Goal: Contribute content: Contribute content

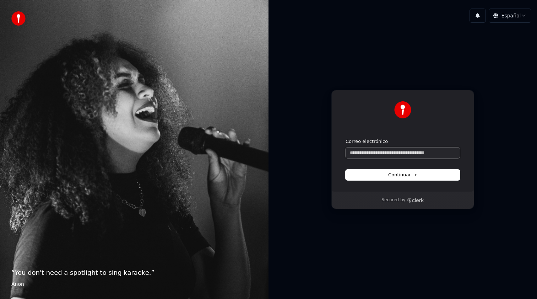
click at [392, 155] on input "Correo electrónico" at bounding box center [403, 152] width 114 height 11
click at [346, 138] on button "submit" at bounding box center [346, 138] width 0 height 0
type input "**********"
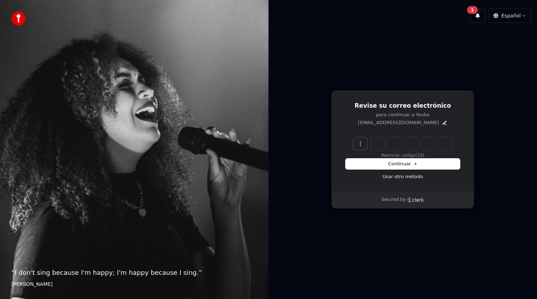
click at [362, 142] on input "Enter verification code" at bounding box center [410, 143] width 114 height 13
paste input "******"
type input "******"
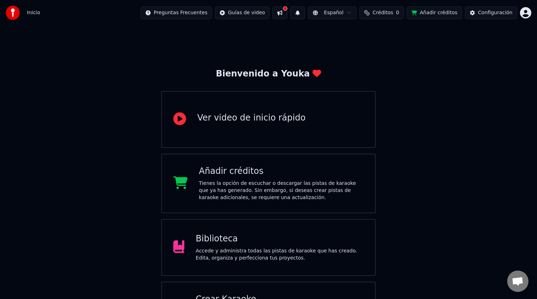
click at [238, 231] on div "Biblioteca Accede y administra todas las pistas de karaoke que has creado. Edit…" at bounding box center [268, 247] width 215 height 57
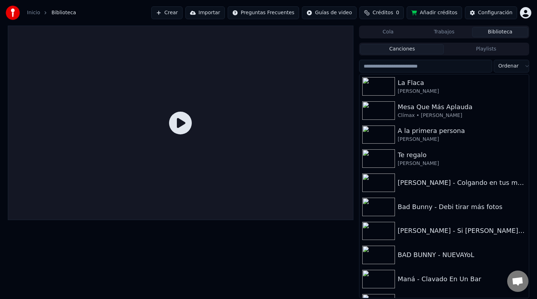
click at [387, 14] on span "Créditos" at bounding box center [383, 12] width 21 height 7
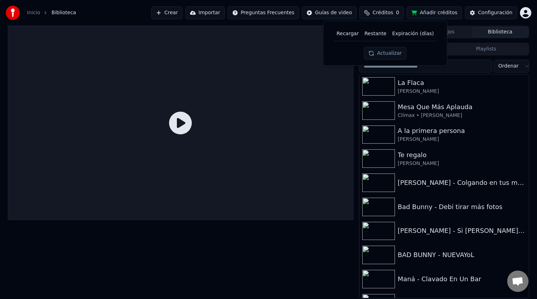
click at [439, 15] on button "Añadir créditos" at bounding box center [434, 12] width 55 height 13
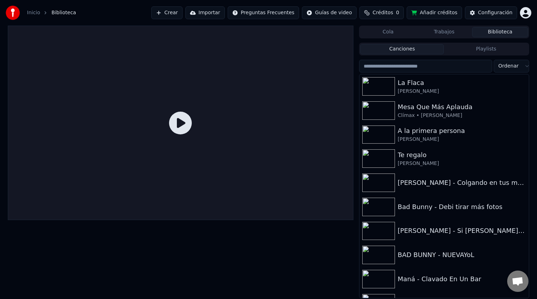
click at [424, 11] on button "Añadir créditos" at bounding box center [434, 12] width 55 height 13
click at [379, 12] on span "Créditos" at bounding box center [383, 12] width 21 height 7
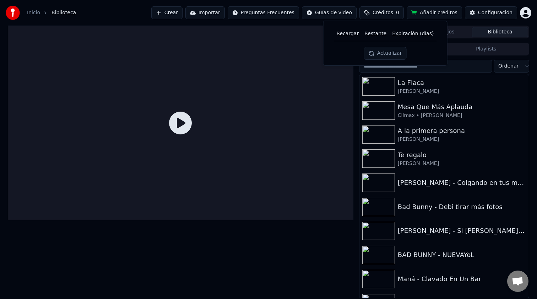
click at [391, 52] on button "Actualizar" at bounding box center [385, 53] width 42 height 13
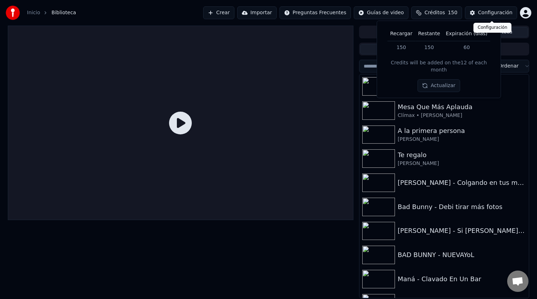
click at [494, 12] on div "Configuración" at bounding box center [495, 12] width 34 height 7
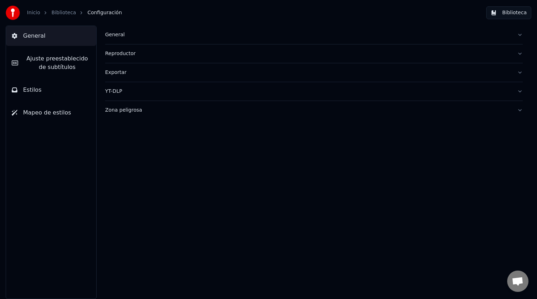
click at [35, 14] on link "Inicio" at bounding box center [33, 12] width 13 height 7
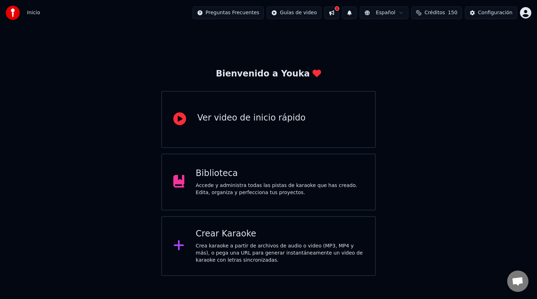
click at [526, 19] on div "Preguntas Frecuentes Guías de video Español Créditos 150 Configuración" at bounding box center [362, 12] width 339 height 13
click at [526, 14] on html "Inicio Preguntas Frecuentes Guías de video Español Créditos 150 Configuración B…" at bounding box center [268, 138] width 537 height 276
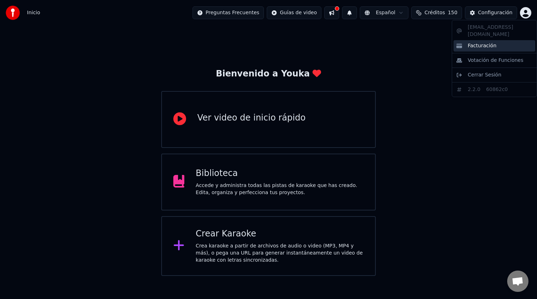
click at [493, 42] on div "Facturación" at bounding box center [495, 45] width 82 height 11
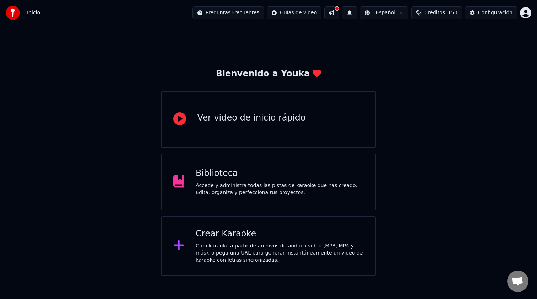
click at [258, 162] on div "Biblioteca Accede y administra todas las pistas de karaoke que has creado. Edit…" at bounding box center [268, 182] width 215 height 57
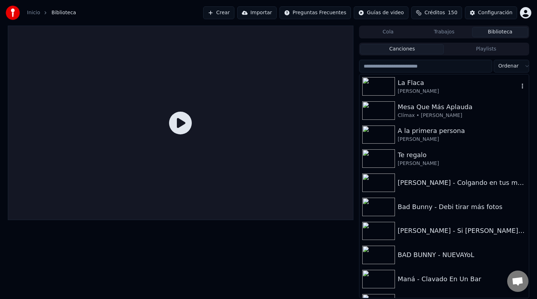
click at [387, 89] on img at bounding box center [379, 86] width 33 height 18
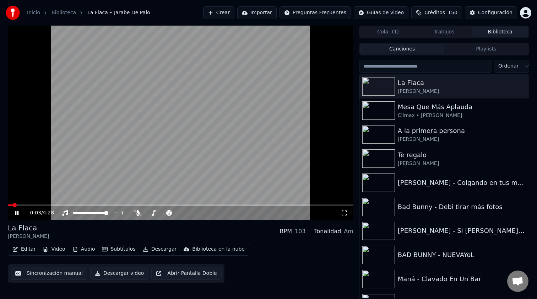
click at [29, 203] on video at bounding box center [181, 123] width 346 height 194
click at [29, 206] on div "0:03 / 4:28" at bounding box center [181, 213] width 346 height 14
click at [30, 205] on span at bounding box center [181, 204] width 346 height 1
click at [18, 215] on icon at bounding box center [22, 213] width 17 height 6
click at [60, 204] on span at bounding box center [181, 204] width 346 height 1
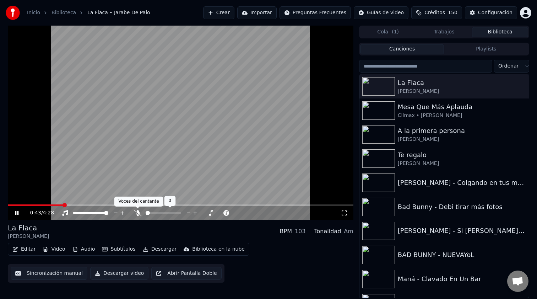
click at [139, 214] on icon at bounding box center [137, 213] width 7 height 6
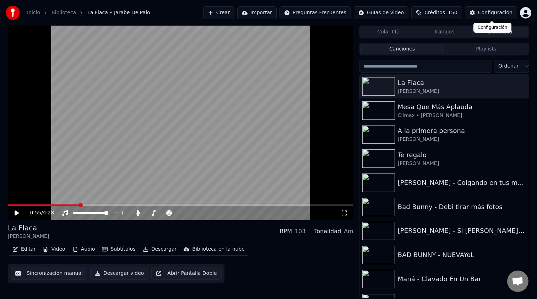
click at [483, 11] on div "Configuración" at bounding box center [495, 12] width 34 height 7
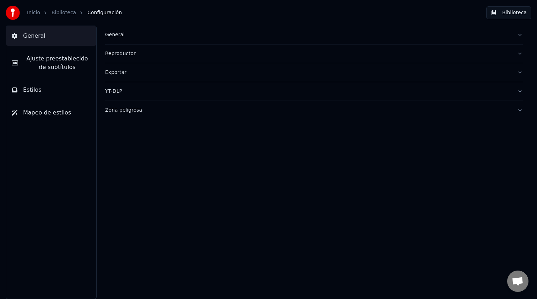
click at [46, 96] on button "Estilos" at bounding box center [51, 90] width 90 height 20
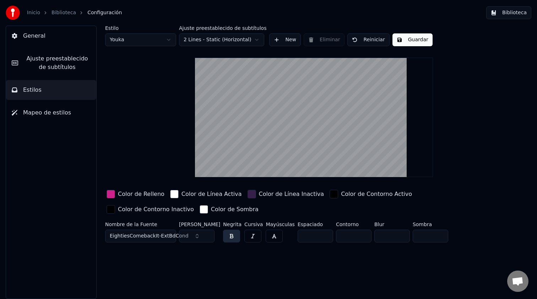
click at [162, 43] on html "Inicio Biblioteca Configuración Biblioteca General Ajuste preestablecido de sub…" at bounding box center [268, 149] width 537 height 299
click at [157, 36] on html "Inicio Biblioteca Configuración Biblioteca General Ajuste preestablecido de sub…" at bounding box center [268, 149] width 537 height 299
type input "***"
click at [227, 40] on html "Inicio Biblioteca Configuración Biblioteca General Ajuste preestablecido de sub…" at bounding box center [268, 149] width 537 height 299
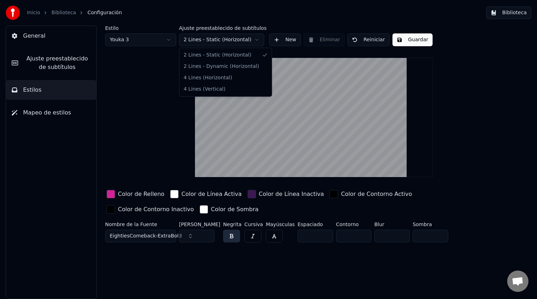
click at [227, 40] on html "Inicio Biblioteca Configuración Biblioteca General Ajuste preestablecido de sub…" at bounding box center [268, 149] width 537 height 299
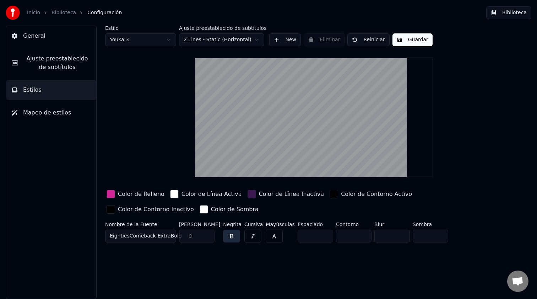
click at [156, 237] on span "EightiesComeback-ExtraBold" at bounding box center [146, 235] width 72 height 7
click at [135, 234] on span "EightiesComeback-ExtraBold" at bounding box center [146, 235] width 72 height 7
click at [160, 252] on div "Estilo Youka 3 Ajuste preestablecido de subtítulos 2 Lines - Static (Horizontal…" at bounding box center [314, 162] width 446 height 273
click at [168, 240] on button "EightiesComeback-ExtraBold" at bounding box center [140, 236] width 71 height 13
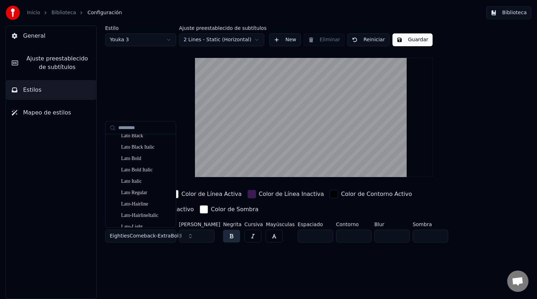
scroll to position [21876, 0]
click at [137, 162] on div "Lato Bold" at bounding box center [146, 159] width 50 height 7
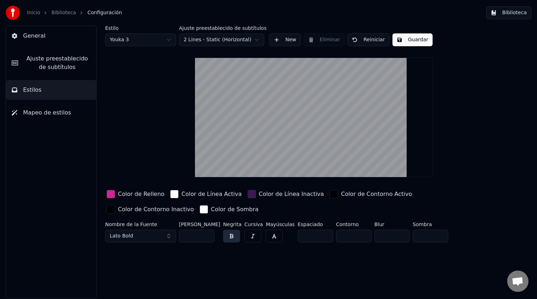
click at [133, 235] on button "Lato Bold" at bounding box center [140, 236] width 71 height 13
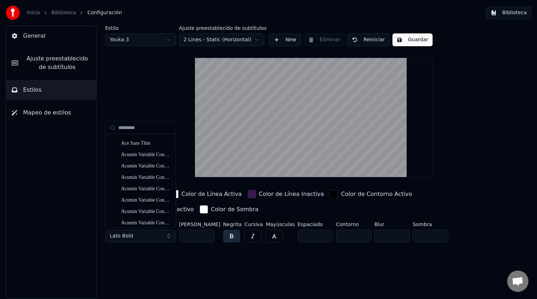
scroll to position [0, 0]
type input "*****"
click at [149, 144] on div "Visby CF Bold" at bounding box center [146, 141] width 50 height 7
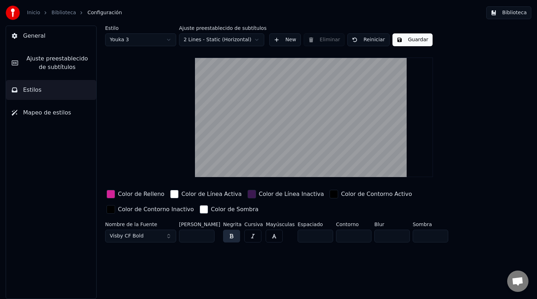
click at [113, 195] on div "button" at bounding box center [111, 194] width 9 height 9
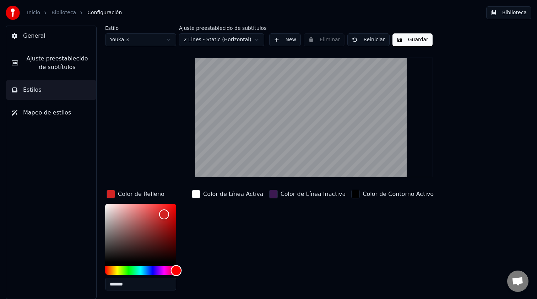
drag, startPoint x: 173, startPoint y: 270, endPoint x: 179, endPoint y: 270, distance: 6.8
click at [179, 270] on div "Hue" at bounding box center [176, 270] width 11 height 11
type input "*******"
drag, startPoint x: 166, startPoint y: 214, endPoint x: 174, endPoint y: 212, distance: 8.5
click at [174, 212] on div "Color" at bounding box center [174, 212] width 11 height 11
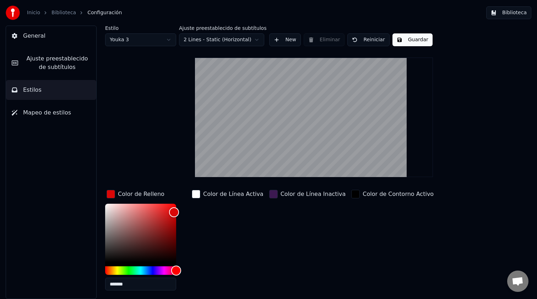
click at [269, 195] on div "button" at bounding box center [273, 194] width 9 height 9
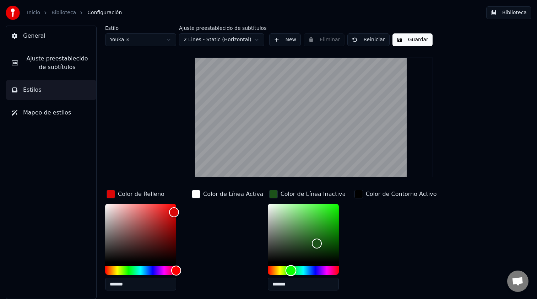
click at [284, 272] on div "Hue" at bounding box center [303, 270] width 71 height 9
drag, startPoint x: 315, startPoint y: 243, endPoint x: 317, endPoint y: 247, distance: 4.5
click at [317, 247] on div "Color" at bounding box center [322, 247] width 11 height 11
drag, startPoint x: 317, startPoint y: 247, endPoint x: 312, endPoint y: 251, distance: 5.6
click at [312, 251] on div "Color" at bounding box center [317, 250] width 11 height 11
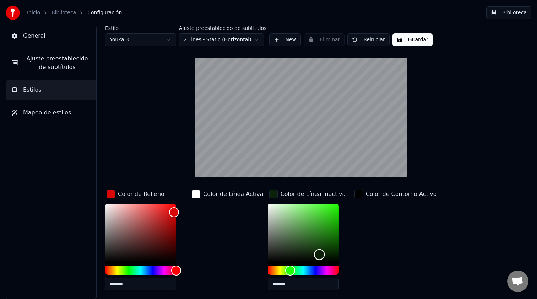
type input "*******"
drag, startPoint x: 313, startPoint y: 250, endPoint x: 313, endPoint y: 254, distance: 4.3
click at [314, 254] on div "Color" at bounding box center [319, 254] width 11 height 11
click at [369, 228] on div "Color de Contorno Activo" at bounding box center [395, 242] width 85 height 108
click at [209, 218] on div "Color de Línea Activa" at bounding box center [228, 242] width 75 height 108
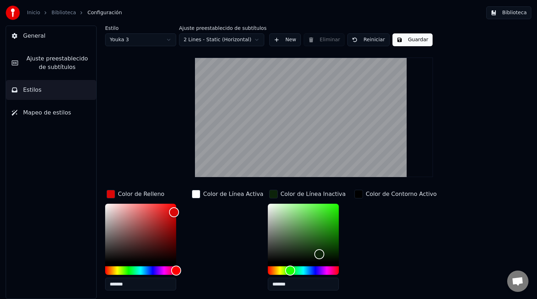
click at [410, 42] on button "Guardar" at bounding box center [413, 39] width 40 height 13
click at [241, 39] on html "Inicio Biblioteca Configuración Biblioteca General Ajuste preestablecido de sub…" at bounding box center [268, 149] width 537 height 299
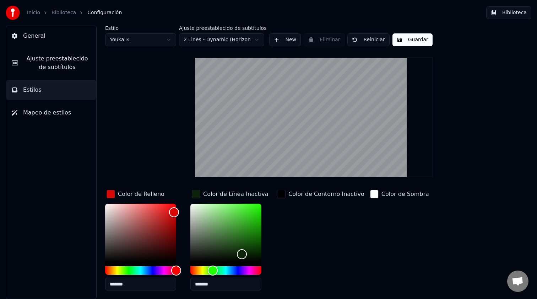
click at [246, 40] on html "Inicio Biblioteca Configuración Biblioteca General Ajuste preestablecido de sub…" at bounding box center [268, 149] width 537 height 299
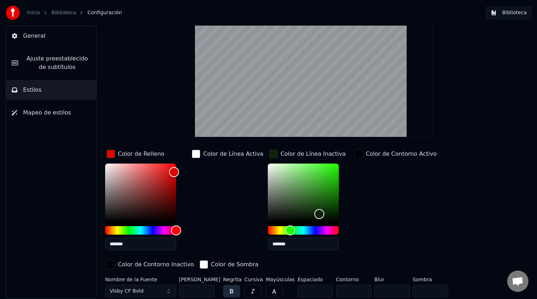
scroll to position [41, 0]
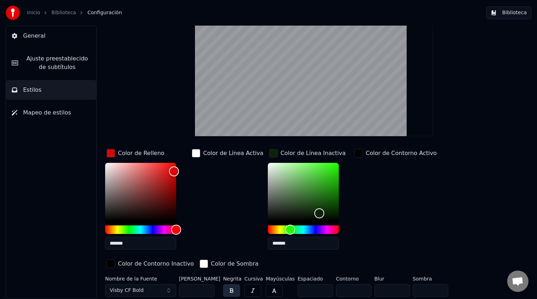
click at [195, 290] on input "***" at bounding box center [197, 290] width 36 height 13
drag, startPoint x: 195, startPoint y: 290, endPoint x: 182, endPoint y: 290, distance: 12.4
click at [182, 290] on input "***" at bounding box center [197, 290] width 36 height 13
click at [197, 291] on input "***" at bounding box center [197, 290] width 36 height 13
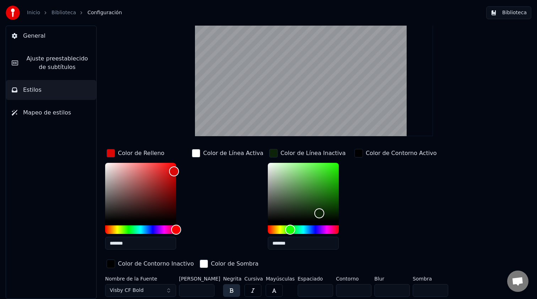
click at [197, 291] on input "***" at bounding box center [197, 290] width 36 height 13
type input "***"
click at [224, 235] on div "Color de Línea Activa" at bounding box center [228, 201] width 75 height 108
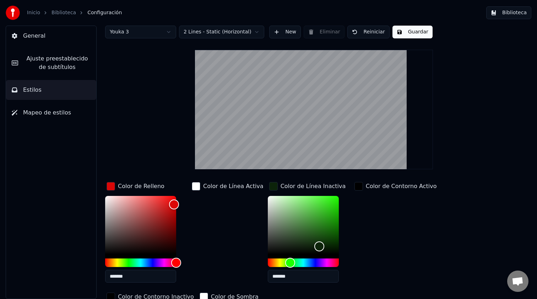
scroll to position [7, 0]
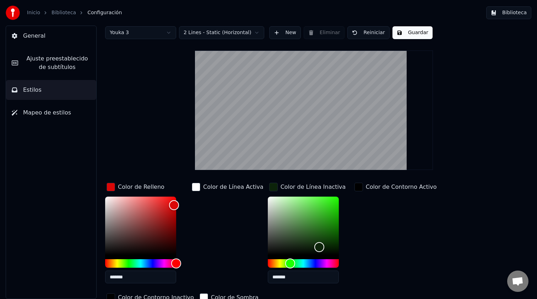
click at [415, 34] on button "Guardar" at bounding box center [413, 32] width 40 height 13
click at [56, 108] on span "Mapeo de estilos" at bounding box center [47, 112] width 48 height 9
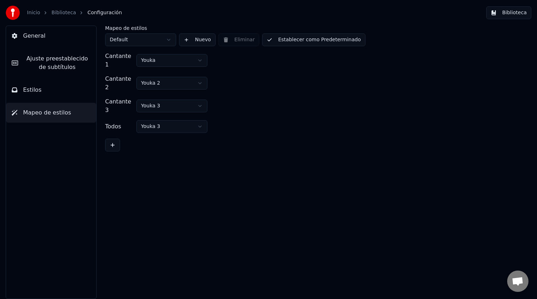
scroll to position [0, 0]
click at [173, 79] on html "Inicio Biblioteca Configuración Biblioteca General Ajuste preestablecido de sub…" at bounding box center [268, 149] width 537 height 299
click at [180, 61] on html "Inicio Biblioteca Configuración Biblioteca General Ajuste preestablecido de sub…" at bounding box center [268, 149] width 537 height 299
click at [176, 96] on html "Inicio Biblioteca Configuración Biblioteca General Ajuste preestablecido de sub…" at bounding box center [268, 149] width 537 height 299
click at [250, 93] on html "Inicio Biblioteca Configuración Biblioteca General Ajuste preestablecido de sub…" at bounding box center [268, 149] width 537 height 299
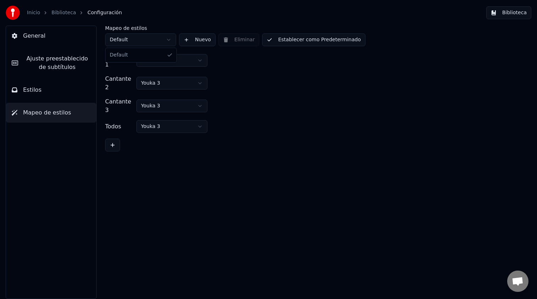
click at [160, 39] on html "Inicio Biblioteca Configuración Biblioteca General Ajuste preestablecido de sub…" at bounding box center [268, 149] width 537 height 299
click at [250, 66] on html "Inicio Biblioteca Configuración Biblioteca General Ajuste preestablecido de sub…" at bounding box center [268, 149] width 537 height 299
click at [80, 63] on span "Ajuste preestablecido de subtítulos" at bounding box center [57, 62] width 67 height 17
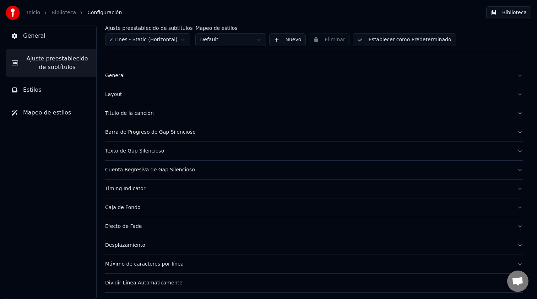
click at [64, 93] on button "Estilos" at bounding box center [51, 90] width 90 height 20
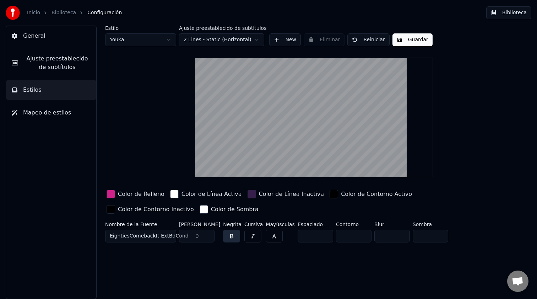
click at [151, 39] on html "Inicio Biblioteca Configuración Biblioteca General Ajuste preestablecido de sub…" at bounding box center [268, 149] width 537 height 299
type input "***"
click at [62, 112] on span "Mapeo de estilos" at bounding box center [47, 112] width 48 height 9
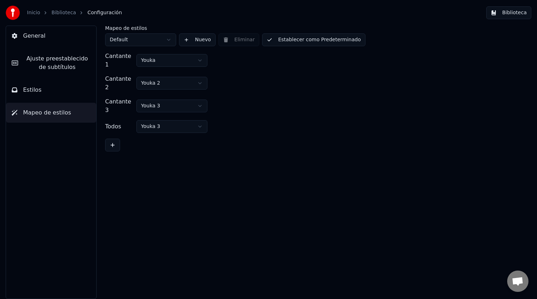
click at [172, 57] on html "Inicio Biblioteca Configuración Biblioteca General Ajuste preestablecido de sub…" at bounding box center [268, 149] width 537 height 299
click at [167, 81] on html "Inicio Biblioteca Configuración Biblioteca General Ajuste preestablecido de sub…" at bounding box center [268, 149] width 537 height 299
click at [311, 43] on button "Establecer como Predeterminado" at bounding box center [313, 39] width 103 height 13
click at [273, 42] on button "Hecho" at bounding box center [280, 39] width 36 height 13
click at [55, 89] on button "Estilos" at bounding box center [51, 90] width 90 height 20
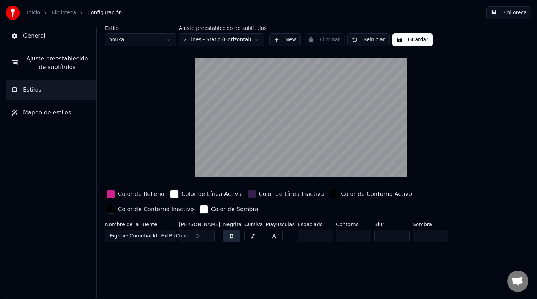
click at [66, 71] on span "Ajuste preestablecido de subtítulos" at bounding box center [57, 62] width 67 height 17
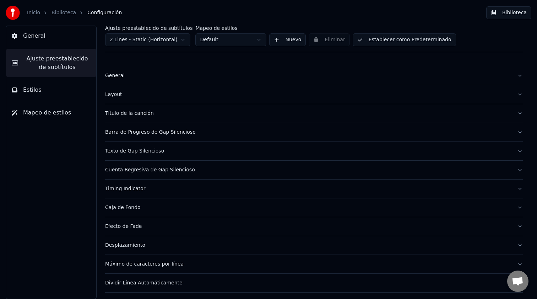
click at [57, 39] on button "General" at bounding box center [51, 36] width 90 height 20
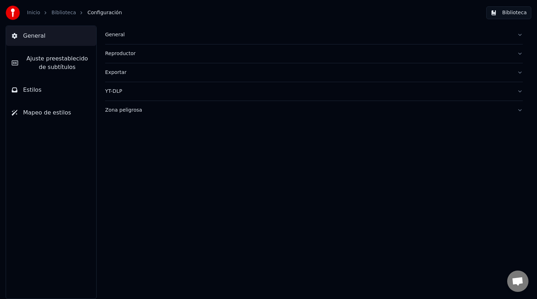
click at [59, 13] on link "Biblioteca" at bounding box center [64, 12] width 25 height 7
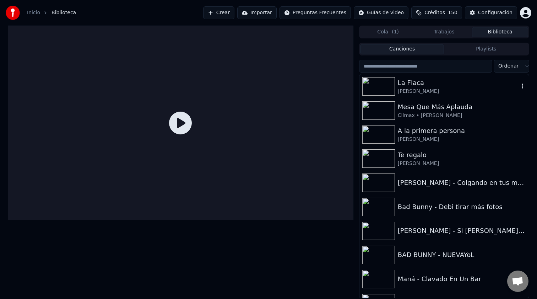
click at [412, 85] on div "La Flaca" at bounding box center [458, 83] width 121 height 10
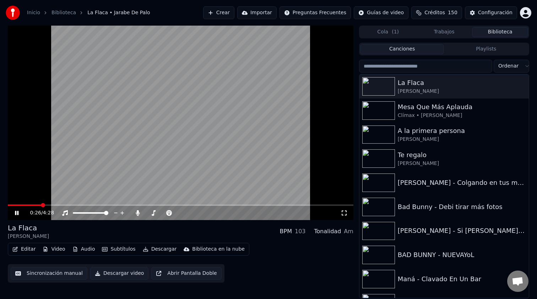
click at [41, 205] on span at bounding box center [181, 204] width 346 height 1
click at [14, 205] on span at bounding box center [26, 204] width 36 height 1
click at [19, 205] on span at bounding box center [181, 204] width 346 height 1
click at [31, 204] on span at bounding box center [181, 204] width 346 height 1
click at [41, 204] on span at bounding box center [181, 204] width 346 height 1
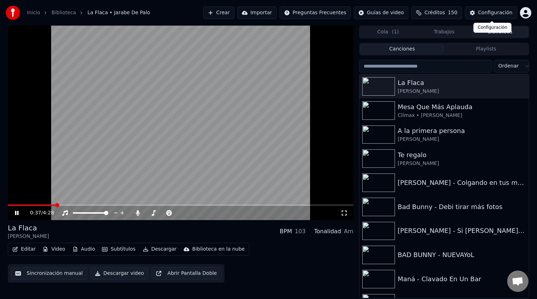
click at [489, 17] on button "Configuración" at bounding box center [491, 12] width 52 height 13
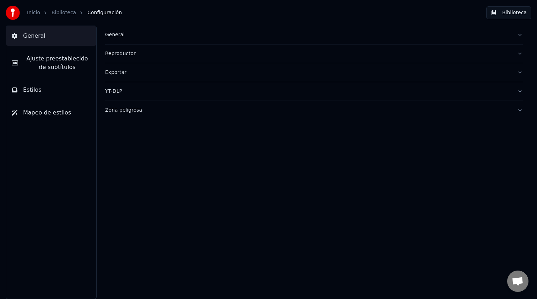
click at [42, 89] on button "Estilos" at bounding box center [51, 90] width 90 height 20
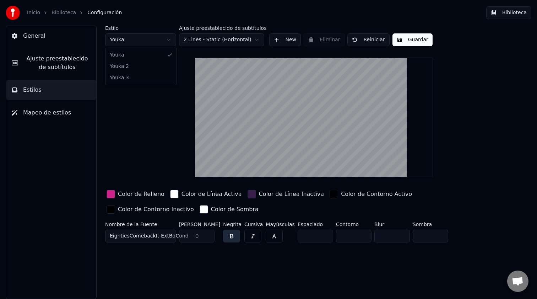
click at [168, 38] on html "Inicio Biblioteca Configuración Biblioteca General Ajuste preestablecido de sub…" at bounding box center [268, 149] width 537 height 299
type input "***"
click at [248, 195] on div "button" at bounding box center [252, 194] width 9 height 9
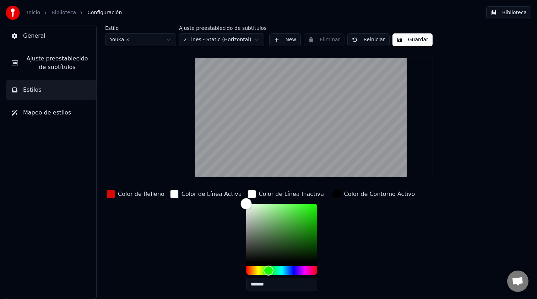
drag, startPoint x: 252, startPoint y: 221, endPoint x: 215, endPoint y: 199, distance: 42.4
click at [215, 199] on div "Color de Relleno Color de Línea Activa Color de Línea Inactiva ******* Color de…" at bounding box center [293, 249] width 376 height 123
click at [209, 210] on div "Color de Línea Activa" at bounding box center [206, 242] width 75 height 108
click at [348, 227] on div "Color de Contorno Activo" at bounding box center [374, 242] width 85 height 108
type input "*******"
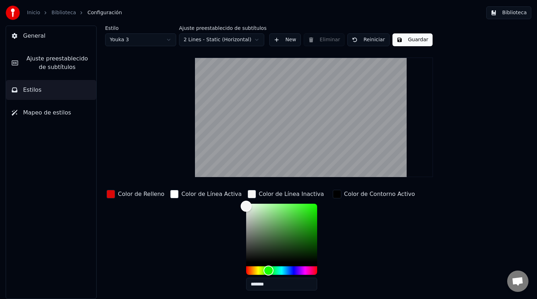
click at [241, 206] on div "Color" at bounding box center [246, 206] width 11 height 11
click at [248, 194] on div "button" at bounding box center [252, 194] width 9 height 9
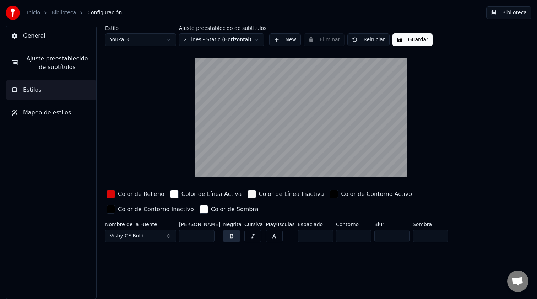
click at [361, 236] on input "*" at bounding box center [354, 236] width 36 height 13
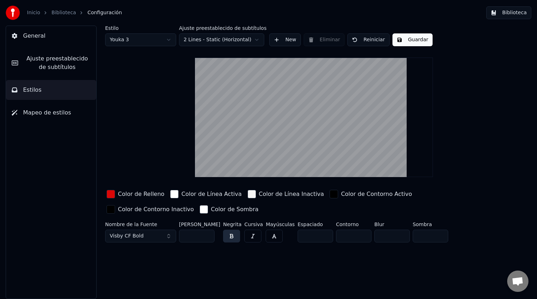
click at [361, 236] on input "*" at bounding box center [354, 236] width 36 height 13
type input "*"
click at [361, 236] on input "*" at bounding box center [354, 236] width 36 height 13
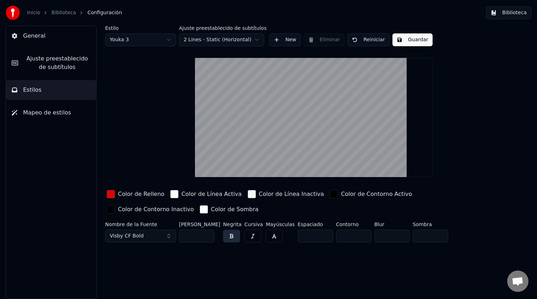
click at [410, 37] on button "Guardar" at bounding box center [413, 39] width 40 height 13
click at [409, 38] on button "Hecho" at bounding box center [411, 39] width 36 height 13
click at [71, 63] on span "Ajuste preestablecido de subtítulos" at bounding box center [57, 62] width 67 height 17
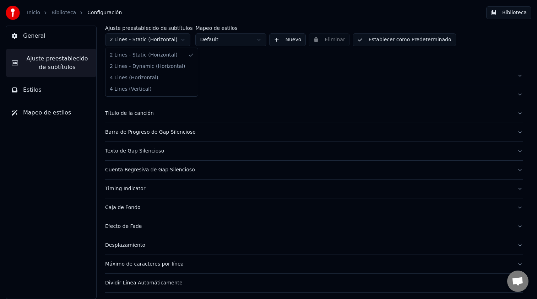
click at [179, 44] on html "Inicio Biblioteca Configuración Biblioteca General Ajuste preestablecido de sub…" at bounding box center [268, 149] width 537 height 299
click at [165, 96] on div "Layout" at bounding box center [308, 94] width 407 height 7
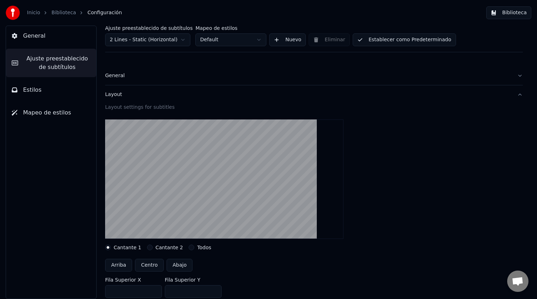
click at [171, 80] on button "General" at bounding box center [314, 75] width 418 height 18
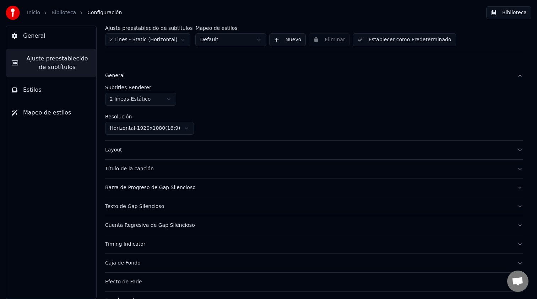
click at [170, 154] on button "Layout" at bounding box center [314, 150] width 418 height 18
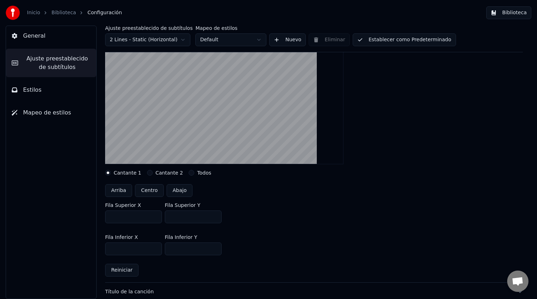
scroll to position [77, 0]
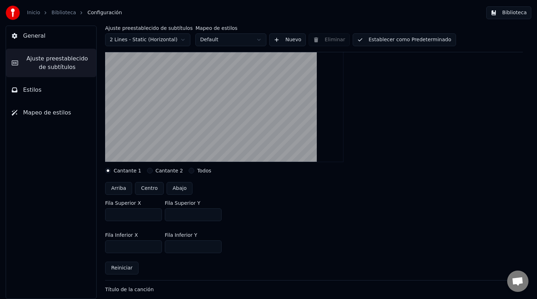
click at [155, 217] on input "***" at bounding box center [133, 214] width 57 height 13
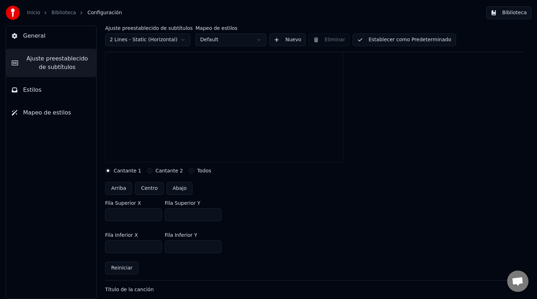
click at [155, 217] on input "***" at bounding box center [133, 214] width 57 height 13
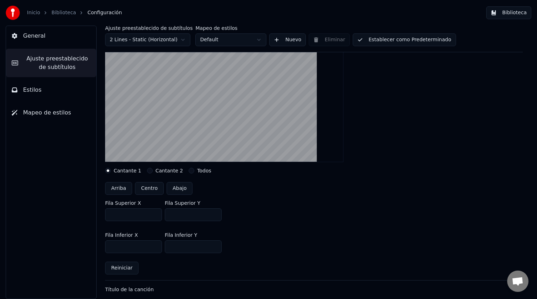
click at [155, 217] on input "***" at bounding box center [133, 214] width 57 height 13
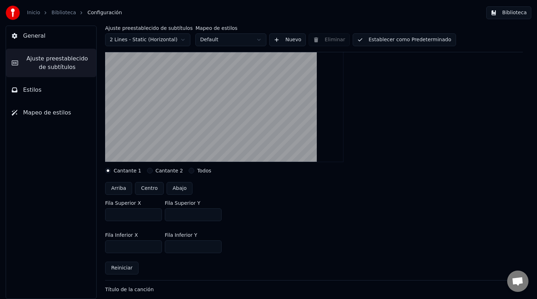
click at [155, 217] on input "***" at bounding box center [133, 214] width 57 height 13
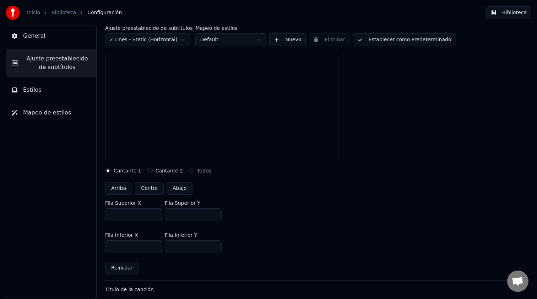
click at [155, 214] on input "***" at bounding box center [133, 214] width 57 height 13
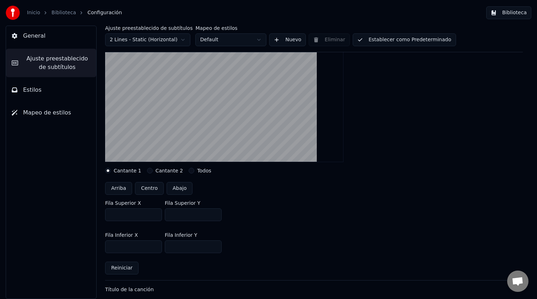
click at [155, 214] on input "***" at bounding box center [133, 214] width 57 height 13
click at [155, 218] on input "***" at bounding box center [133, 214] width 57 height 13
click at [143, 216] on input "***" at bounding box center [133, 214] width 57 height 13
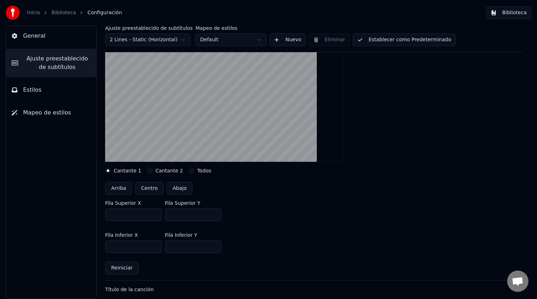
type input "****"
click at [245, 186] on div "Arriba Centro Abajo" at bounding box center [314, 188] width 418 height 13
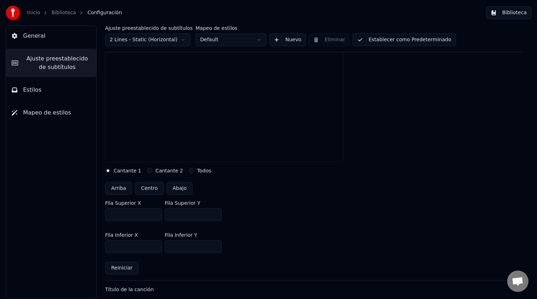
click at [215, 216] on input "***" at bounding box center [193, 214] width 57 height 13
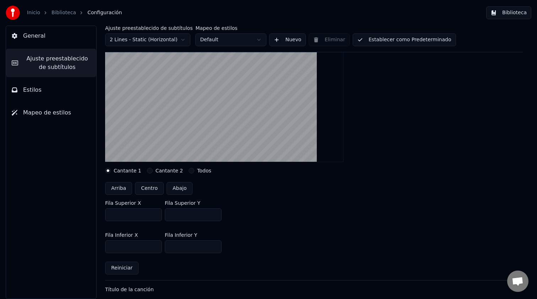
click at [215, 216] on input "***" at bounding box center [193, 214] width 57 height 13
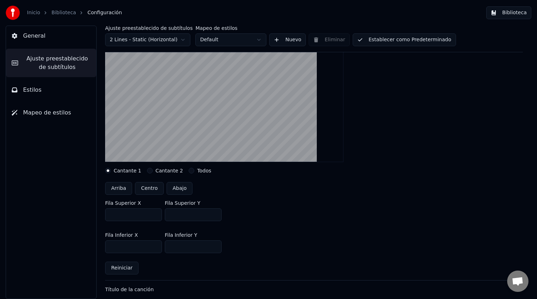
click at [215, 216] on input "***" at bounding box center [193, 214] width 57 height 13
click at [187, 219] on input "***" at bounding box center [193, 214] width 57 height 13
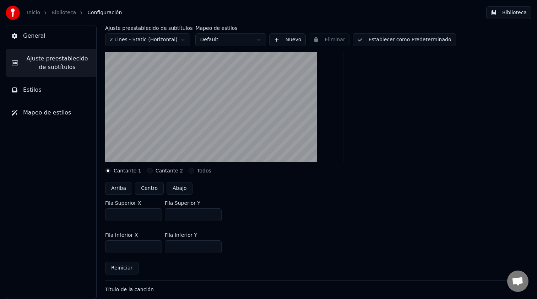
click at [187, 219] on input "***" at bounding box center [193, 214] width 57 height 13
type input "****"
click at [182, 246] on input "***" at bounding box center [193, 246] width 57 height 13
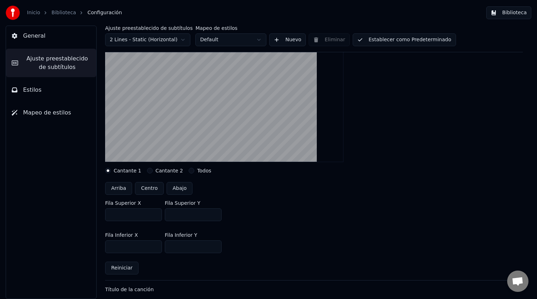
click at [182, 246] on input "***" at bounding box center [193, 246] width 57 height 13
click at [194, 249] on input "***" at bounding box center [193, 246] width 57 height 13
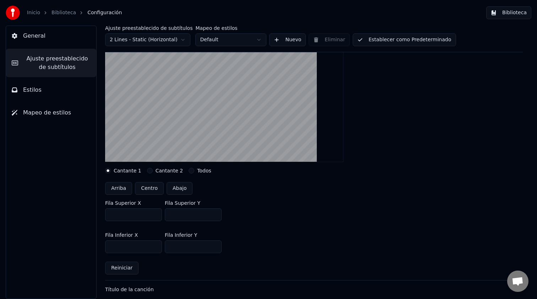
scroll to position [113, 0]
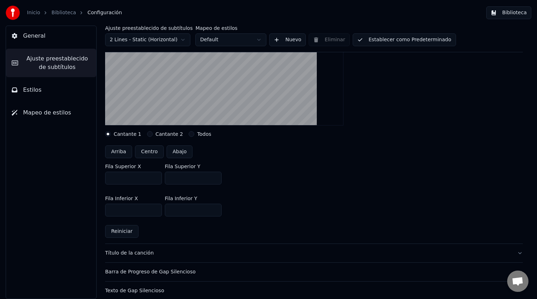
type input "****"
click at [414, 38] on button "Establecer como Predeterminado" at bounding box center [404, 39] width 103 height 13
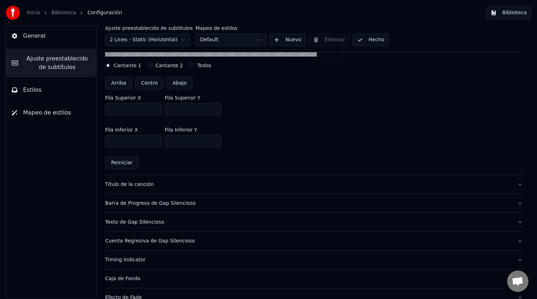
scroll to position [191, 0]
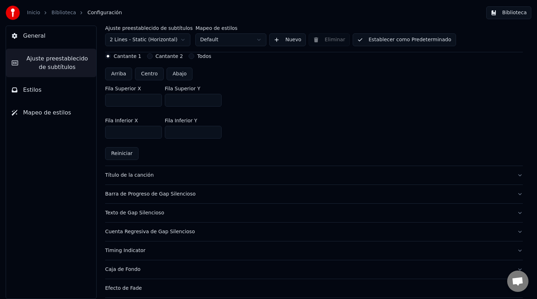
click at [220, 178] on div "Título de la canción" at bounding box center [308, 175] width 407 height 7
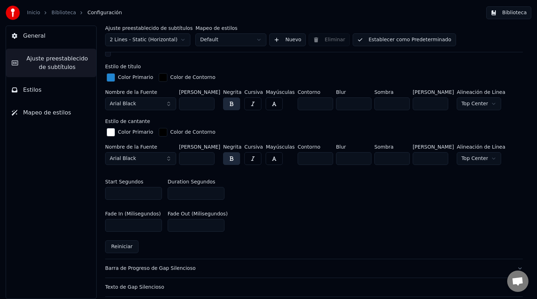
scroll to position [202, 0]
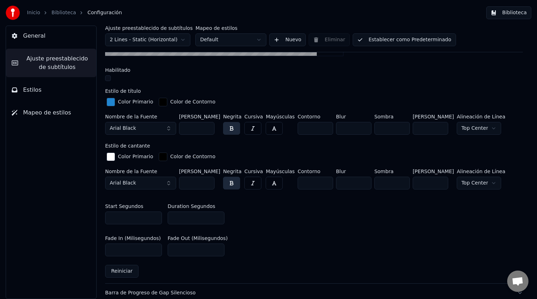
click at [110, 103] on div "button" at bounding box center [111, 102] width 9 height 9
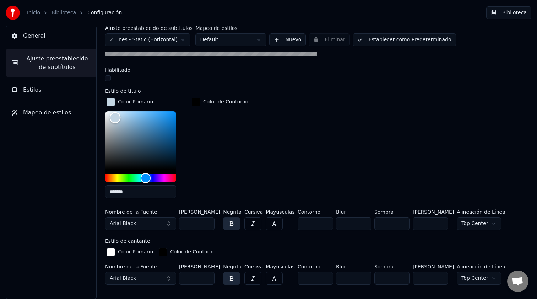
type input "*******"
drag, startPoint x: 115, startPoint y: 117, endPoint x: 86, endPoint y: 105, distance: 31.4
click at [86, 105] on div "General Ajuste preestablecido de subtítulos Estilos Mapeo de estilos Ajuste pre…" at bounding box center [268, 162] width 537 height 273
click at [234, 149] on div "Color de Contorno" at bounding box center [220, 149] width 59 height 107
click at [163, 224] on button "Arial Black" at bounding box center [140, 223] width 71 height 13
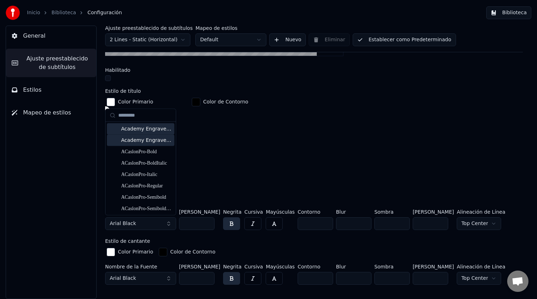
click at [113, 100] on div "button" at bounding box center [111, 102] width 9 height 9
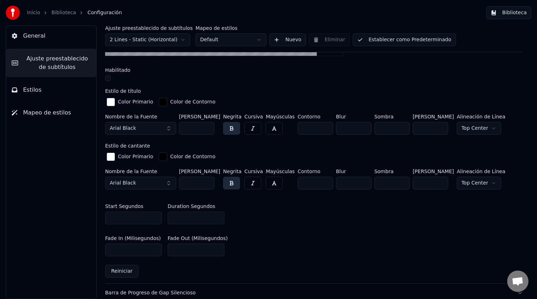
click at [157, 131] on button "Arial Black" at bounding box center [140, 128] width 71 height 13
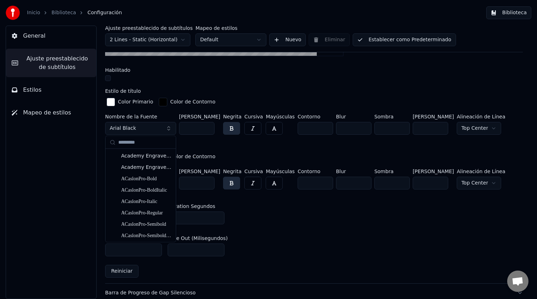
click at [145, 145] on input "text" at bounding box center [144, 142] width 53 height 14
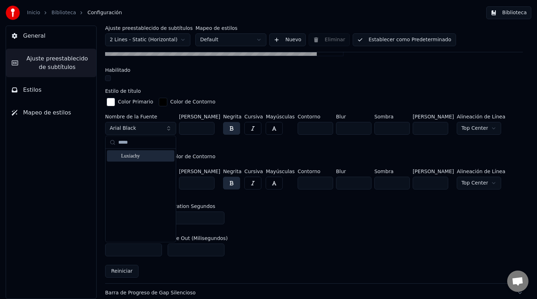
type input "*****"
click at [149, 160] on div "Luxiachy" at bounding box center [141, 155] width 68 height 11
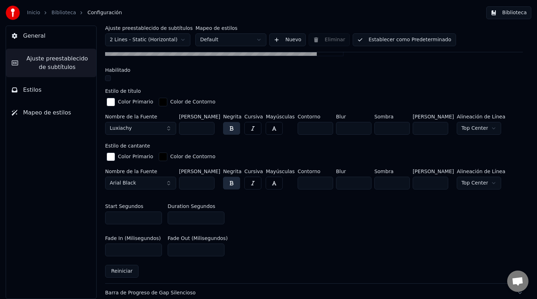
click at [156, 184] on button "Arial Black" at bounding box center [140, 183] width 71 height 13
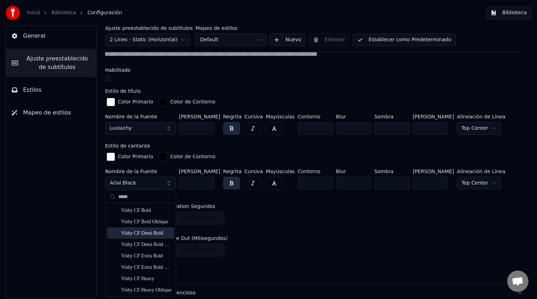
type input "*****"
click at [154, 232] on div "Visby CF Demi Bold" at bounding box center [146, 232] width 50 height 7
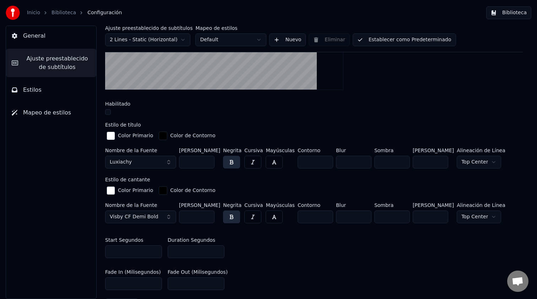
scroll to position [0, 0]
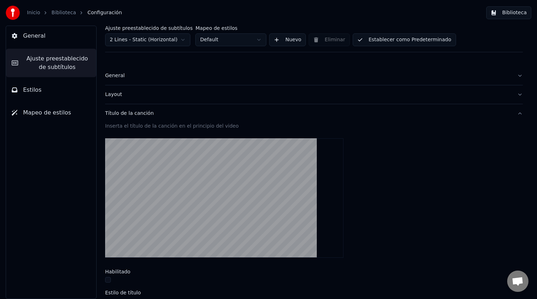
click at [394, 34] on button "Establecer como Predeterminado" at bounding box center [404, 39] width 103 height 13
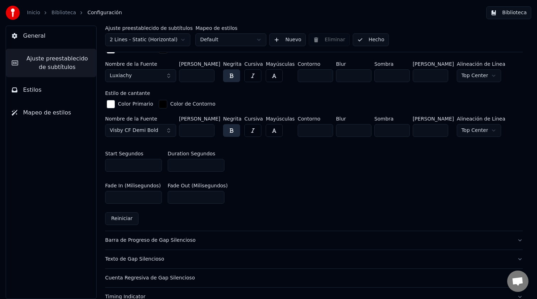
scroll to position [255, 0]
click at [196, 237] on div "Barra de Progreso de Gap Silencioso" at bounding box center [308, 239] width 407 height 7
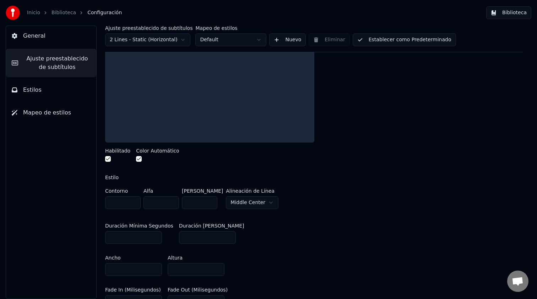
scroll to position [128, 0]
click at [108, 160] on button "button" at bounding box center [108, 160] width 6 height 6
click at [140, 159] on button "button" at bounding box center [139, 160] width 6 height 6
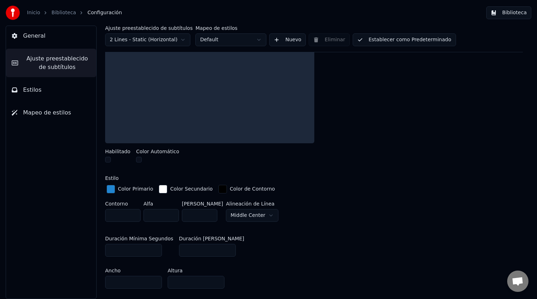
click at [371, 39] on button "Establecer como Predeterminado" at bounding box center [404, 39] width 103 height 13
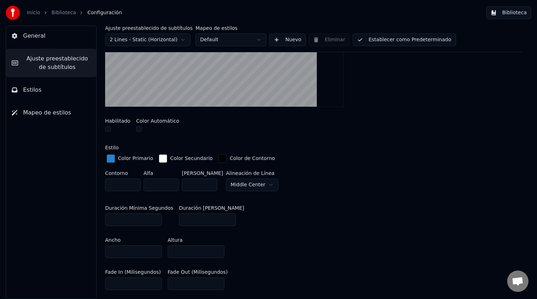
scroll to position [0, 0]
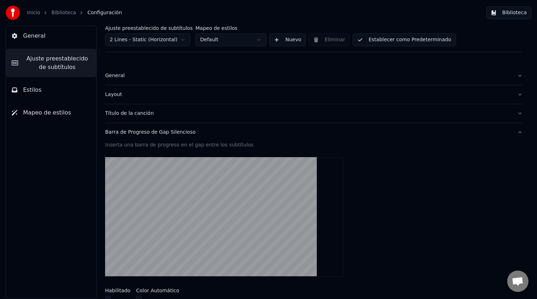
click at [56, 13] on link "Biblioteca" at bounding box center [64, 12] width 25 height 7
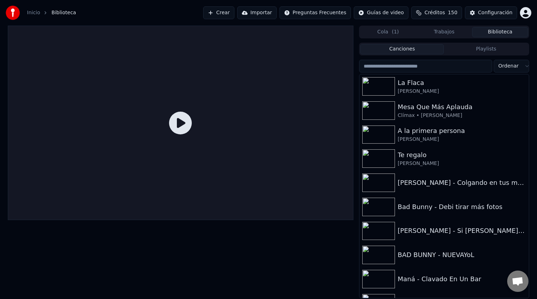
click at [178, 121] on icon at bounding box center [180, 123] width 23 height 23
click at [454, 105] on div "Mesa Que Más Aplauda" at bounding box center [458, 107] width 121 height 10
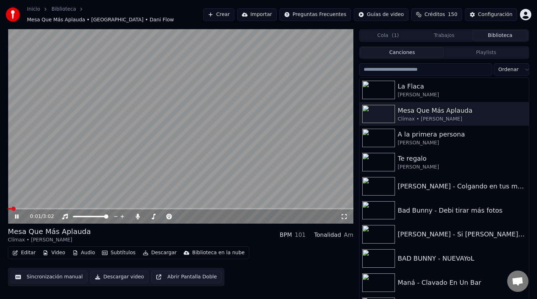
click at [32, 208] on span at bounding box center [181, 208] width 346 height 1
click at [194, 232] on div "Mesa Que Más Aplauda Clímax • Dani Flow BPM 101 Tonalidad Am" at bounding box center [181, 234] width 346 height 17
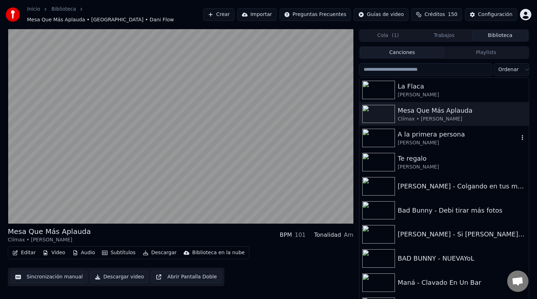
click at [423, 134] on div "A la primera persona" at bounding box center [458, 134] width 121 height 10
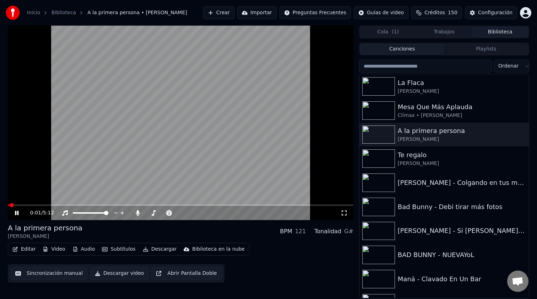
click at [106, 204] on video at bounding box center [181, 123] width 346 height 194
click at [106, 205] on span at bounding box center [181, 204] width 346 height 1
click at [128, 165] on video at bounding box center [181, 123] width 346 height 194
click at [181, 233] on div "A la primera persona Alejandro Sanz BPM 121 Tonalidad G#" at bounding box center [181, 231] width 346 height 17
click at [502, 17] on button "Configuración" at bounding box center [491, 12] width 52 height 13
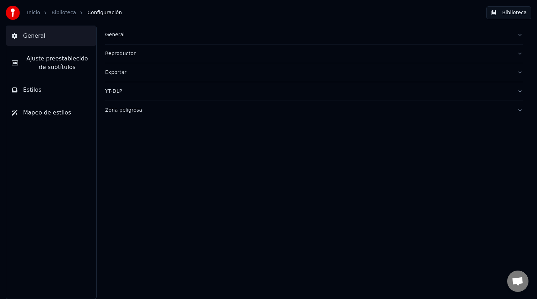
click at [62, 66] on span "Ajuste preestablecido de subtítulos" at bounding box center [57, 62] width 67 height 17
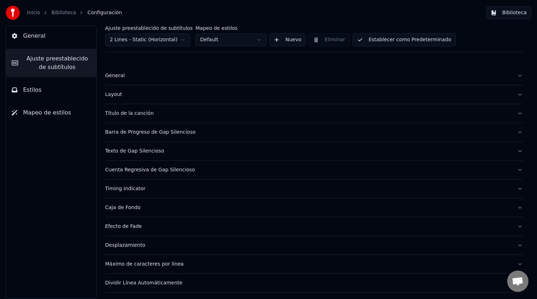
click at [57, 89] on button "Estilos" at bounding box center [51, 90] width 90 height 20
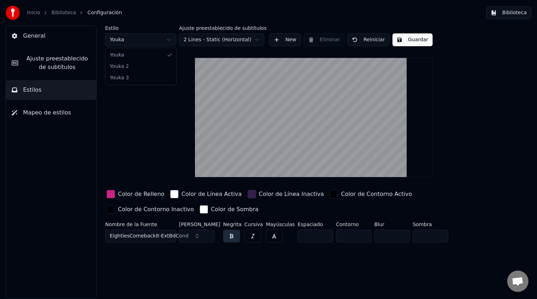
click at [148, 34] on html "Inicio Biblioteca Configuración Biblioteca General Ajuste preestablecido de sub…" at bounding box center [268, 149] width 537 height 299
type input "***"
type input "*"
click at [345, 238] on input "*" at bounding box center [354, 236] width 36 height 13
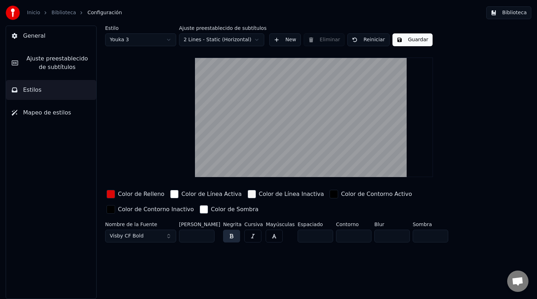
type input "*"
click at [344, 261] on div "Estilo Youka 3 Ajuste preestablecido de subtítulos 2 Lines - Static (Horizontal…" at bounding box center [314, 162] width 446 height 273
click at [112, 193] on div "button" at bounding box center [111, 194] width 9 height 9
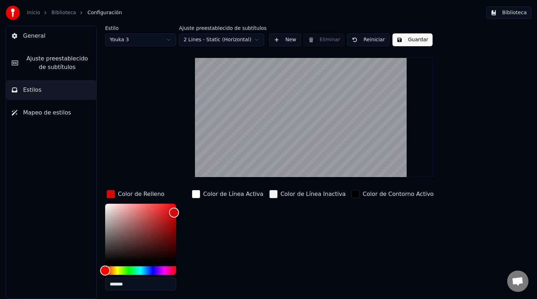
click at [227, 240] on div "Color de Línea Activa" at bounding box center [228, 242] width 75 height 108
click at [113, 193] on div "button" at bounding box center [111, 194] width 9 height 9
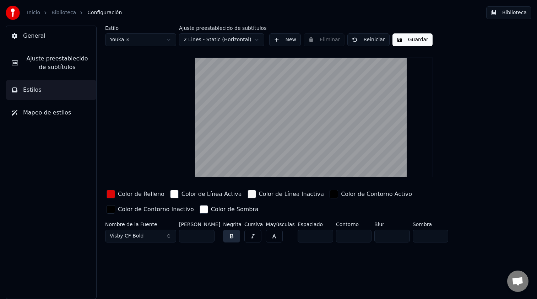
click at [193, 234] on input "***" at bounding box center [197, 236] width 36 height 13
type input "***"
click at [409, 37] on button "Guardar" at bounding box center [413, 39] width 40 height 13
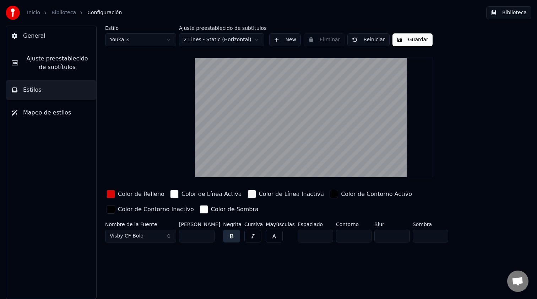
click at [59, 11] on link "Biblioteca" at bounding box center [64, 12] width 25 height 7
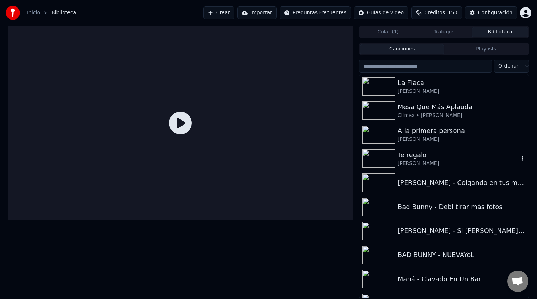
click at [405, 160] on div "[PERSON_NAME]" at bounding box center [458, 163] width 121 height 7
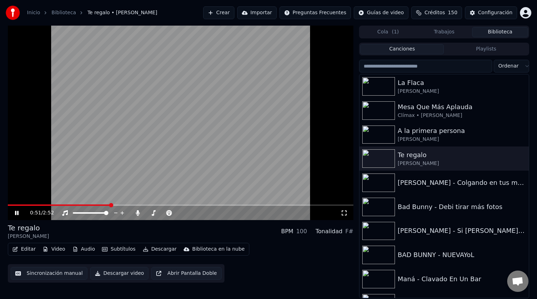
click at [111, 205] on span at bounding box center [181, 204] width 346 height 1
click at [423, 185] on div "[PERSON_NAME] - Colgando en tus manos" at bounding box center [458, 183] width 121 height 10
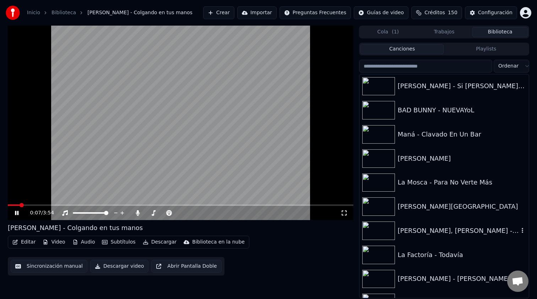
scroll to position [145, 0]
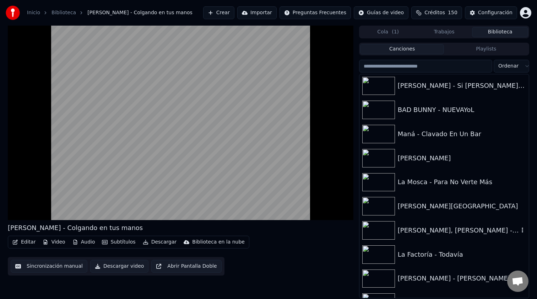
click at [407, 232] on div "[PERSON_NAME], [PERSON_NAME] - Échame La Culpa" at bounding box center [458, 230] width 121 height 10
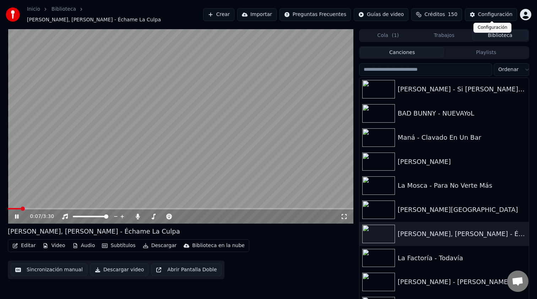
click at [489, 19] on button "Configuración" at bounding box center [491, 14] width 52 height 13
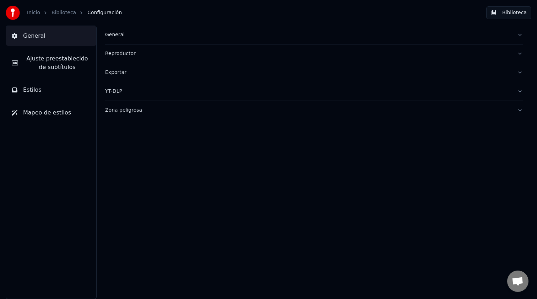
click at [47, 99] on button "Estilos" at bounding box center [51, 90] width 90 height 20
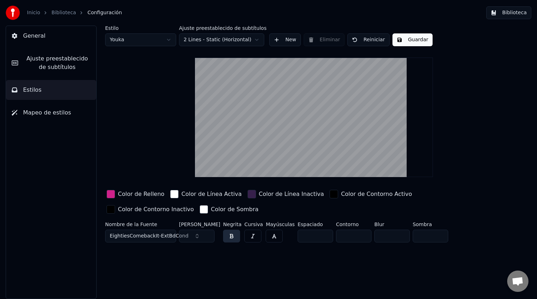
click at [64, 107] on button "Mapeo de estilos" at bounding box center [51, 113] width 90 height 20
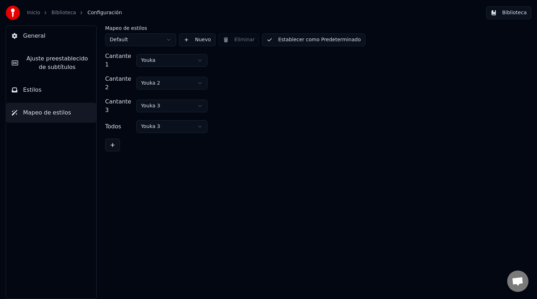
click at [66, 65] on span "Ajuste preestablecido de subtítulos" at bounding box center [57, 62] width 67 height 17
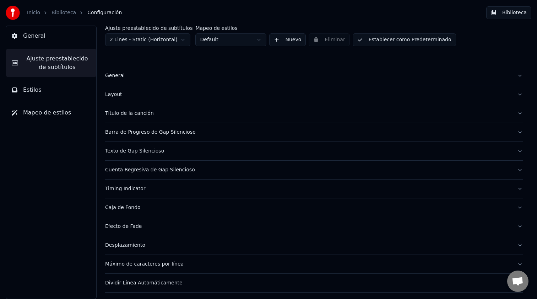
click at [54, 37] on button "General" at bounding box center [51, 36] width 90 height 20
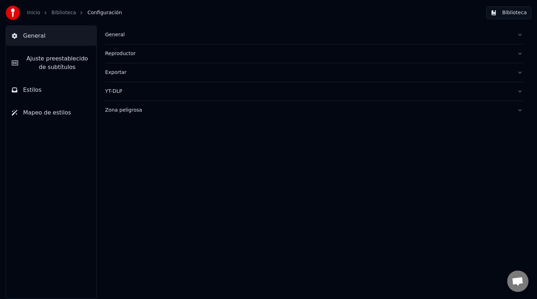
click at [140, 41] on button "General" at bounding box center [314, 35] width 418 height 18
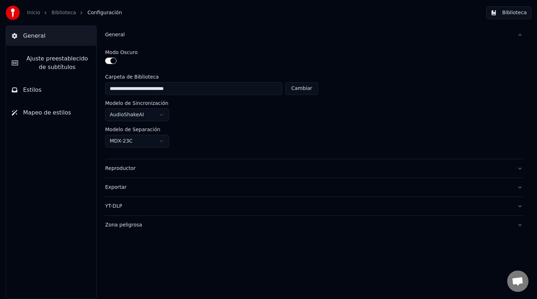
click at [144, 172] on button "Reproductor" at bounding box center [314, 168] width 418 height 18
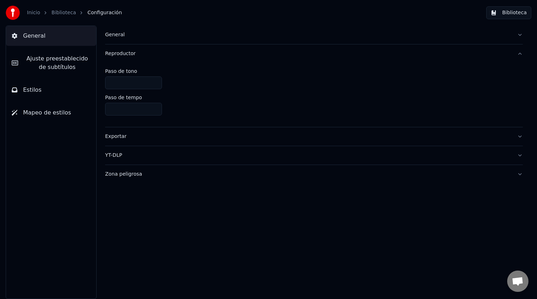
click at [145, 141] on button "Exportar" at bounding box center [314, 136] width 418 height 18
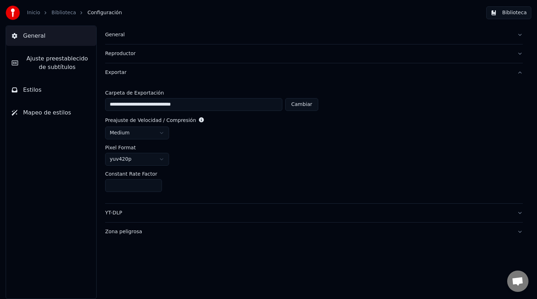
click at [145, 215] on div "YT-DLP" at bounding box center [308, 212] width 407 height 7
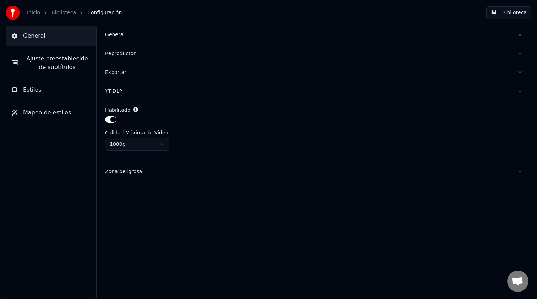
click at [157, 176] on button "Zona peligrosa" at bounding box center [314, 171] width 418 height 18
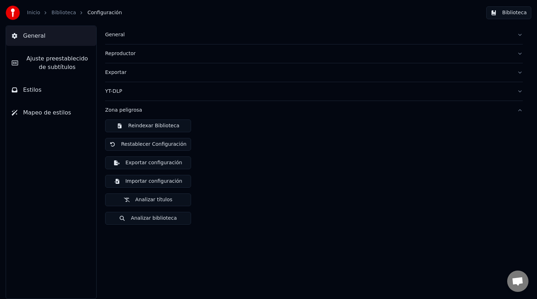
click at [68, 73] on button "Ajuste preestablecido de subtítulos" at bounding box center [51, 63] width 90 height 28
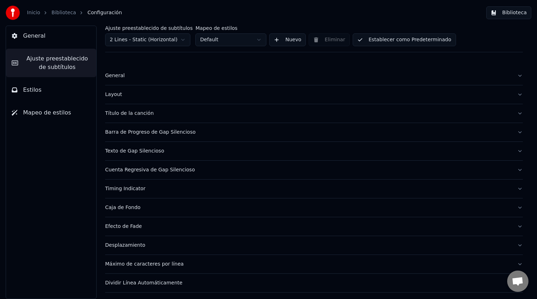
click at [69, 85] on button "Estilos" at bounding box center [51, 90] width 90 height 20
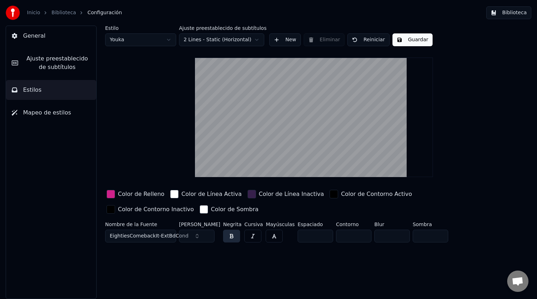
click at [67, 112] on button "Mapeo de estilos" at bounding box center [51, 113] width 90 height 20
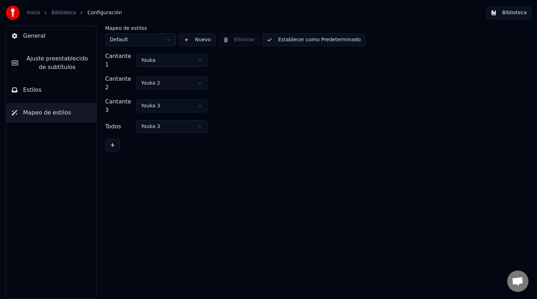
click at [68, 43] on button "General" at bounding box center [51, 36] width 90 height 20
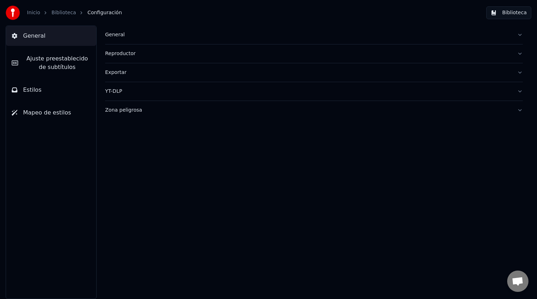
click at [116, 48] on button "Reproductor" at bounding box center [314, 53] width 418 height 18
click at [51, 54] on span "Ajuste preestablecido de subtítulos" at bounding box center [57, 62] width 67 height 17
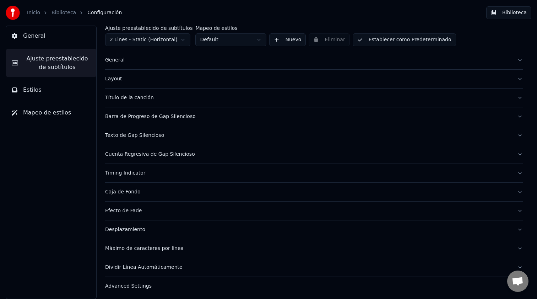
scroll to position [18, 0]
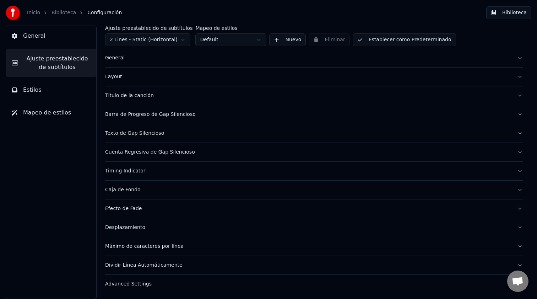
click at [148, 284] on div "Advanced Settings" at bounding box center [308, 283] width 407 height 7
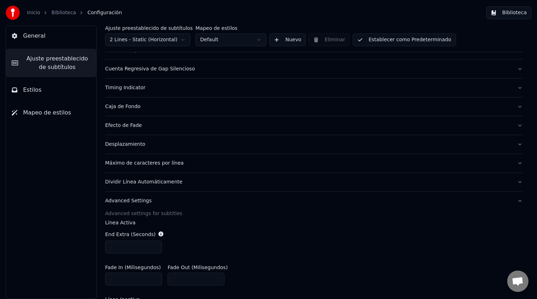
scroll to position [0, 0]
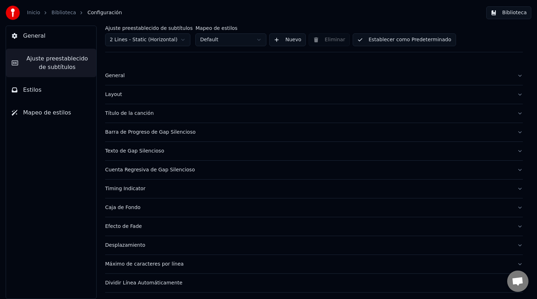
click at [59, 15] on link "Biblioteca" at bounding box center [64, 12] width 25 height 7
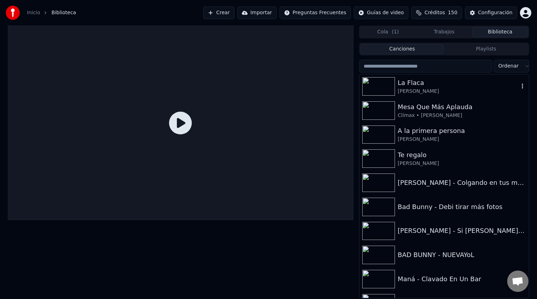
click at [415, 84] on div "La Flaca" at bounding box center [458, 83] width 121 height 10
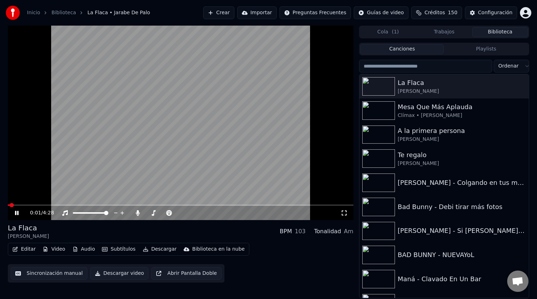
click at [109, 204] on video at bounding box center [181, 123] width 346 height 194
click at [109, 205] on span at bounding box center [181, 204] width 346 height 1
click at [16, 214] on icon at bounding box center [17, 212] width 4 height 5
click at [415, 118] on div "Clímax • [PERSON_NAME]" at bounding box center [458, 115] width 121 height 7
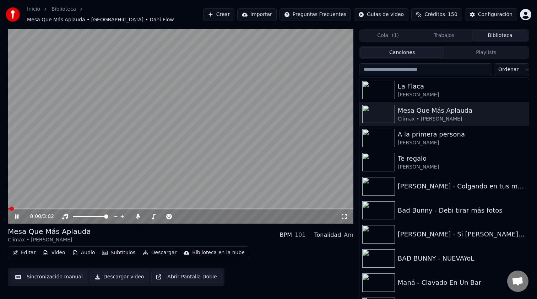
click at [125, 208] on span at bounding box center [181, 208] width 346 height 1
click at [8, 208] on span at bounding box center [8, 208] width 0 height 1
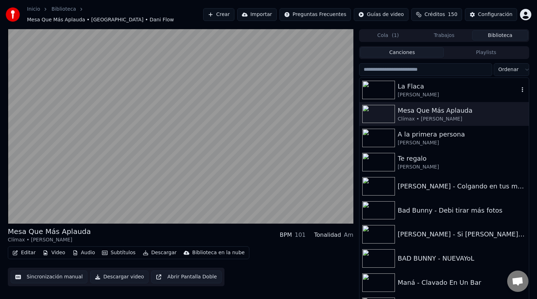
click at [425, 94] on div "[PERSON_NAME]" at bounding box center [458, 94] width 121 height 7
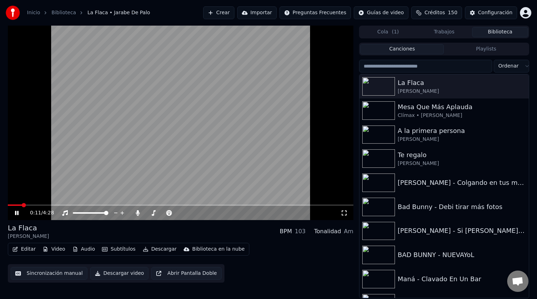
click at [22, 205] on span at bounding box center [181, 204] width 346 height 1
click at [18, 205] on span at bounding box center [13, 204] width 10 height 1
click at [15, 205] on span at bounding box center [13, 204] width 11 height 1
click at [13, 205] on span at bounding box center [12, 204] width 9 height 1
click at [16, 212] on icon at bounding box center [17, 213] width 4 height 4
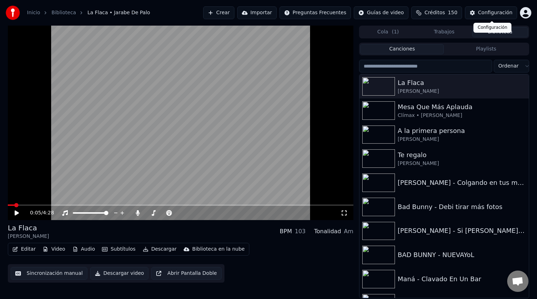
click at [475, 15] on button "Configuración" at bounding box center [491, 12] width 52 height 13
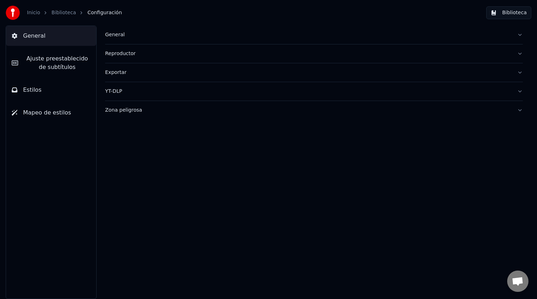
click at [137, 59] on button "Reproductor" at bounding box center [314, 53] width 418 height 18
click at [138, 112] on input "****" at bounding box center [133, 109] width 57 height 13
click at [128, 87] on input "*" at bounding box center [133, 82] width 57 height 13
click at [128, 43] on button "General" at bounding box center [314, 35] width 418 height 18
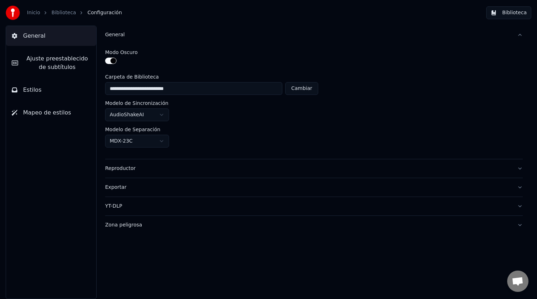
click at [133, 188] on div "Exportar" at bounding box center [308, 187] width 407 height 7
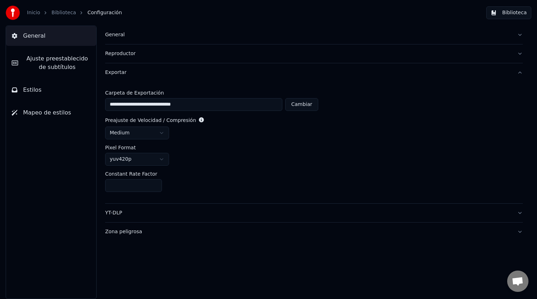
click at [129, 214] on div "YT-DLP" at bounding box center [308, 212] width 407 height 7
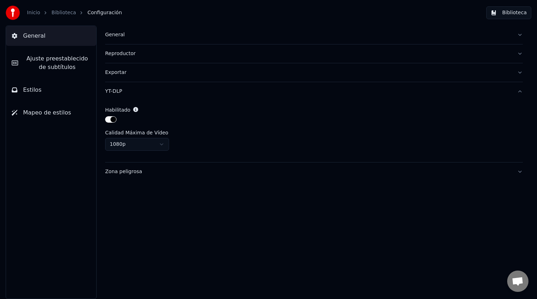
click at [49, 112] on span "Mapeo de estilos" at bounding box center [47, 112] width 48 height 9
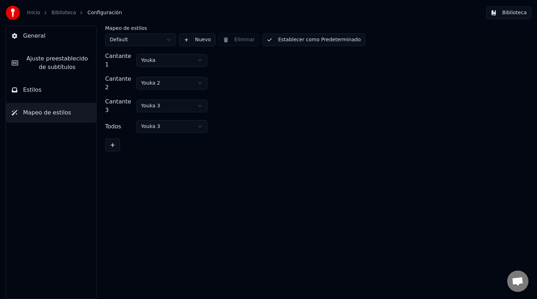
click at [167, 78] on html "Inicio Biblioteca Configuración Biblioteca General Ajuste preestablecido de sub…" at bounding box center [268, 149] width 537 height 299
click at [179, 58] on html "Inicio Biblioteca Configuración Biblioteca General Ajuste preestablecido de sub…" at bounding box center [268, 149] width 537 height 299
click at [329, 42] on button "Establecer como Predeterminado" at bounding box center [313, 39] width 103 height 13
click at [153, 42] on html "Inicio Biblioteca Configuración Biblioteca General Ajuste preestablecido de sub…" at bounding box center [268, 149] width 537 height 299
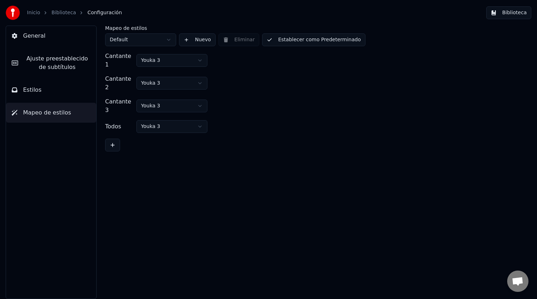
click at [51, 58] on span "Ajuste preestablecido de subtítulos" at bounding box center [57, 62] width 67 height 17
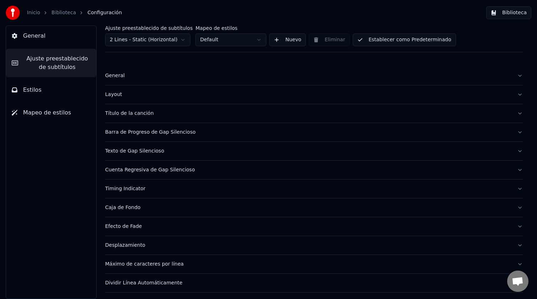
click at [49, 37] on button "General" at bounding box center [51, 36] width 90 height 20
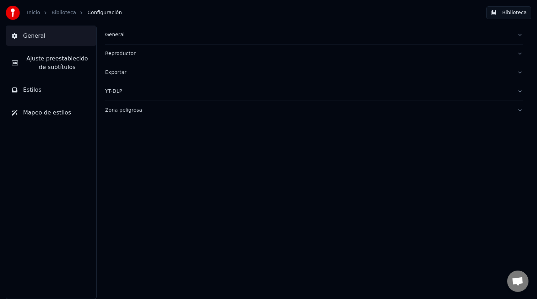
click at [58, 96] on button "Estilos" at bounding box center [51, 90] width 90 height 20
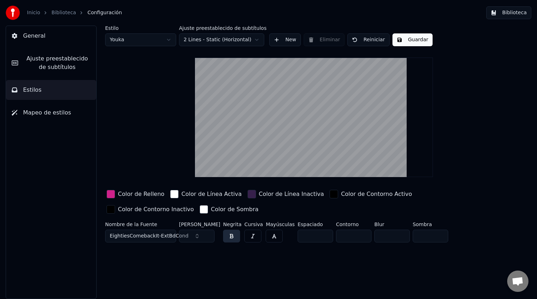
click at [63, 67] on span "Ajuste preestablecido de subtítulos" at bounding box center [57, 62] width 67 height 17
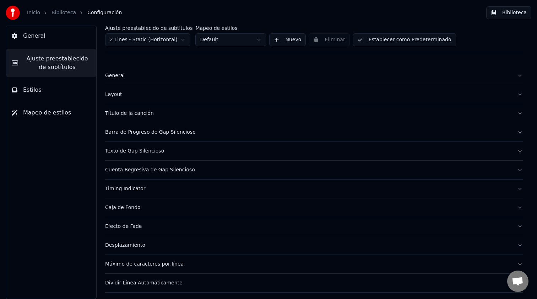
click at [63, 14] on link "Biblioteca" at bounding box center [64, 12] width 25 height 7
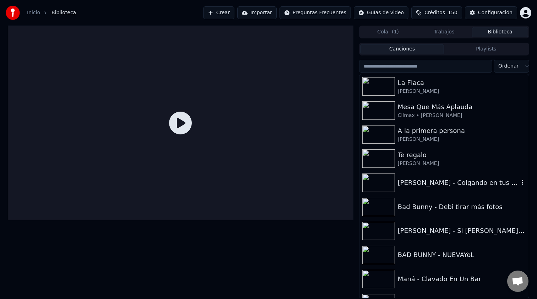
click at [428, 187] on div "[PERSON_NAME] - Colgando en tus manos" at bounding box center [458, 183] width 121 height 10
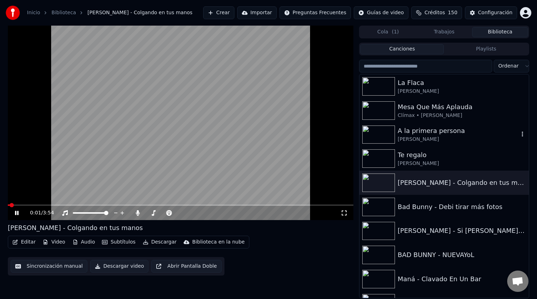
click at [413, 143] on div "A la primera persona Alejandro Sanz" at bounding box center [445, 135] width 170 height 24
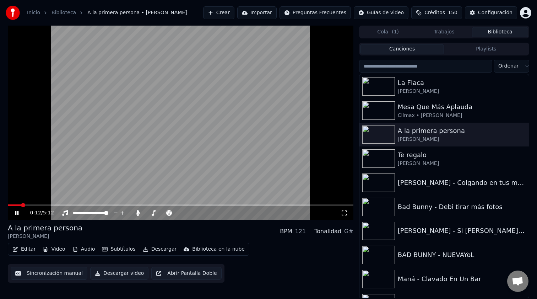
click at [21, 205] on span at bounding box center [181, 204] width 346 height 1
click at [30, 204] on span at bounding box center [181, 204] width 346 height 1
click at [38, 204] on span at bounding box center [181, 204] width 346 height 1
click at [48, 205] on span at bounding box center [181, 204] width 346 height 1
click at [41, 204] on span at bounding box center [29, 204] width 42 height 1
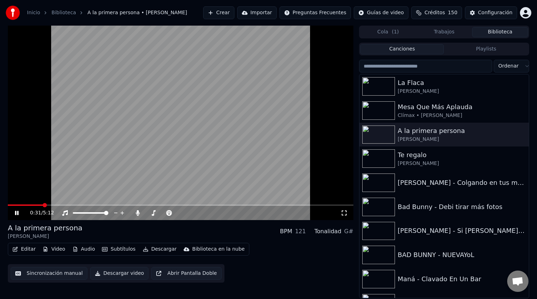
click at [31, 206] on div "0:31 / 5:12" at bounding box center [181, 213] width 346 height 14
click at [33, 205] on span at bounding box center [26, 204] width 36 height 1
click at [23, 205] on span at bounding box center [16, 204] width 16 height 1
click at [414, 157] on div "Te regalo" at bounding box center [458, 155] width 121 height 10
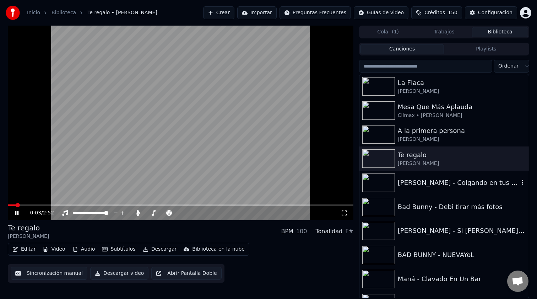
click at [417, 187] on div "[PERSON_NAME] - Colgando en tus manos" at bounding box center [458, 183] width 121 height 10
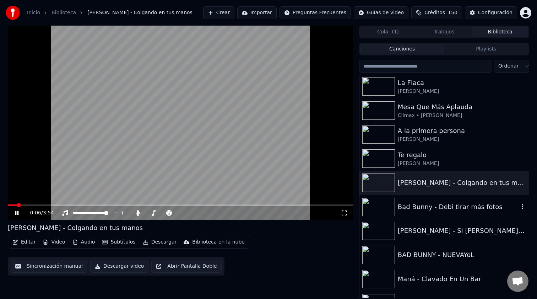
click at [432, 205] on div "Bad Bunny - Debi tirar más fotos" at bounding box center [458, 207] width 121 height 10
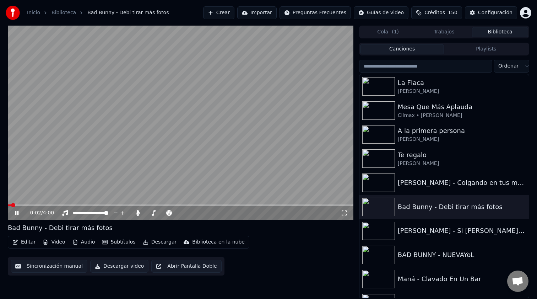
click at [27, 205] on span at bounding box center [181, 204] width 346 height 1
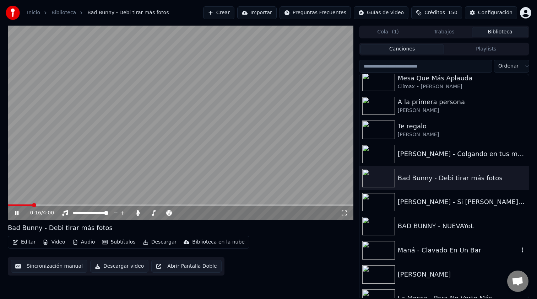
scroll to position [29, 0]
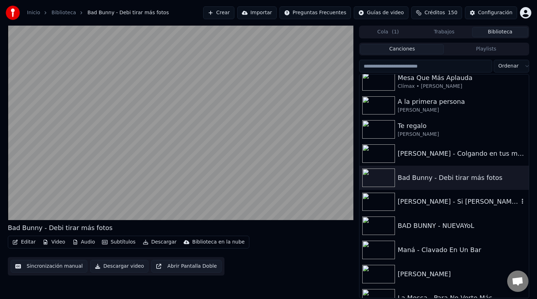
click at [422, 200] on div "[PERSON_NAME] - Si Antes Te Hubiera Conocido" at bounding box center [458, 202] width 121 height 10
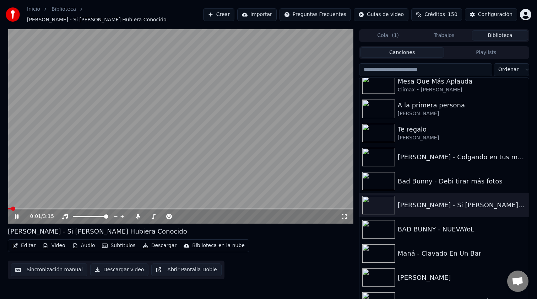
click at [36, 208] on span at bounding box center [181, 208] width 346 height 1
click at [36, 208] on span at bounding box center [27, 208] width 38 height 1
click at [18, 214] on icon at bounding box center [17, 216] width 4 height 4
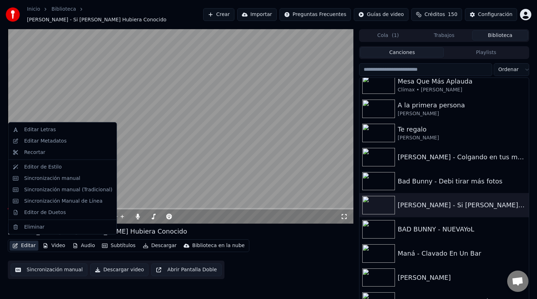
click at [30, 242] on button "Editar" at bounding box center [24, 246] width 29 height 10
click at [61, 130] on div "Editar Letras" at bounding box center [68, 129] width 88 height 7
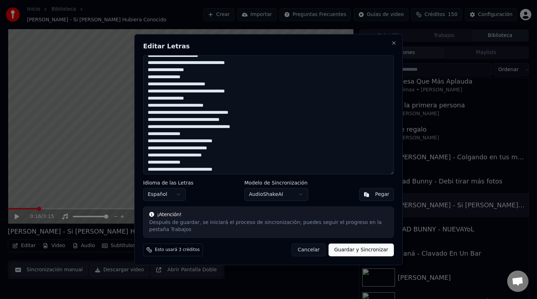
scroll to position [320, 0]
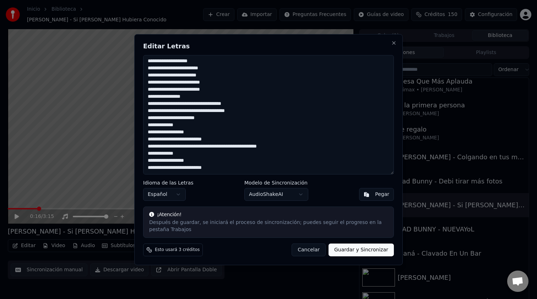
drag, startPoint x: 148, startPoint y: 60, endPoint x: 248, endPoint y: 232, distance: 198.1
click at [248, 232] on div "Editar Letras Idioma de las Letras Español Modelo de Sincronización AudioShakeA…" at bounding box center [268, 149] width 269 height 231
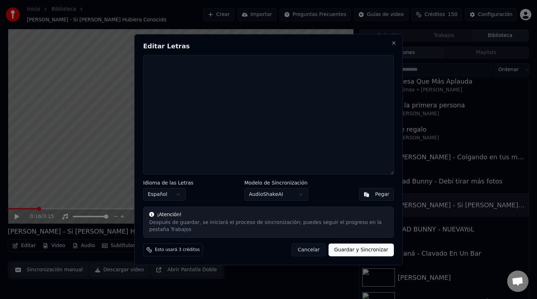
scroll to position [0, 0]
click at [183, 119] on textarea at bounding box center [268, 114] width 251 height 119
paste textarea "**********"
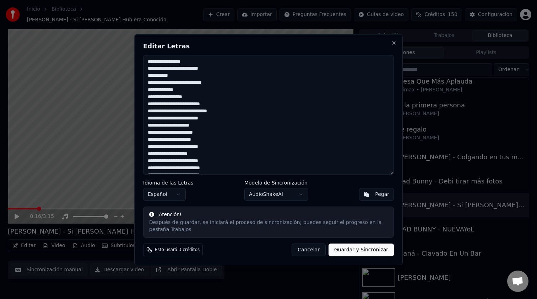
scroll to position [310, 0]
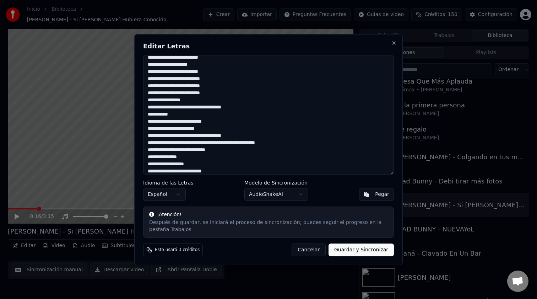
type textarea "**********"
click at [363, 251] on button "Guardar y Sincronizar" at bounding box center [361, 249] width 65 height 13
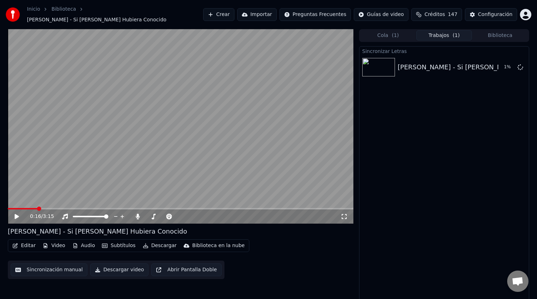
click at [511, 38] on div "Cola ( 1 ) Trabajos ( 1 ) Biblioteca" at bounding box center [444, 35] width 170 height 13
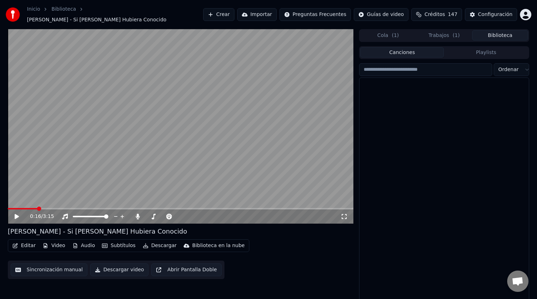
click at [507, 35] on button "Biblioteca" at bounding box center [500, 35] width 56 height 10
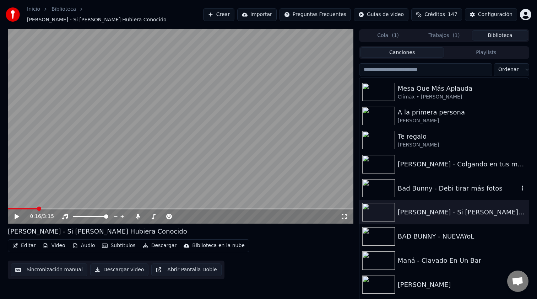
scroll to position [26, 0]
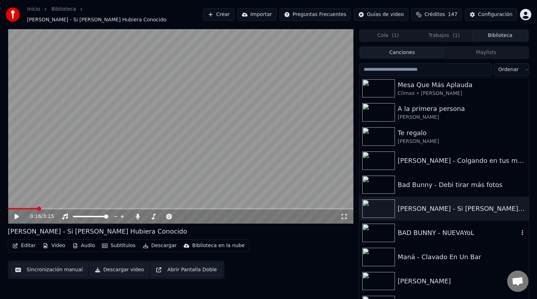
click at [424, 228] on div "BAD BUNNY - NUEVAYoL" at bounding box center [458, 233] width 121 height 10
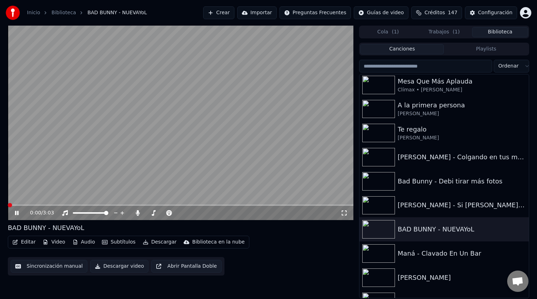
click at [25, 205] on span at bounding box center [181, 204] width 346 height 1
click at [17, 214] on icon at bounding box center [22, 213] width 17 height 6
click at [14, 214] on icon at bounding box center [22, 213] width 17 height 6
click at [68, 205] on span at bounding box center [181, 204] width 346 height 1
click at [113, 205] on span at bounding box center [181, 204] width 346 height 1
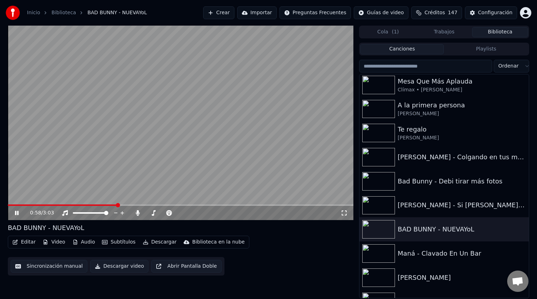
click at [17, 214] on icon at bounding box center [22, 213] width 17 height 6
click at [17, 214] on icon at bounding box center [17, 212] width 4 height 5
click at [185, 205] on span at bounding box center [181, 204] width 346 height 1
click at [53, 204] on video at bounding box center [181, 123] width 346 height 194
click at [53, 205] on span at bounding box center [99, 204] width 182 height 1
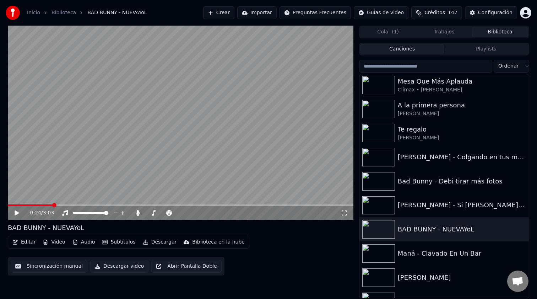
click at [17, 211] on icon at bounding box center [22, 213] width 17 height 6
click at [17, 212] on icon at bounding box center [17, 213] width 4 height 4
click at [499, 12] on div "Configuración" at bounding box center [495, 12] width 34 height 7
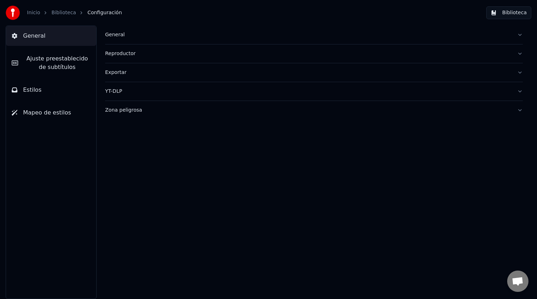
click at [57, 98] on button "Estilos" at bounding box center [51, 90] width 90 height 20
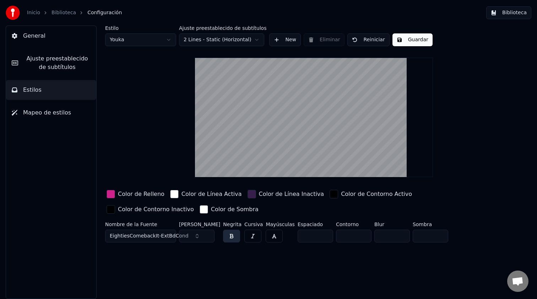
click at [64, 71] on span "Ajuste preestablecido de subtítulos" at bounding box center [57, 62] width 67 height 17
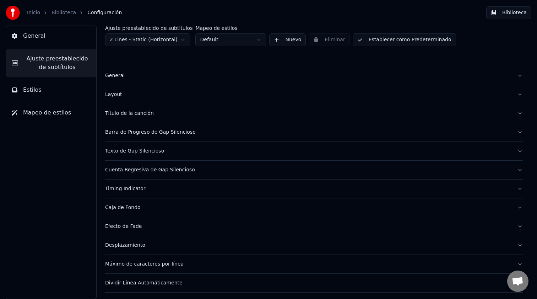
click at [149, 137] on button "Barra de Progreso de Gap Silencioso" at bounding box center [314, 132] width 418 height 18
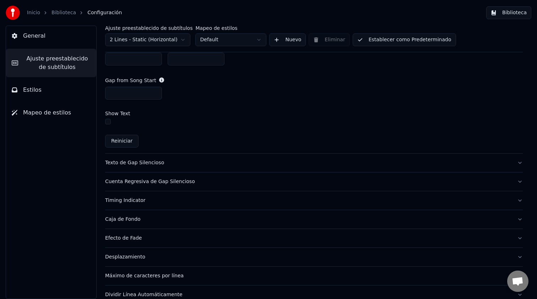
click at [150, 163] on div "Texto de Gap Silencioso" at bounding box center [308, 162] width 407 height 7
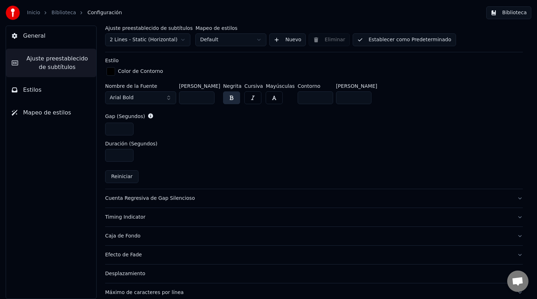
scroll to position [305, 0]
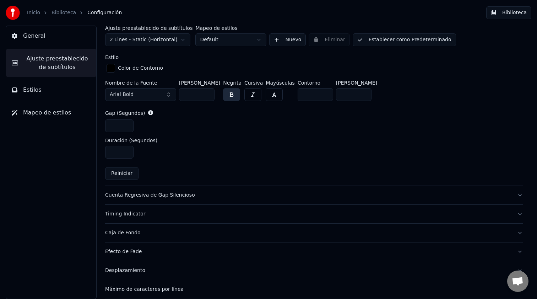
click at [148, 198] on button "Cuenta Regresiva de Gap Silencioso" at bounding box center [314, 195] width 418 height 18
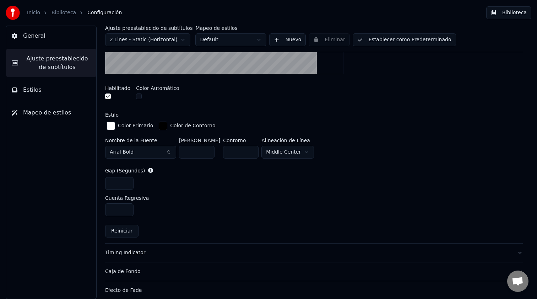
scroll to position [240, 0]
click at [109, 96] on button "button" at bounding box center [108, 96] width 6 height 6
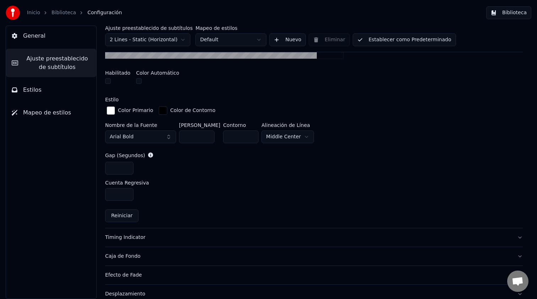
scroll to position [258, 0]
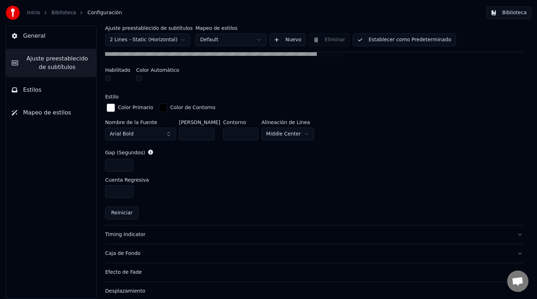
click at [146, 229] on button "Timing Indicator" at bounding box center [314, 234] width 418 height 18
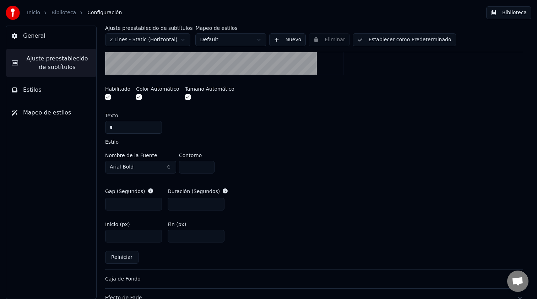
click at [107, 97] on button "button" at bounding box center [108, 97] width 6 height 6
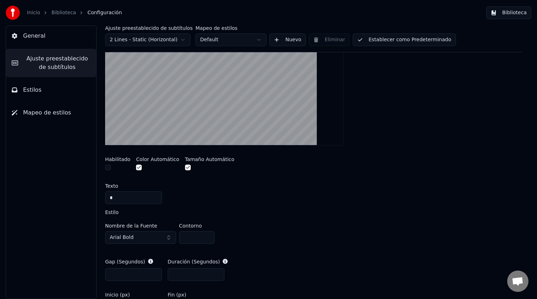
scroll to position [163, 0]
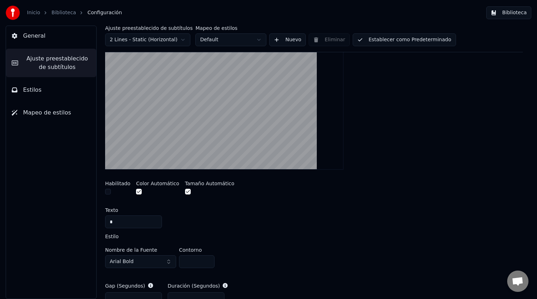
click at [107, 189] on button "button" at bounding box center [108, 192] width 6 height 6
click at [108, 192] on button "button" at bounding box center [108, 192] width 6 height 6
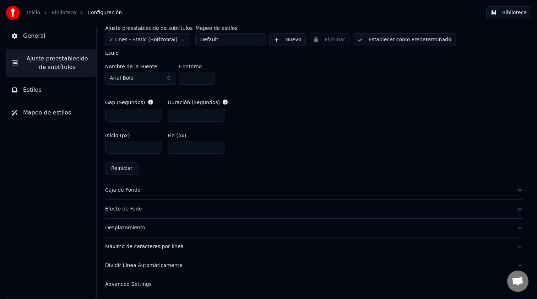
click at [152, 194] on button "Caja de Fondo" at bounding box center [314, 190] width 418 height 18
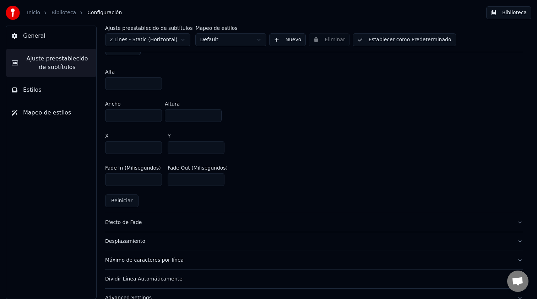
click at [151, 224] on div "Efecto de Fade" at bounding box center [308, 222] width 407 height 7
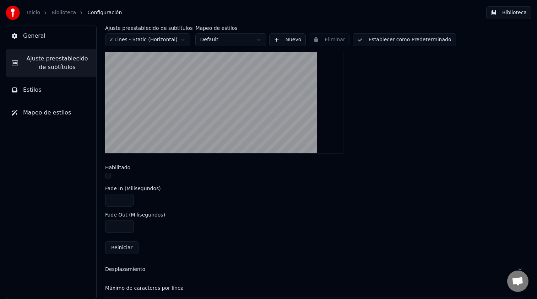
scroll to position [218, 0]
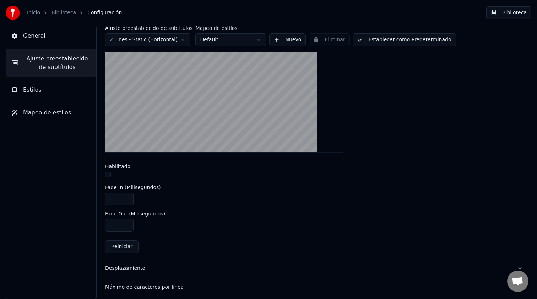
click at [109, 176] on button "button" at bounding box center [108, 175] width 6 height 6
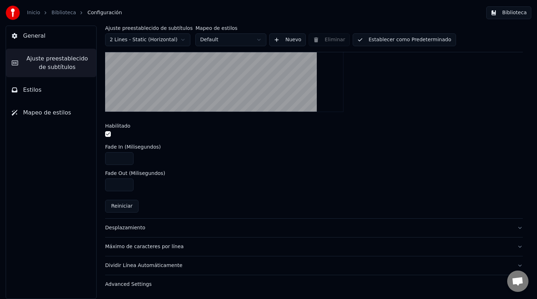
click at [151, 223] on button "Desplazamiento" at bounding box center [314, 228] width 418 height 18
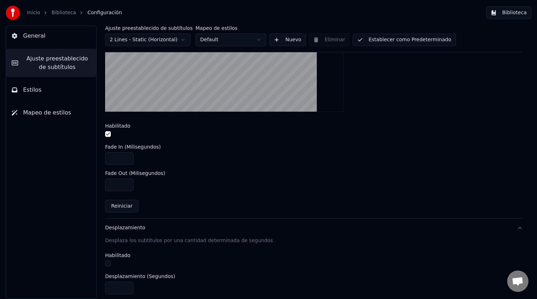
scroll to position [102, 0]
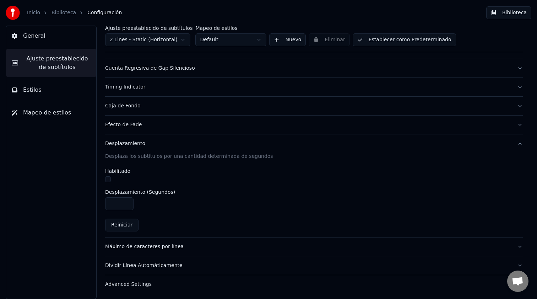
click at [152, 251] on button "Máximo de caracteres por línea" at bounding box center [314, 246] width 418 height 18
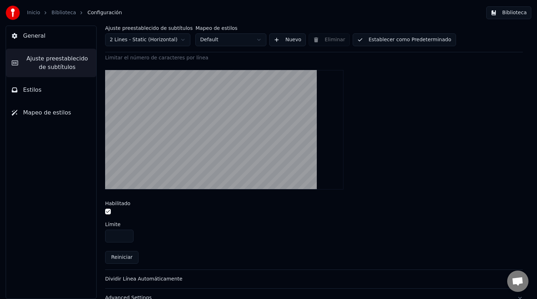
scroll to position [232, 0]
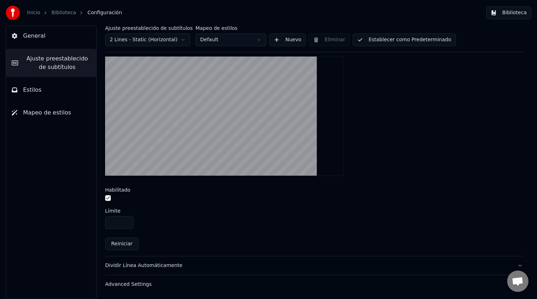
click at [377, 44] on button "Establecer como Predeterminado" at bounding box center [404, 39] width 103 height 13
click at [70, 11] on link "Biblioteca" at bounding box center [64, 12] width 25 height 7
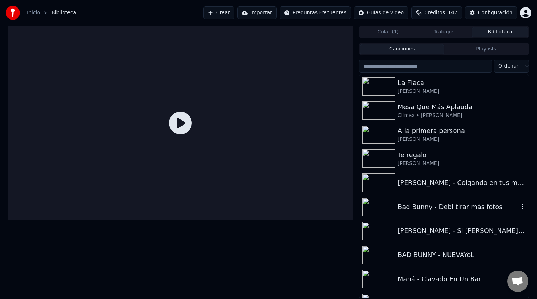
click at [424, 204] on div "Bad Bunny - Debi tirar más fotos" at bounding box center [458, 207] width 121 height 10
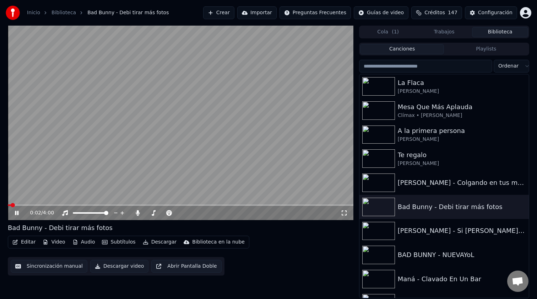
click at [58, 204] on span at bounding box center [181, 204] width 346 height 1
click at [482, 12] on div "Configuración" at bounding box center [495, 12] width 34 height 7
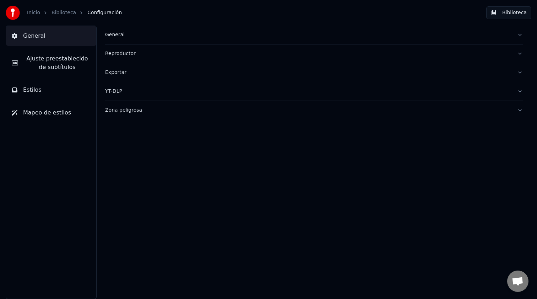
click at [63, 63] on span "Ajuste preestablecido de subtítulos" at bounding box center [57, 62] width 67 height 17
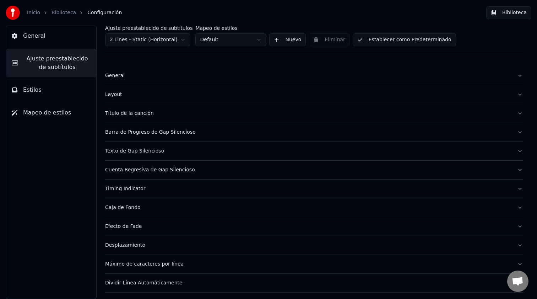
click at [139, 229] on div "Efecto de Fade" at bounding box center [308, 226] width 407 height 7
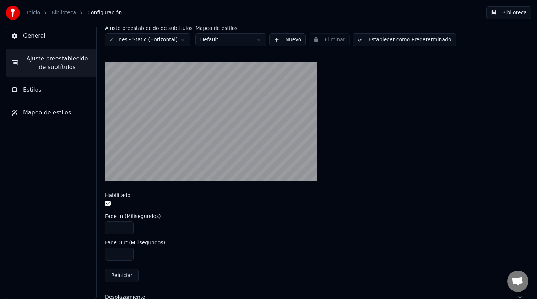
scroll to position [210, 0]
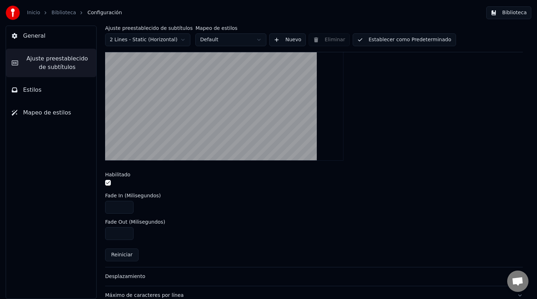
click at [107, 182] on button "button" at bounding box center [108, 183] width 6 height 6
click at [116, 207] on input "****" at bounding box center [119, 207] width 28 height 13
type input "***"
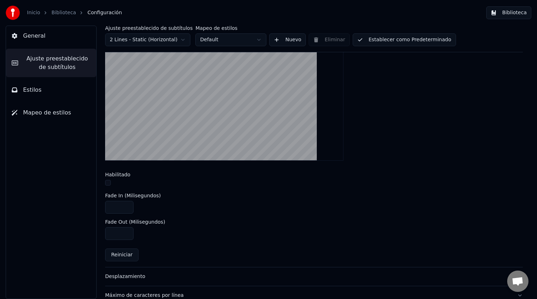
click at [113, 233] on input "***" at bounding box center [119, 233] width 28 height 13
type input "***"
click at [380, 42] on button "Establecer como Predeterminado" at bounding box center [404, 39] width 103 height 13
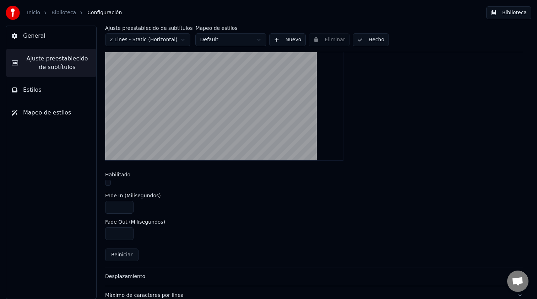
click at [66, 13] on link "Biblioteca" at bounding box center [64, 12] width 25 height 7
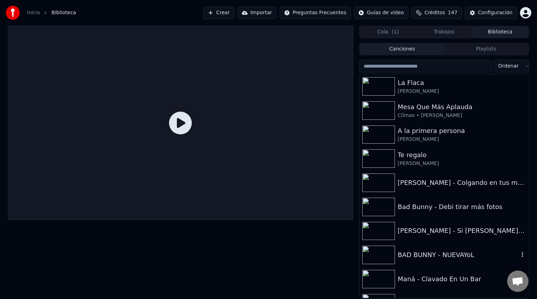
click at [417, 246] on div "BAD BUNNY - NUEVAYoL" at bounding box center [445, 255] width 170 height 24
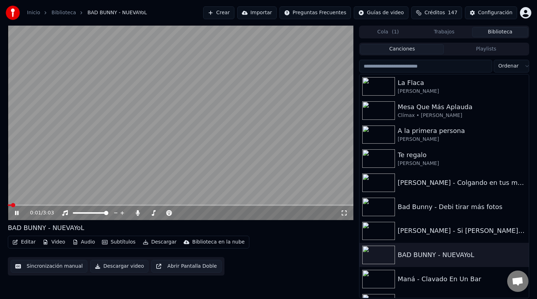
click at [25, 205] on span at bounding box center [181, 204] width 346 height 1
click at [55, 204] on video at bounding box center [181, 123] width 346 height 194
click at [55, 205] on span at bounding box center [181, 204] width 346 height 1
click at [19, 212] on icon at bounding box center [22, 213] width 17 height 6
click at [98, 204] on span at bounding box center [181, 204] width 346 height 1
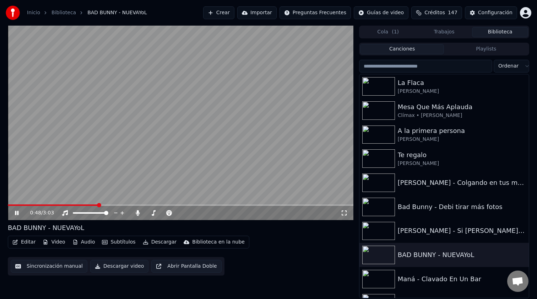
click at [15, 213] on icon at bounding box center [22, 213] width 17 height 6
click at [16, 213] on icon at bounding box center [17, 212] width 4 height 5
click at [16, 213] on icon at bounding box center [17, 213] width 4 height 4
click at [27, 243] on button "Editar" at bounding box center [24, 242] width 29 height 10
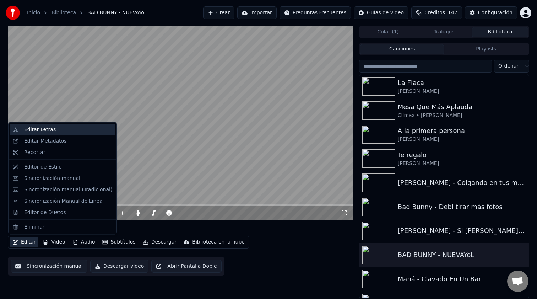
click at [55, 132] on div "Editar Letras" at bounding box center [68, 129] width 88 height 7
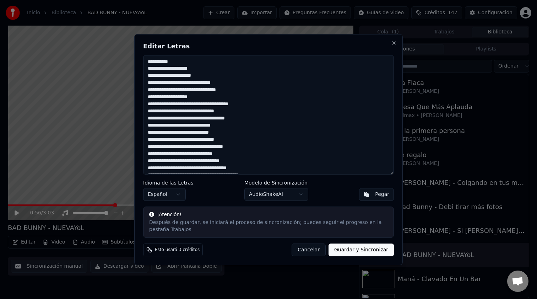
click at [357, 247] on button "Guardar y Sincronizar" at bounding box center [361, 249] width 65 height 13
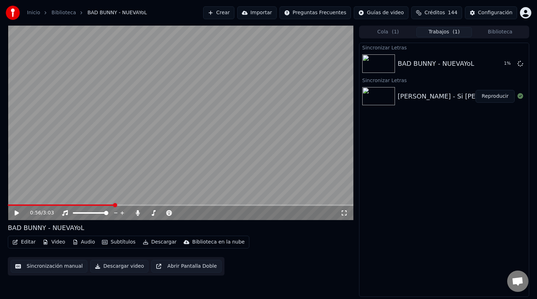
click at [435, 96] on div "[PERSON_NAME] - Si Antes Te Hubiera Conocido" at bounding box center [487, 96] width 179 height 10
click at [508, 29] on button "Biblioteca" at bounding box center [500, 32] width 56 height 10
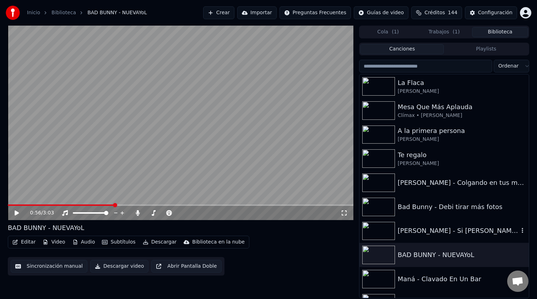
click at [426, 231] on div "[PERSON_NAME] - Si Antes Te Hubiera Conocido" at bounding box center [458, 231] width 121 height 10
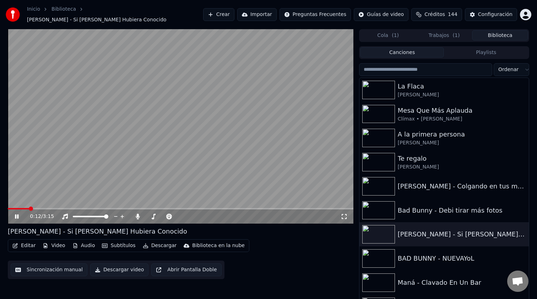
click at [29, 208] on span at bounding box center [181, 208] width 346 height 1
click at [46, 208] on span at bounding box center [181, 208] width 346 height 1
click at [77, 208] on span at bounding box center [181, 208] width 346 height 1
click at [108, 208] on span at bounding box center [181, 208] width 346 height 1
click at [155, 208] on span at bounding box center [181, 208] width 346 height 1
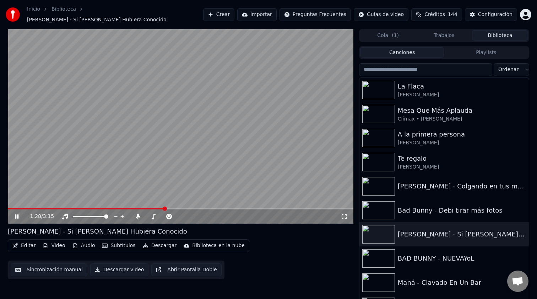
click at [238, 204] on video at bounding box center [181, 126] width 346 height 194
click at [242, 208] on span at bounding box center [181, 208] width 346 height 1
click at [251, 193] on video at bounding box center [181, 126] width 346 height 194
click at [286, 208] on span at bounding box center [181, 208] width 346 height 1
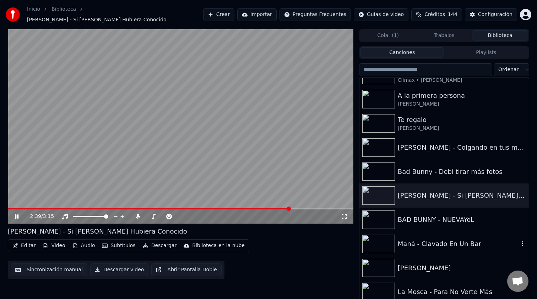
scroll to position [50, 0]
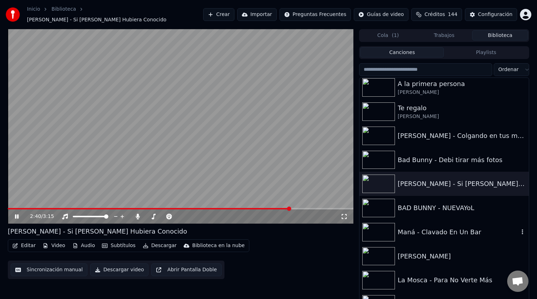
click at [417, 227] on div "Maná - Clavado En Un Bar" at bounding box center [458, 232] width 121 height 10
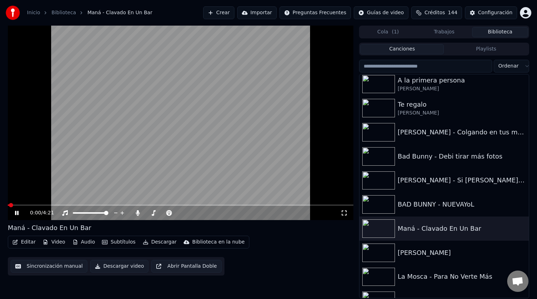
click at [111, 205] on span at bounding box center [181, 204] width 346 height 1
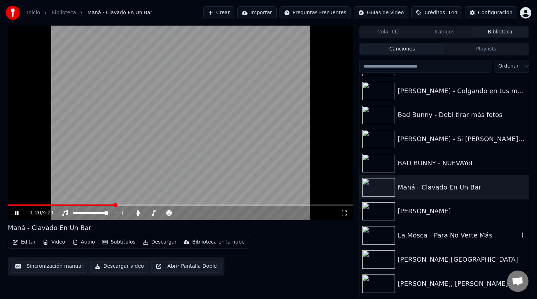
scroll to position [92, 0]
click at [179, 205] on span at bounding box center [181, 204] width 346 height 1
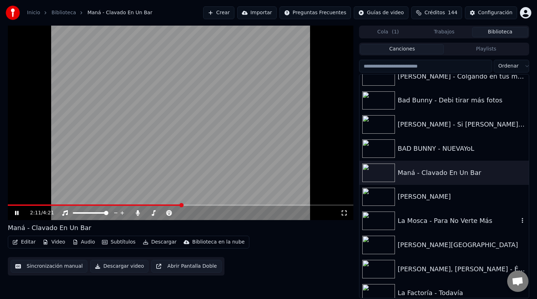
scroll to position [108, 0]
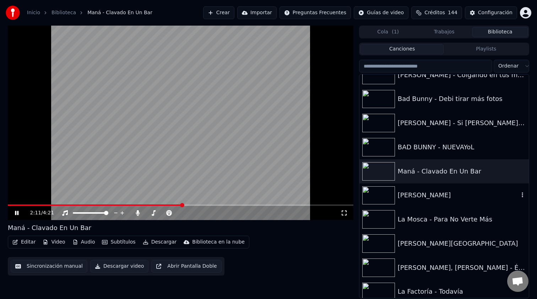
click at [431, 199] on div "[PERSON_NAME]" at bounding box center [458, 195] width 121 height 10
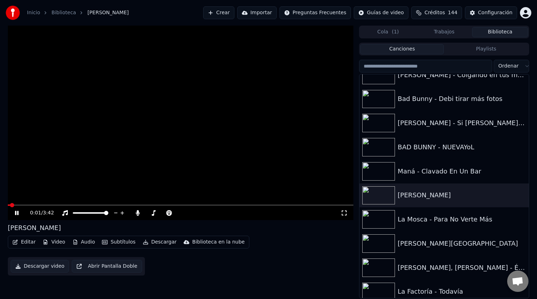
click at [140, 205] on span at bounding box center [181, 204] width 346 height 1
click at [198, 205] on span at bounding box center [181, 204] width 346 height 1
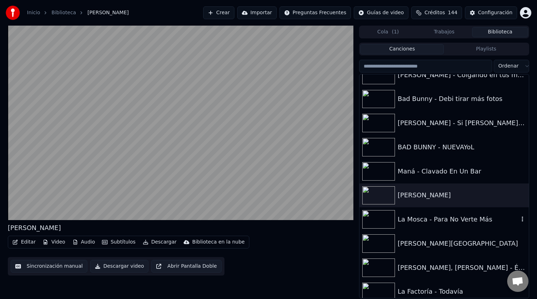
click at [405, 220] on div "La Mosca - Para No Verte Más" at bounding box center [458, 219] width 121 height 10
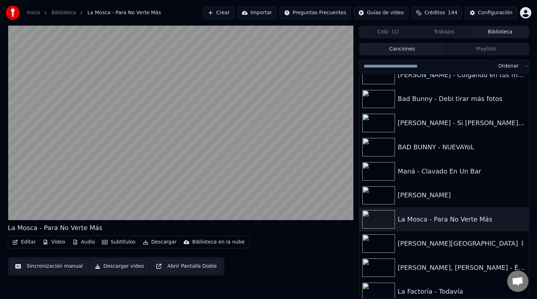
click at [412, 239] on div "[PERSON_NAME] D'Alessio - [GEOGRAPHIC_DATA]" at bounding box center [458, 243] width 121 height 10
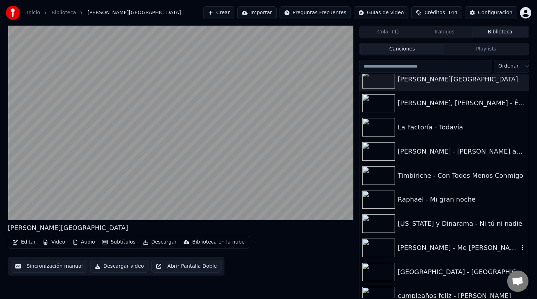
scroll to position [302, 0]
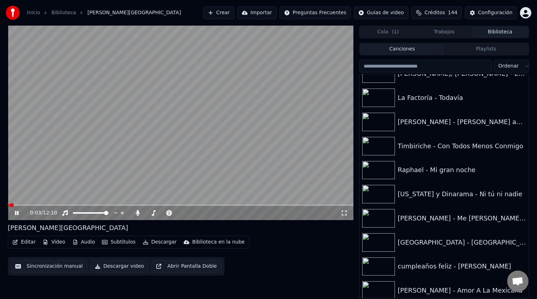
click at [149, 205] on span at bounding box center [181, 204] width 346 height 1
click at [52, 206] on div "5:07 / 12:10" at bounding box center [181, 213] width 346 height 14
click at [54, 205] on span at bounding box center [81, 204] width 146 height 1
click at [196, 205] on span at bounding box center [181, 204] width 346 height 1
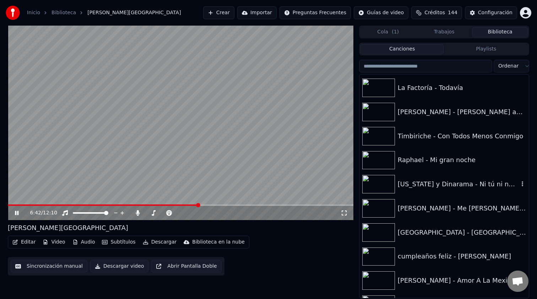
click at [437, 184] on div "[US_STATE] y Dinarama - Ni tú ni nadie" at bounding box center [458, 184] width 121 height 10
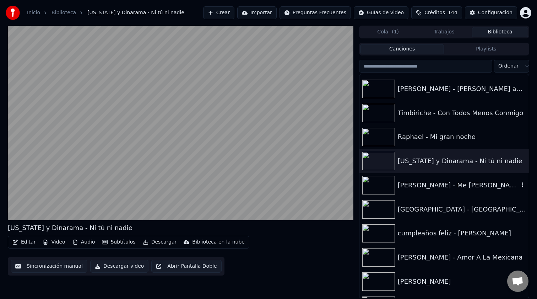
scroll to position [363, 0]
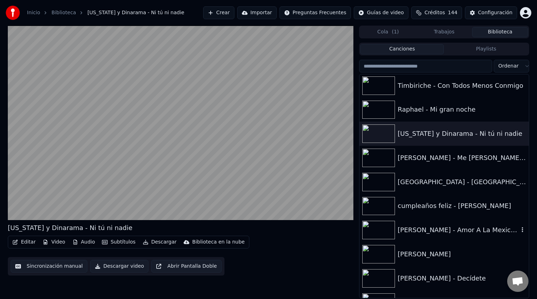
click at [434, 234] on div "[PERSON_NAME] - Amor A La Mexicana" at bounding box center [458, 230] width 121 height 10
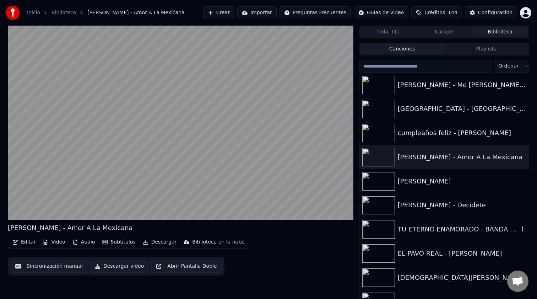
scroll to position [448, 0]
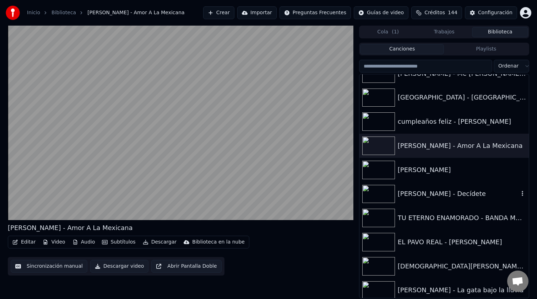
click at [433, 198] on div "Luis Miguel - Decídete" at bounding box center [458, 194] width 121 height 10
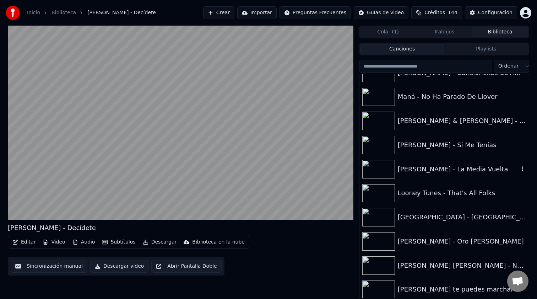
scroll to position [780, 0]
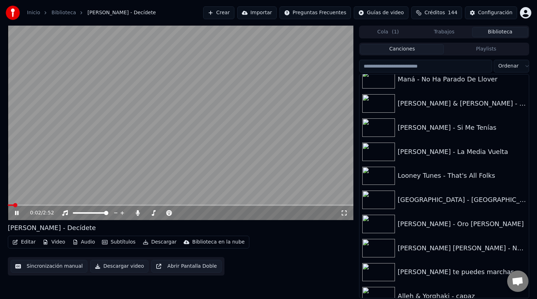
click at [251, 160] on video at bounding box center [181, 123] width 346 height 194
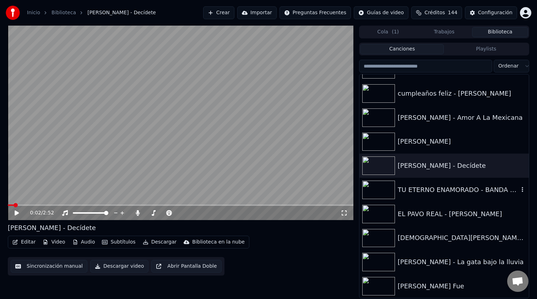
scroll to position [0, 0]
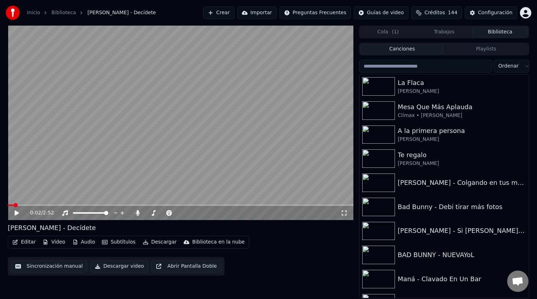
click at [233, 15] on button "Crear" at bounding box center [218, 12] width 31 height 13
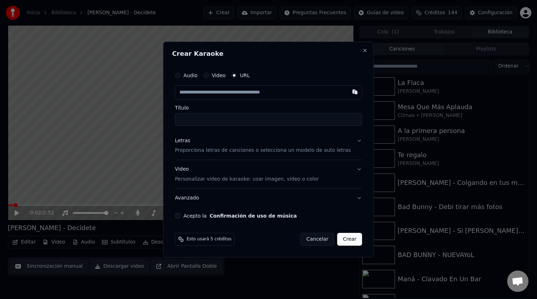
type input "**********"
click at [229, 149] on p "Proporciona letras de canciones o selecciona un modelo de auto letras" at bounding box center [263, 150] width 176 height 7
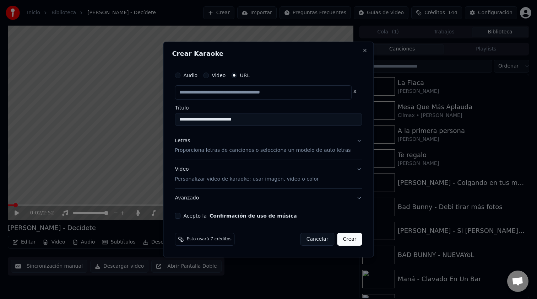
type input "**********"
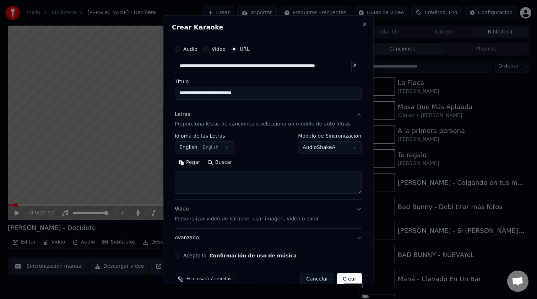
click at [225, 162] on button "Buscar" at bounding box center [220, 162] width 32 height 11
type textarea "**********"
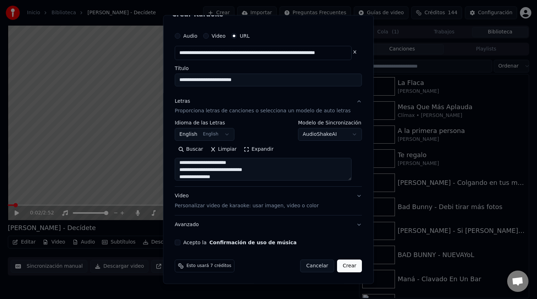
click at [243, 202] on p "Personalizar video de karaoke: usar imagen, video o color" at bounding box center [247, 205] width 144 height 7
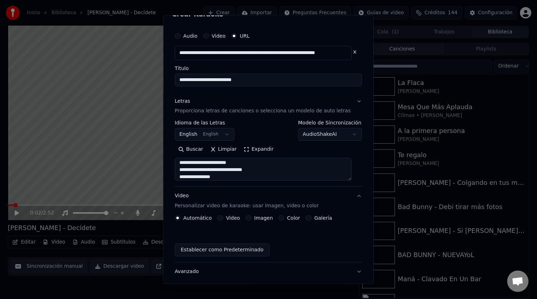
scroll to position [0, 0]
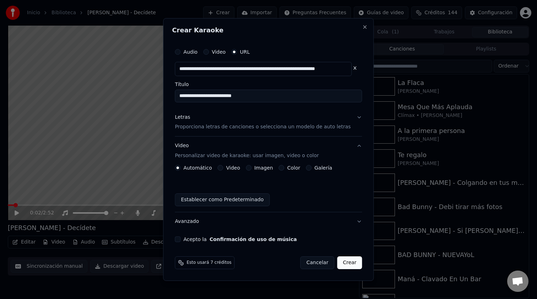
click at [345, 260] on button "Crear" at bounding box center [349, 262] width 25 height 13
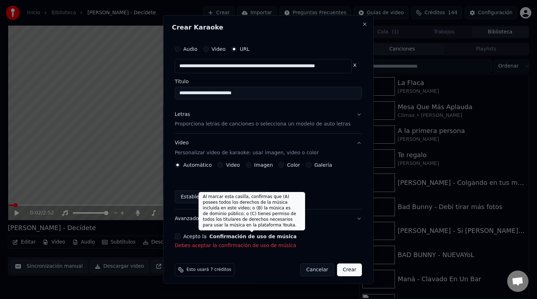
click at [262, 237] on button "Confirmación de uso de música" at bounding box center [253, 236] width 87 height 5
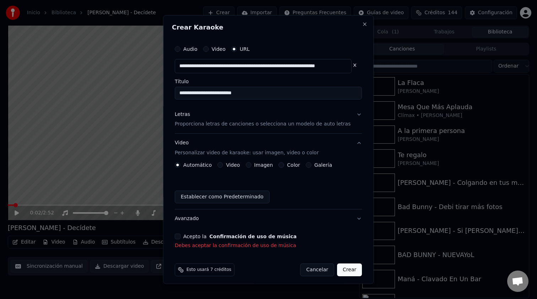
click at [181, 237] on button "Acepto la Confirmación de uso de música" at bounding box center [178, 237] width 6 height 6
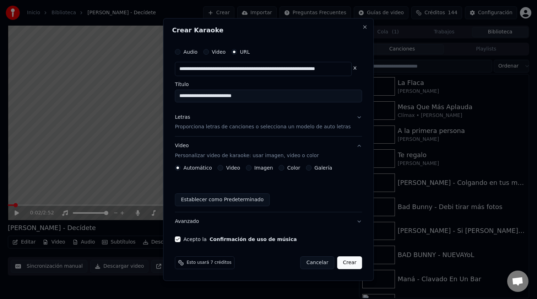
click at [349, 260] on button "Crear" at bounding box center [349, 262] width 25 height 13
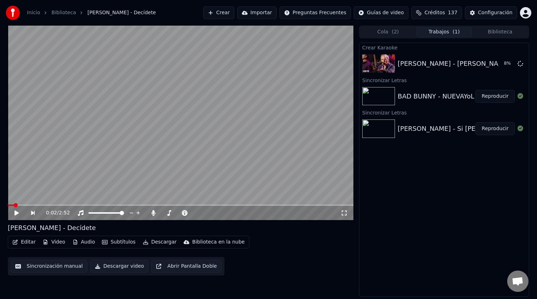
click at [501, 31] on button "Biblioteca" at bounding box center [500, 32] width 56 height 10
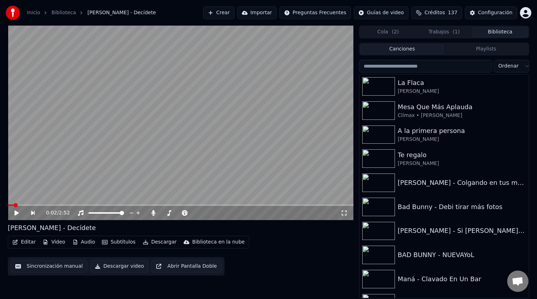
click at [442, 67] on input "search" at bounding box center [425, 66] width 133 height 13
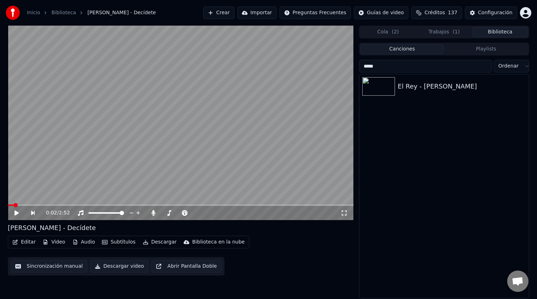
click at [419, 68] on input "*****" at bounding box center [425, 66] width 133 height 13
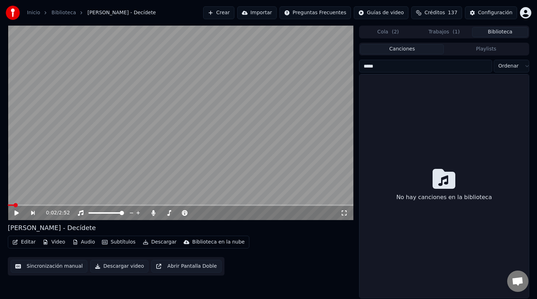
type input "*****"
click at [235, 15] on button "Crear" at bounding box center [218, 12] width 31 height 13
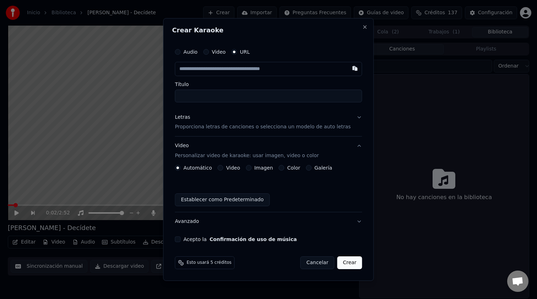
type input "**********"
click at [261, 97] on input "**********" at bounding box center [268, 96] width 187 height 13
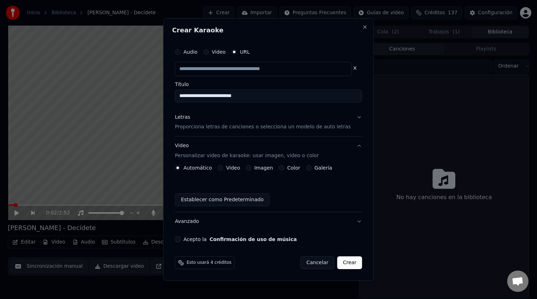
scroll to position [0, 0]
click at [265, 121] on div "Letras Proporciona letras de canciones o selecciona un modelo de auto letras" at bounding box center [263, 122] width 176 height 17
type input "**********"
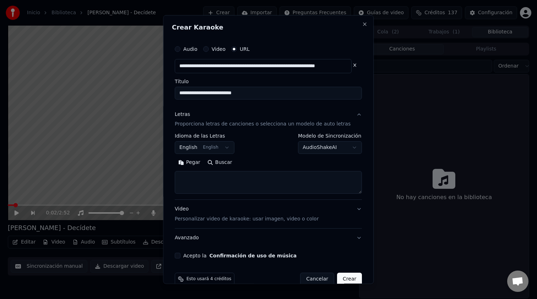
click at [202, 145] on button "English English" at bounding box center [205, 147] width 60 height 13
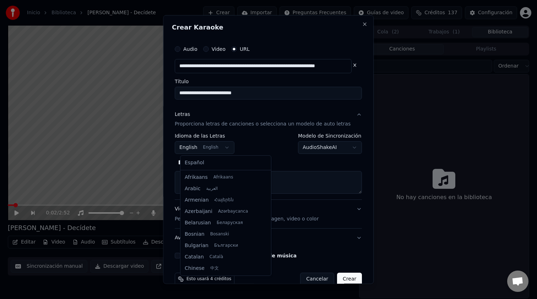
scroll to position [57, 0]
select select "**"
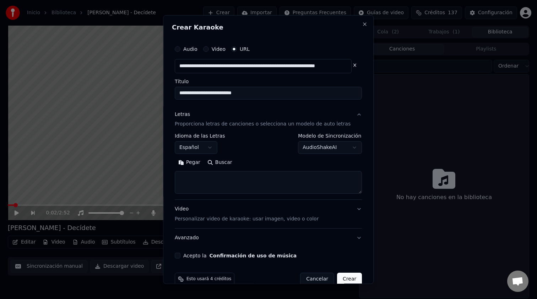
click at [219, 162] on button "Buscar" at bounding box center [220, 162] width 32 height 11
type textarea "**********"
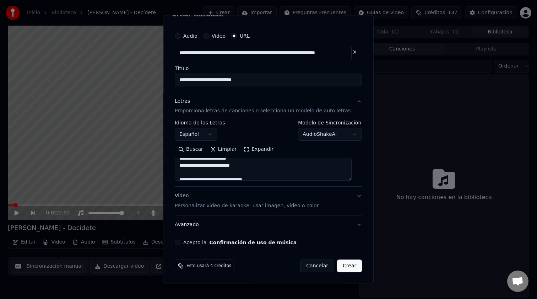
click at [181, 242] on button "Acepto la Confirmación de uso de música" at bounding box center [178, 243] width 6 height 6
click at [337, 265] on button "Crear" at bounding box center [349, 265] width 25 height 13
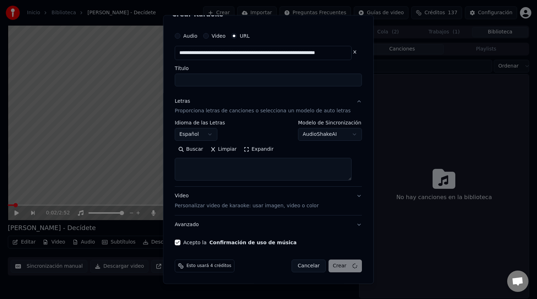
scroll to position [0, 0]
select select
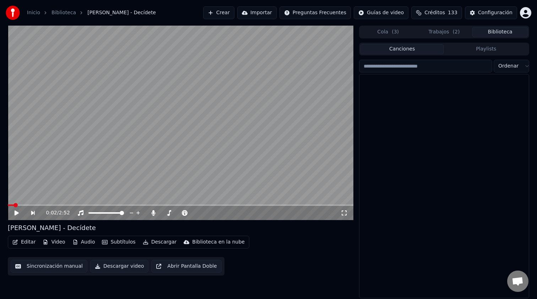
click at [494, 31] on button "Biblioteca" at bounding box center [500, 32] width 56 height 10
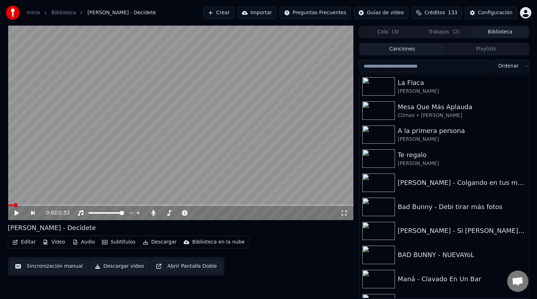
click at [424, 68] on input "search" at bounding box center [425, 66] width 133 height 13
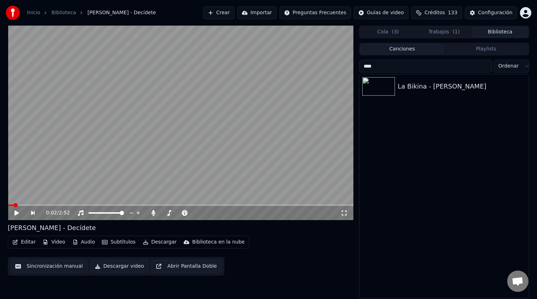
click at [412, 66] on input "****" at bounding box center [425, 66] width 133 height 13
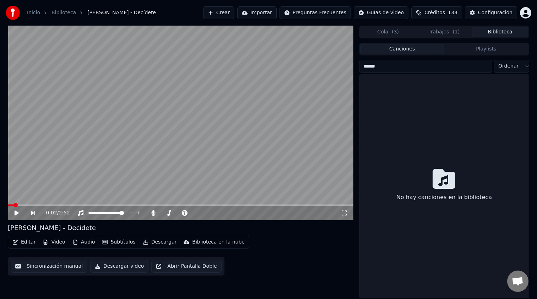
type input "******"
click at [224, 15] on button "Crear" at bounding box center [218, 12] width 31 height 13
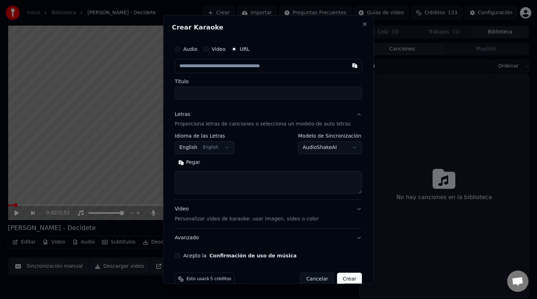
type input "**********"
click at [247, 93] on input "**********" at bounding box center [268, 92] width 187 height 13
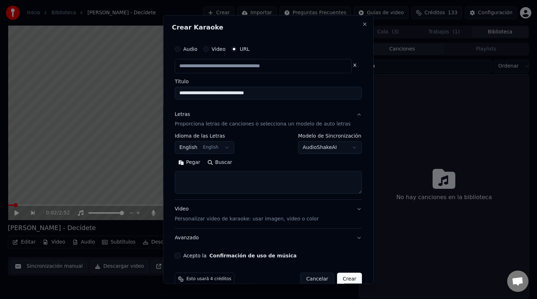
scroll to position [0, 0]
click at [227, 150] on body "**********" at bounding box center [268, 149] width 537 height 299
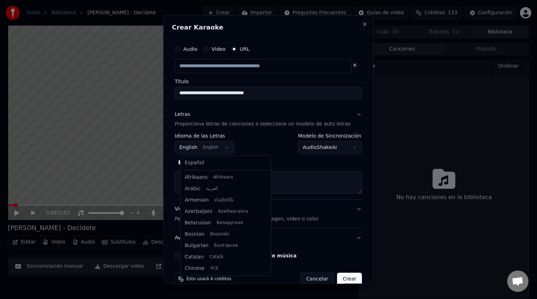
scroll to position [57, 0]
select select "**"
type input "**********"
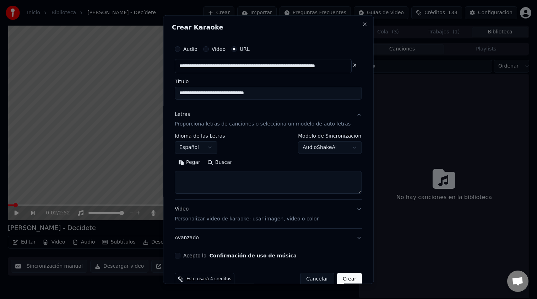
click at [233, 162] on button "Buscar" at bounding box center [220, 162] width 32 height 11
type textarea "**********"
click at [181, 256] on button "Acepto la Confirmación de uso de música" at bounding box center [178, 256] width 6 height 6
click at [346, 279] on button "Crear" at bounding box center [349, 279] width 25 height 13
select select
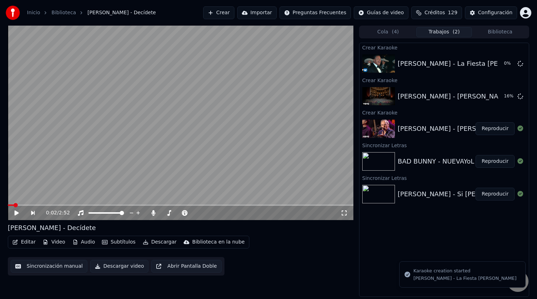
click at [388, 131] on img at bounding box center [379, 128] width 33 height 18
click at [492, 135] on button "Reproducir" at bounding box center [495, 128] width 39 height 13
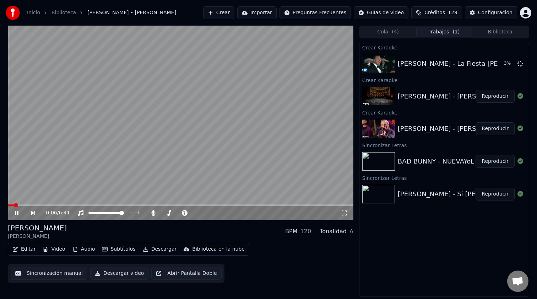
click at [33, 205] on span at bounding box center [181, 204] width 346 height 1
click at [100, 204] on span at bounding box center [181, 204] width 346 height 1
click at [222, 205] on span at bounding box center [181, 204] width 346 height 1
click at [259, 205] on span at bounding box center [181, 204] width 346 height 1
click at [294, 205] on span at bounding box center [181, 204] width 346 height 1
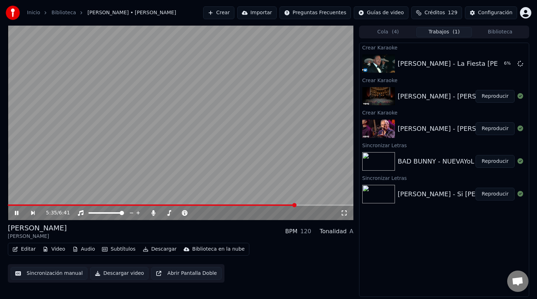
click at [318, 205] on span at bounding box center [181, 204] width 346 height 1
click at [155, 204] on video at bounding box center [181, 123] width 346 height 194
click at [157, 206] on div "6:08 / 6:41" at bounding box center [181, 213] width 346 height 14
click at [157, 205] on span at bounding box center [167, 204] width 318 height 1
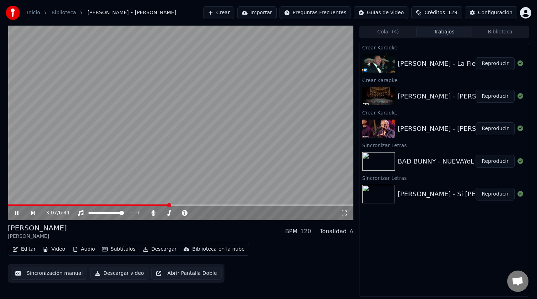
click at [102, 204] on span at bounding box center [88, 204] width 161 height 1
click at [125, 204] on span at bounding box center [181, 204] width 346 height 1
click at [139, 205] on span at bounding box center [181, 204] width 346 height 1
click at [153, 204] on span at bounding box center [181, 204] width 346 height 1
click at [165, 205] on span at bounding box center [181, 204] width 346 height 1
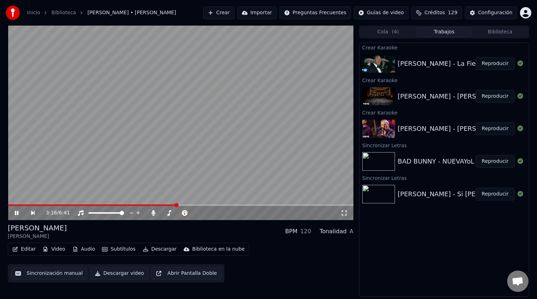
click at [177, 205] on span at bounding box center [181, 204] width 346 height 1
click at [195, 205] on span at bounding box center [181, 204] width 346 height 1
click at [187, 181] on video at bounding box center [181, 123] width 346 height 194
click at [26, 248] on button "Editar" at bounding box center [24, 249] width 29 height 10
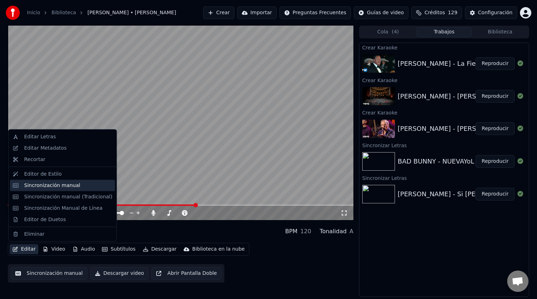
click at [63, 190] on div "Sincronización manual" at bounding box center [62, 184] width 105 height 11
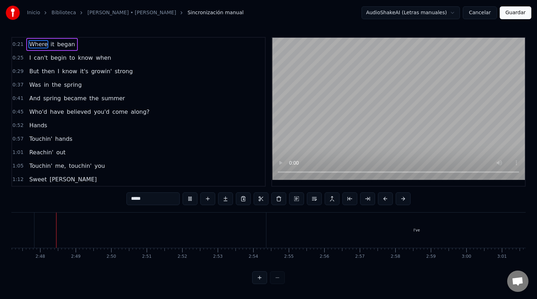
scroll to position [0, 5942]
click at [275, 238] on div "I've" at bounding box center [417, 230] width 301 height 35
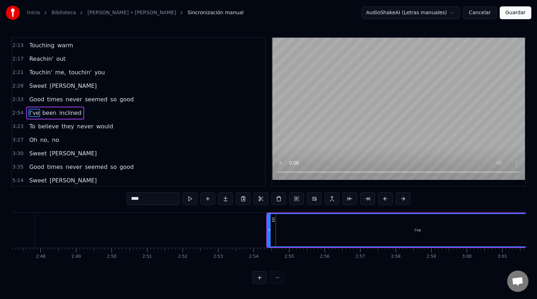
scroll to position [297, 0]
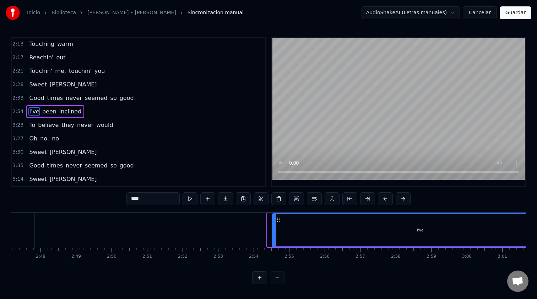
drag, startPoint x: 269, startPoint y: 231, endPoint x: 273, endPoint y: 231, distance: 4.3
click at [273, 231] on icon at bounding box center [274, 230] width 3 height 6
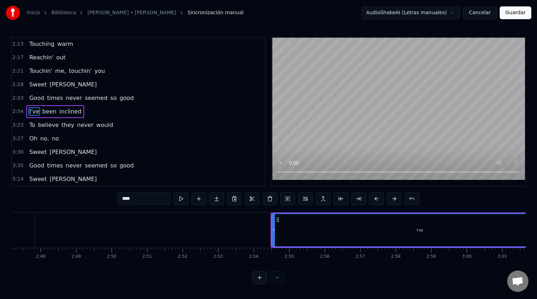
click at [272, 276] on div at bounding box center [268, 277] width 33 height 13
click at [260, 279] on button at bounding box center [259, 277] width 15 height 13
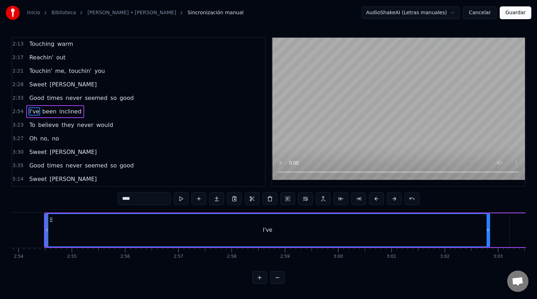
click at [274, 277] on button at bounding box center [277, 277] width 15 height 13
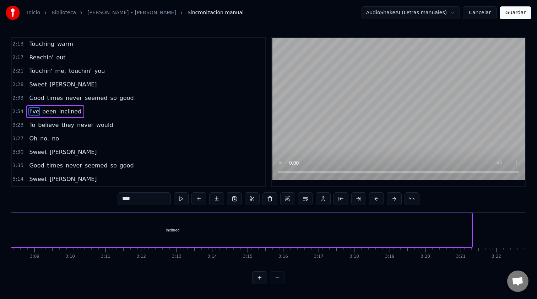
scroll to position [0, 6168]
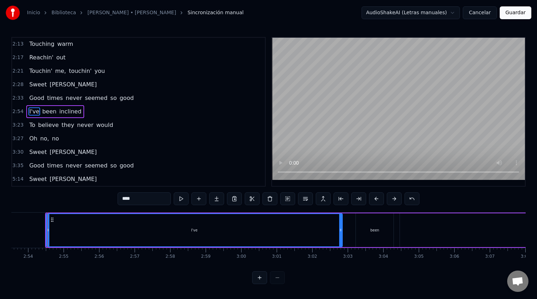
click at [278, 277] on div at bounding box center [268, 277] width 33 height 13
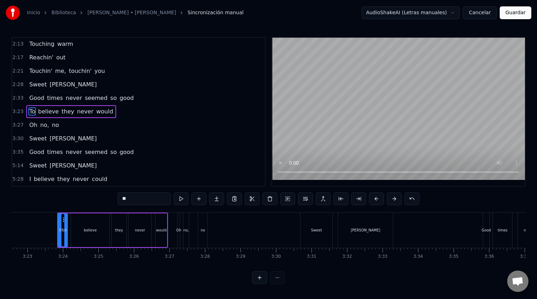
scroll to position [0, 7209]
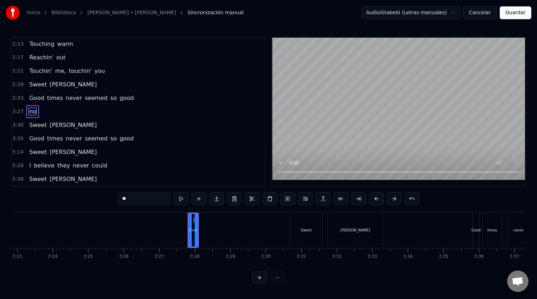
type input "*****"
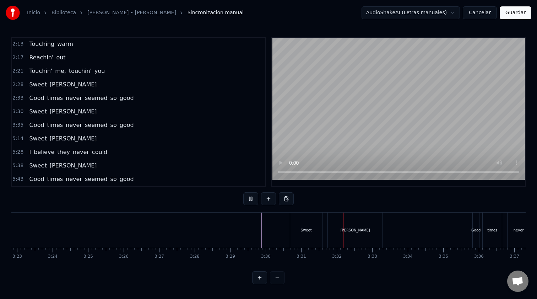
click at [221, 226] on div "good" at bounding box center [235, 230] width 341 height 35
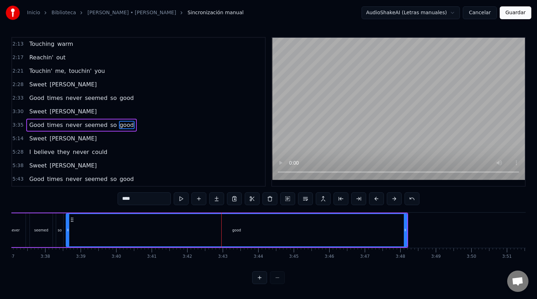
click at [76, 229] on div "good" at bounding box center [236, 230] width 340 height 32
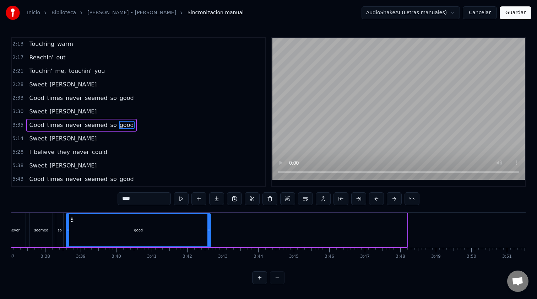
drag, startPoint x: 406, startPoint y: 225, endPoint x: 210, endPoint y: 228, distance: 196.2
click at [210, 228] on div at bounding box center [209, 230] width 3 height 32
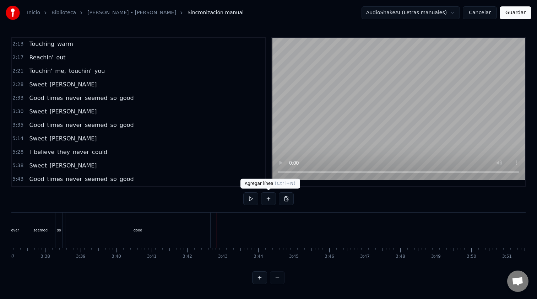
click at [270, 199] on button at bounding box center [268, 198] width 15 height 13
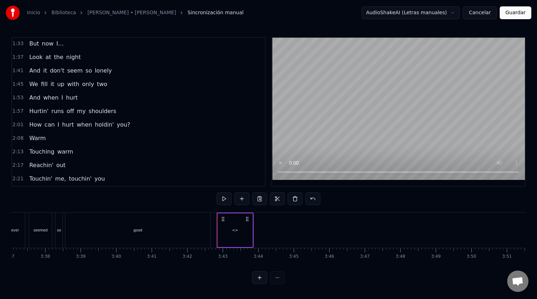
scroll to position [291, 0]
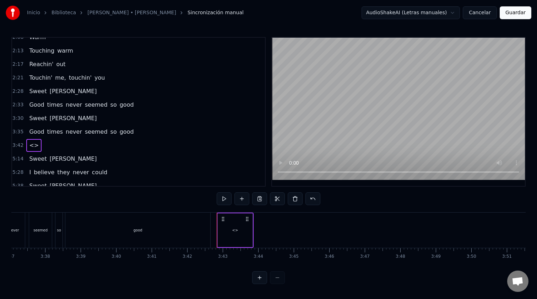
click at [33, 143] on span "<>" at bounding box center [33, 145] width 11 height 8
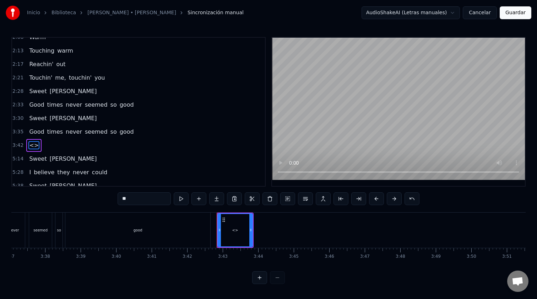
scroll to position [311, 0]
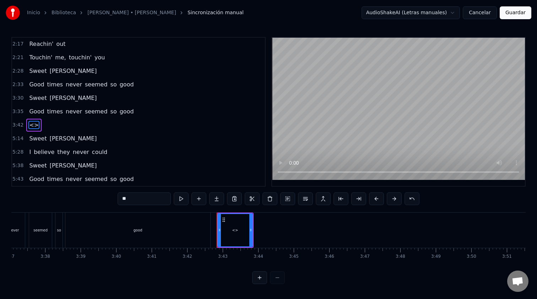
click at [32, 124] on span "<>" at bounding box center [33, 125] width 11 height 8
click at [34, 125] on span "<>" at bounding box center [33, 125] width 11 height 8
click at [130, 200] on input "**" at bounding box center [144, 198] width 53 height 13
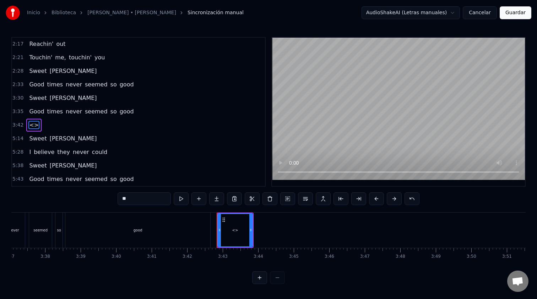
click at [130, 200] on input "**" at bounding box center [144, 198] width 53 height 13
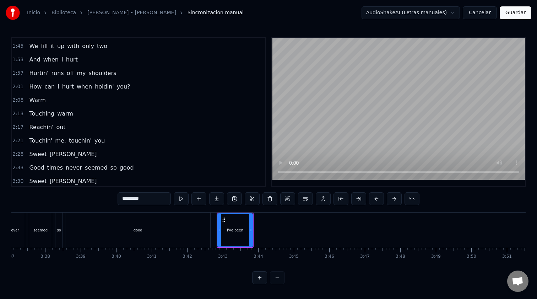
scroll to position [229, 0]
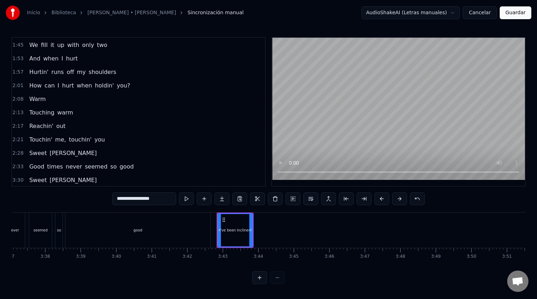
click at [219, 225] on div at bounding box center [219, 230] width 3 height 32
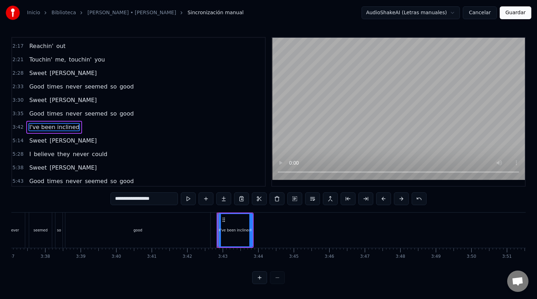
scroll to position [311, 0]
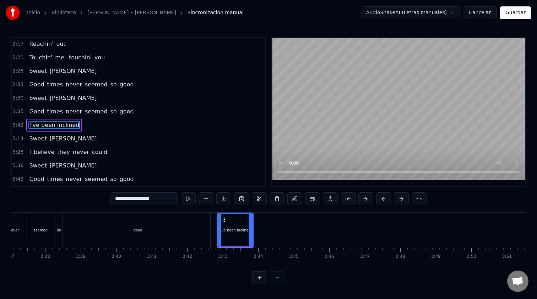
click at [224, 228] on div "I've been inclined" at bounding box center [235, 229] width 31 height 5
drag, startPoint x: 250, startPoint y: 227, endPoint x: 311, endPoint y: 229, distance: 60.4
click at [311, 229] on icon at bounding box center [312, 230] width 3 height 6
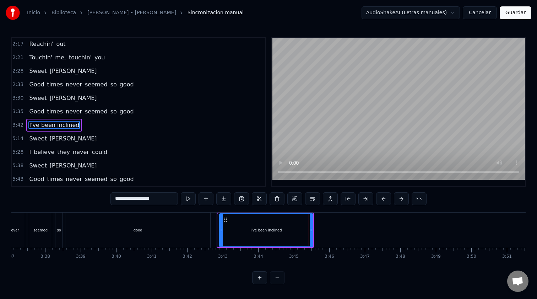
click at [220, 229] on icon at bounding box center [221, 230] width 3 height 6
click at [201, 229] on div "good" at bounding box center [137, 230] width 145 height 35
type input "****"
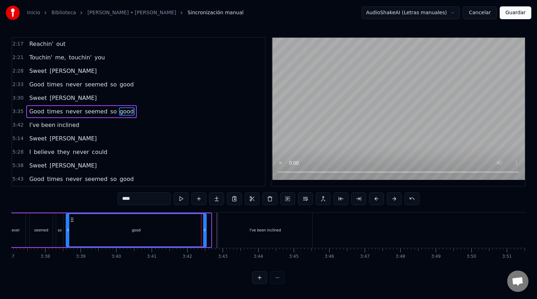
drag, startPoint x: 210, startPoint y: 228, endPoint x: 205, endPoint y: 229, distance: 4.6
click at [205, 229] on icon at bounding box center [204, 230] width 3 height 6
click at [203, 229] on icon at bounding box center [203, 230] width 3 height 6
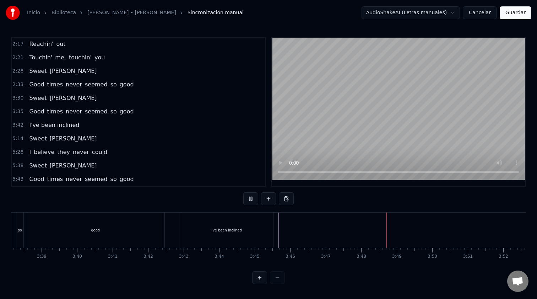
scroll to position [0, 7762]
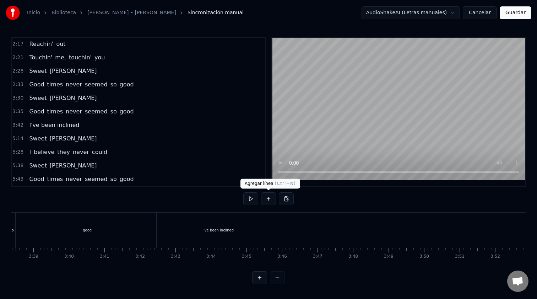
click at [264, 202] on button at bounding box center [268, 198] width 15 height 13
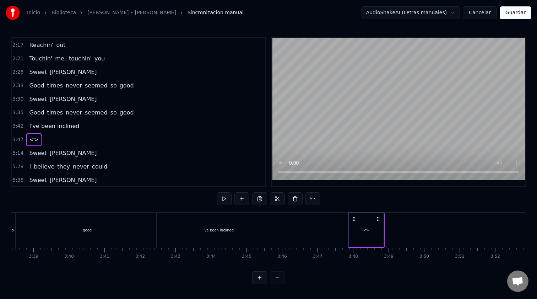
scroll to position [323, 0]
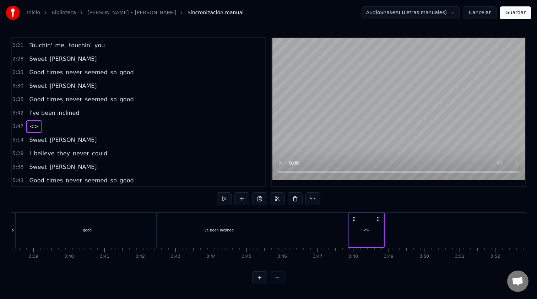
click at [33, 126] on span "<>" at bounding box center [33, 126] width 11 height 8
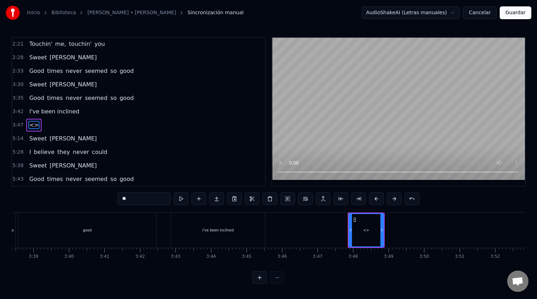
click at [144, 200] on input "**" at bounding box center [144, 198] width 53 height 13
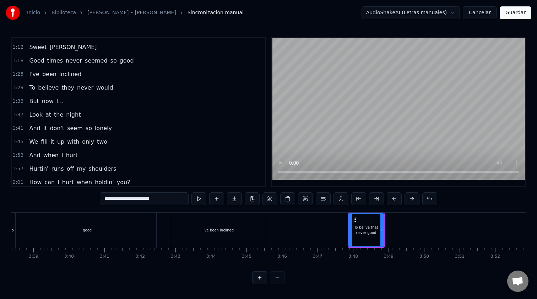
scroll to position [134, 0]
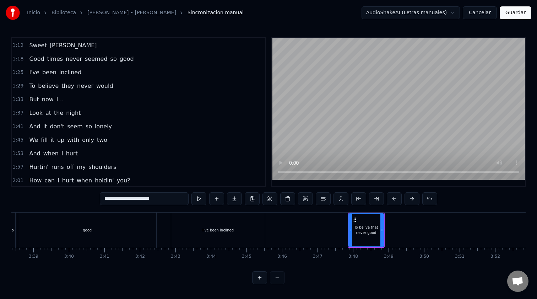
click at [131, 198] on input "**********" at bounding box center [144, 198] width 89 height 13
click at [143, 199] on input "**********" at bounding box center [144, 198] width 92 height 13
drag, startPoint x: 165, startPoint y: 197, endPoint x: 68, endPoint y: 197, distance: 97.0
click at [68, 197] on div "**********" at bounding box center [268, 160] width 515 height 247
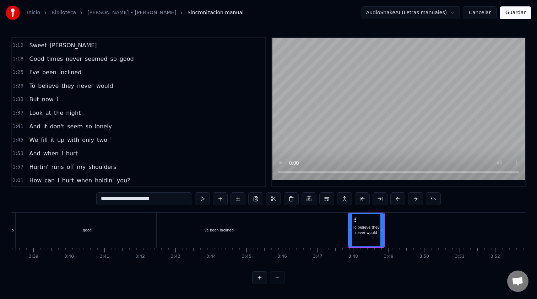
type input "**********"
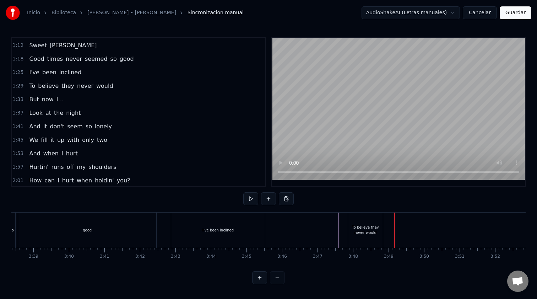
click at [381, 229] on div "To believe they never would" at bounding box center [365, 230] width 35 height 11
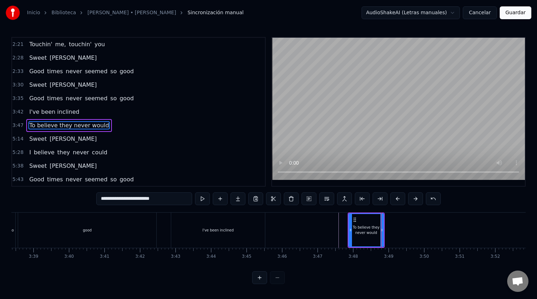
scroll to position [324, 0]
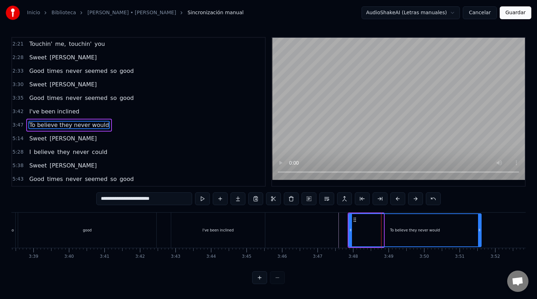
drag, startPoint x: 383, startPoint y: 229, endPoint x: 481, endPoint y: 229, distance: 97.7
click at [481, 229] on icon at bounding box center [479, 230] width 3 height 6
click at [374, 233] on div "To believe they never would" at bounding box center [415, 230] width 132 height 32
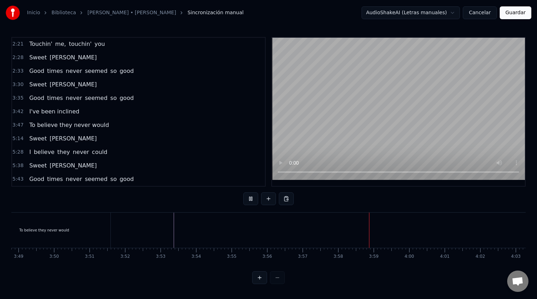
scroll to position [0, 8135]
click at [516, 14] on button "Guardar" at bounding box center [516, 12] width 32 height 13
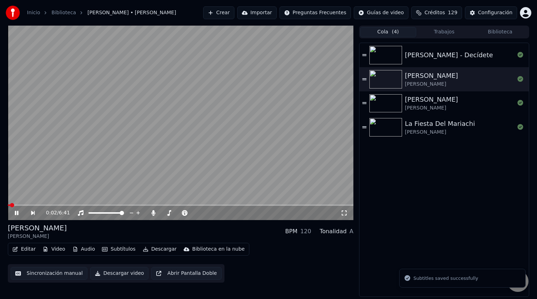
click at [387, 36] on button "Cola ( 4 )" at bounding box center [388, 32] width 56 height 10
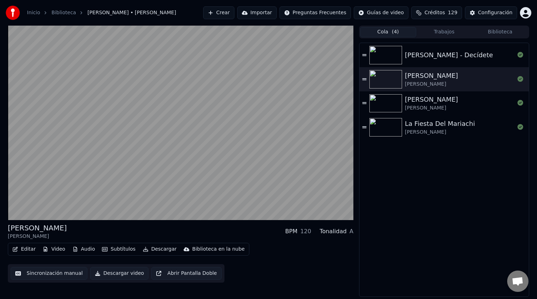
click at [432, 156] on div "Luis Miguel - Decídete Sweet Caroline Neil Diamond Cielito Lindo Carlos Rivera …" at bounding box center [445, 169] width 170 height 253
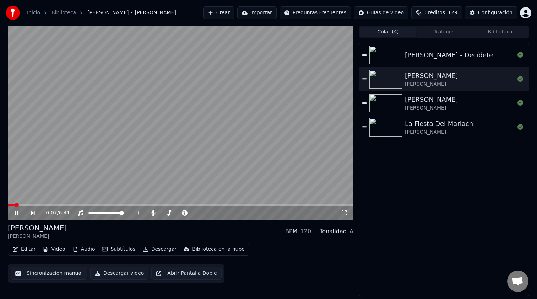
click at [149, 126] on video at bounding box center [181, 123] width 346 height 194
click at [16, 214] on icon at bounding box center [17, 212] width 4 height 5
click at [37, 206] on div "0:12 / 6:41" at bounding box center [181, 213] width 346 height 14
click at [37, 204] on span at bounding box center [181, 204] width 346 height 1
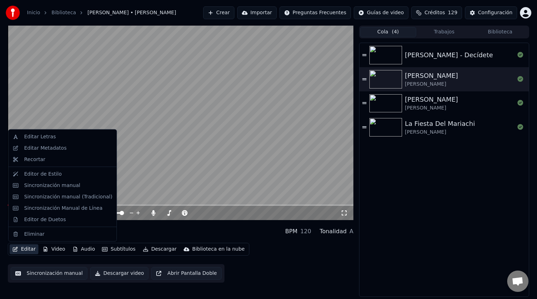
click at [26, 249] on button "Editar" at bounding box center [24, 249] width 29 height 10
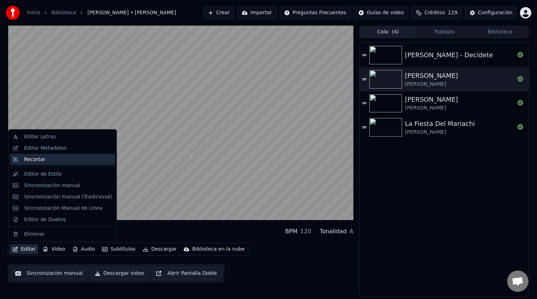
click at [52, 159] on div "Recortar" at bounding box center [68, 159] width 88 height 7
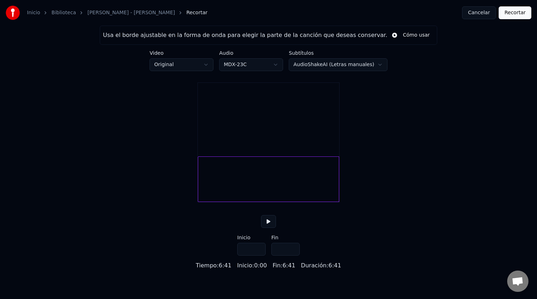
click at [271, 228] on button at bounding box center [268, 221] width 15 height 13
click at [202, 188] on div at bounding box center [268, 178] width 141 height 45
click at [209, 188] on div at bounding box center [268, 178] width 141 height 45
click at [268, 228] on button at bounding box center [268, 221] width 15 height 13
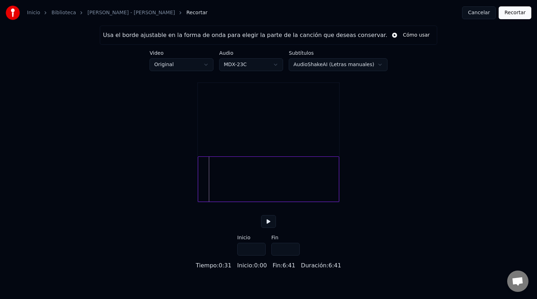
click at [268, 228] on button at bounding box center [268, 221] width 15 height 13
click at [250, 184] on div at bounding box center [268, 178] width 141 height 45
click at [277, 187] on div at bounding box center [268, 178] width 141 height 45
click at [284, 187] on div at bounding box center [268, 178] width 141 height 45
click at [288, 188] on div at bounding box center [268, 178] width 141 height 45
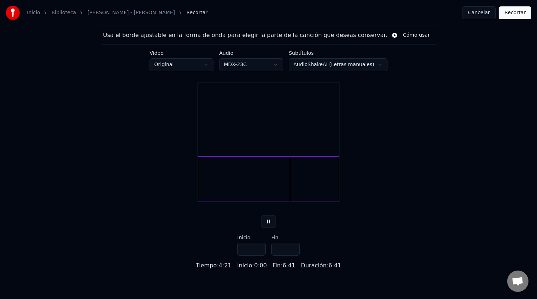
click at [269, 228] on button at bounding box center [268, 221] width 15 height 13
click at [291, 187] on div at bounding box center [290, 179] width 2 height 45
type input "*****"
click at [261, 215] on button at bounding box center [268, 221] width 15 height 13
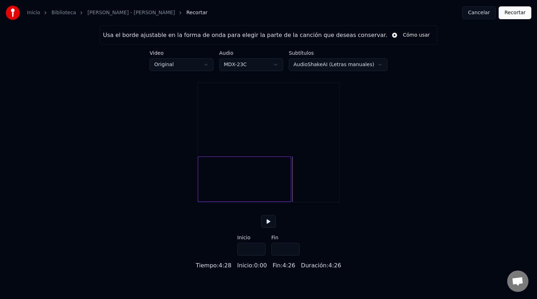
click at [514, 13] on button "Recortar" at bounding box center [515, 12] width 33 height 13
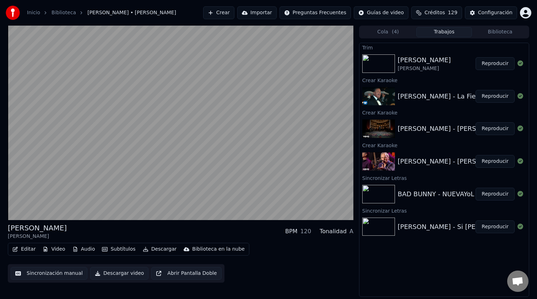
click at [494, 98] on button "Reproducir" at bounding box center [495, 96] width 39 height 13
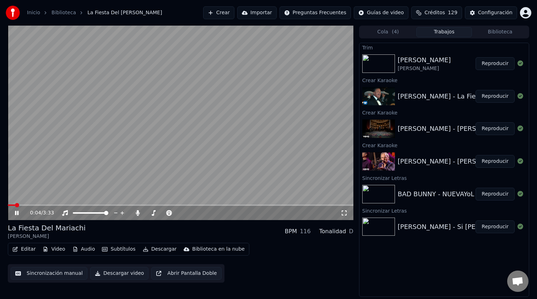
click at [27, 249] on button "Editar" at bounding box center [24, 249] width 29 height 10
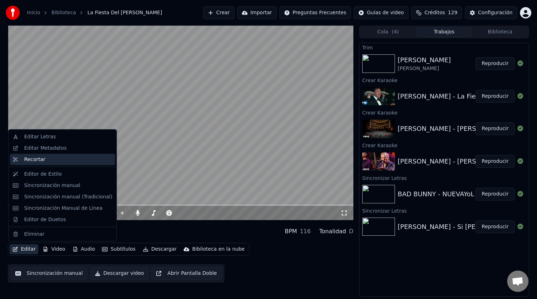
click at [65, 158] on div "Recortar" at bounding box center [68, 159] width 88 height 7
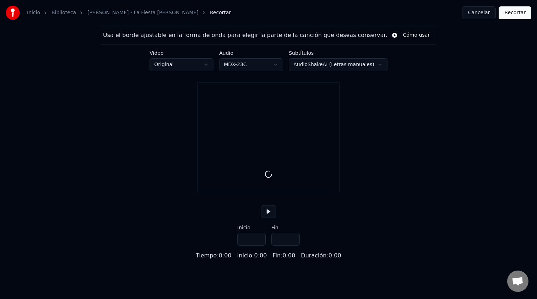
type input "*****"
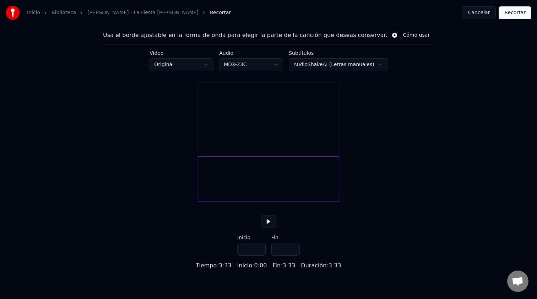
click at [224, 186] on div at bounding box center [268, 178] width 141 height 45
click at [270, 228] on button at bounding box center [268, 221] width 15 height 13
click at [215, 188] on div at bounding box center [268, 178] width 141 height 45
click at [221, 188] on div at bounding box center [268, 178] width 141 height 45
click at [219, 188] on div at bounding box center [268, 178] width 141 height 45
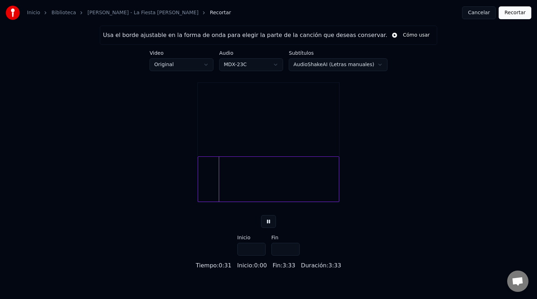
click at [218, 188] on div at bounding box center [268, 178] width 141 height 45
click at [219, 187] on div at bounding box center [220, 179] width 2 height 45
click at [321, 184] on div at bounding box center [279, 178] width 121 height 45
click at [332, 187] on div at bounding box center [271, 178] width 121 height 45
type input "****"
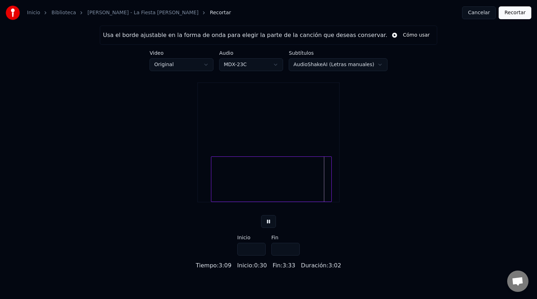
type input "*****"
click at [217, 190] on div at bounding box center [217, 179] width 2 height 45
click at [218, 190] on div at bounding box center [219, 179] width 2 height 45
click at [220, 190] on div at bounding box center [220, 179] width 2 height 45
click at [219, 190] on div at bounding box center [220, 179] width 2 height 45
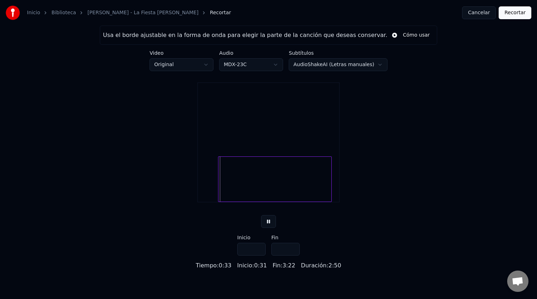
type input "****"
click at [331, 189] on div at bounding box center [268, 178] width 141 height 45
click at [324, 189] on div at bounding box center [324, 179] width 2 height 45
type input "*****"
click at [509, 17] on button "Recortar" at bounding box center [515, 12] width 33 height 13
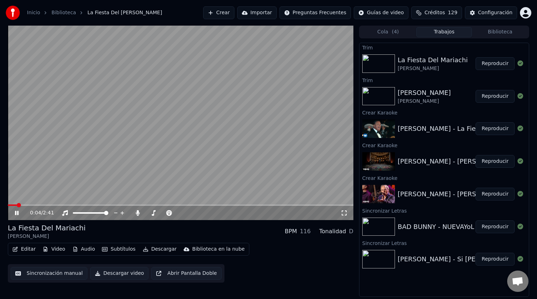
click at [35, 205] on span at bounding box center [181, 204] width 346 height 1
click at [80, 205] on span at bounding box center [181, 204] width 346 height 1
click at [143, 205] on span at bounding box center [181, 204] width 346 height 1
click at [233, 205] on span at bounding box center [181, 204] width 346 height 1
click at [489, 98] on button "Reproducir" at bounding box center [495, 96] width 39 height 13
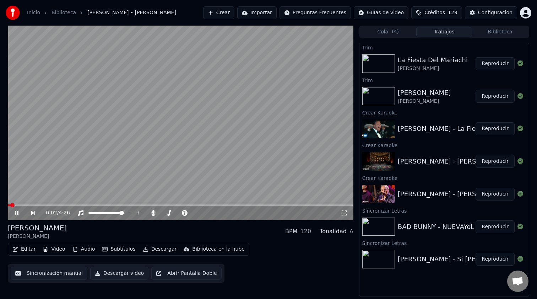
click at [60, 205] on span at bounding box center [181, 204] width 346 height 1
click at [237, 204] on span at bounding box center [181, 204] width 346 height 1
click at [224, 204] on span at bounding box center [116, 204] width 216 height 1
click at [218, 204] on span at bounding box center [117, 204] width 219 height 1
click at [204, 205] on span at bounding box center [106, 204] width 196 height 1
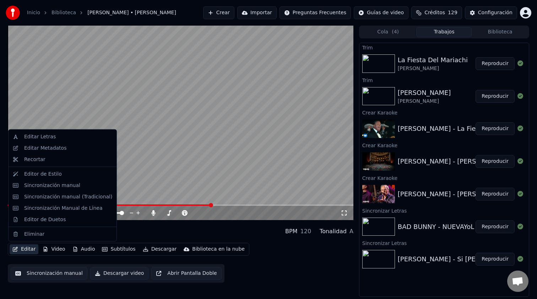
click at [24, 251] on button "Editar" at bounding box center [24, 249] width 29 height 10
click at [63, 183] on div "Sincronización manual" at bounding box center [52, 185] width 56 height 7
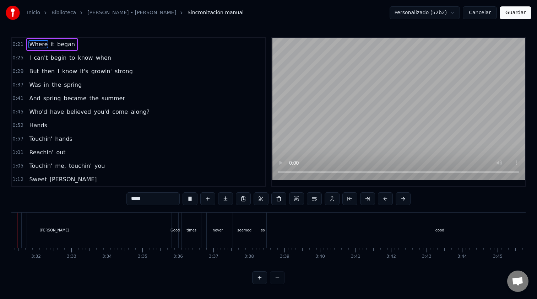
scroll to position [0, 7486]
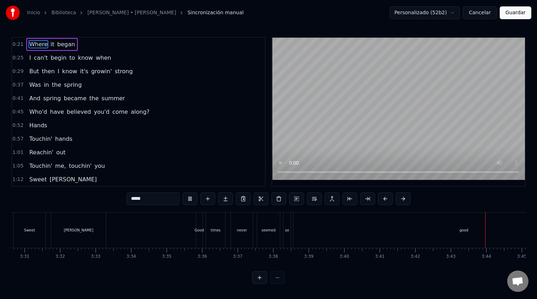
click at [427, 232] on div "good" at bounding box center [464, 230] width 341 height 35
type input "****"
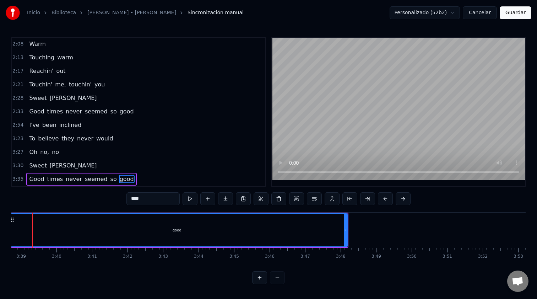
scroll to position [0, 7747]
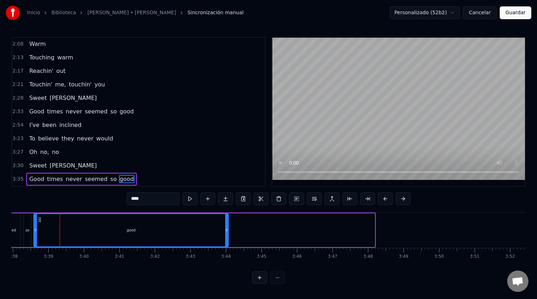
drag, startPoint x: 374, startPoint y: 231, endPoint x: 224, endPoint y: 231, distance: 149.3
click at [225, 231] on icon at bounding box center [226, 230] width 3 height 6
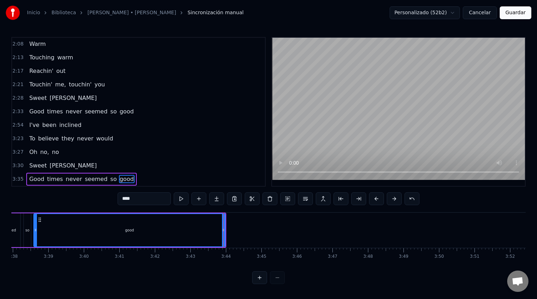
click at [168, 229] on div "good" at bounding box center [129, 230] width 191 height 32
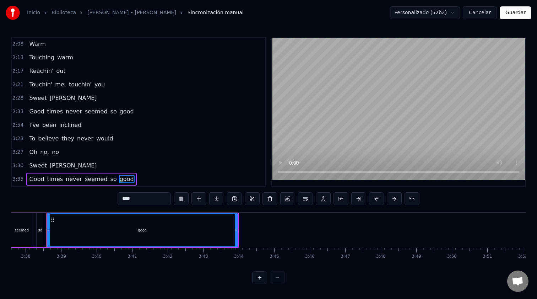
scroll to position [0, 7732]
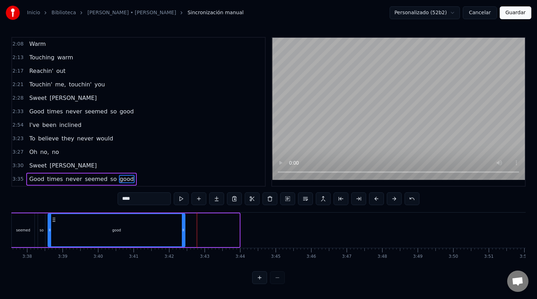
drag, startPoint x: 237, startPoint y: 232, endPoint x: 183, endPoint y: 231, distance: 54.4
click at [183, 231] on icon at bounding box center [183, 230] width 3 height 6
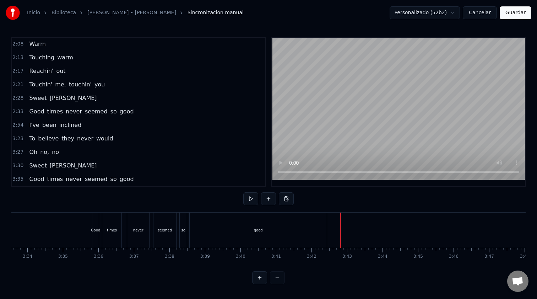
scroll to position [0, 7586]
click at [266, 229] on div "good" at bounding box center [262, 229] width 9 height 5
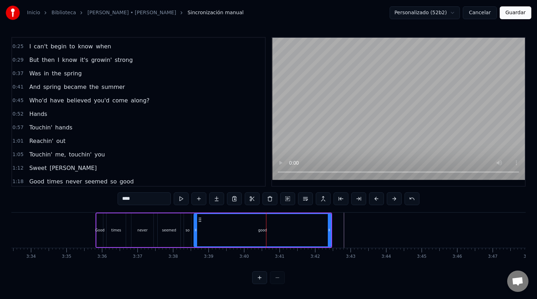
scroll to position [0, 0]
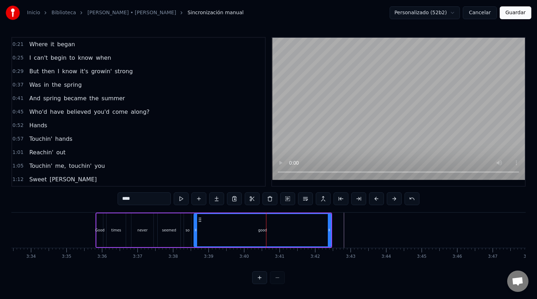
click at [486, 12] on button "Cancelar" at bounding box center [480, 12] width 34 height 13
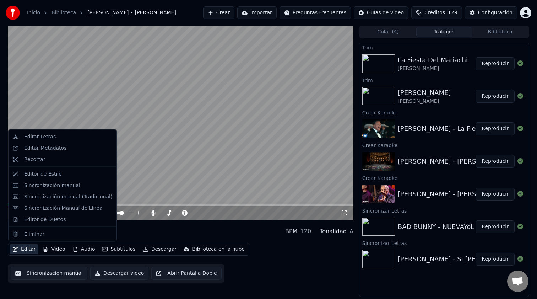
click at [30, 251] on button "Editar" at bounding box center [24, 249] width 29 height 10
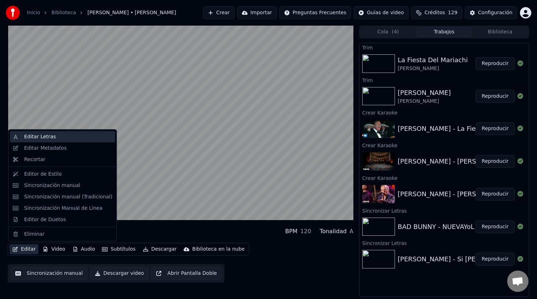
click at [49, 138] on div "Editar Letras" at bounding box center [40, 136] width 32 height 7
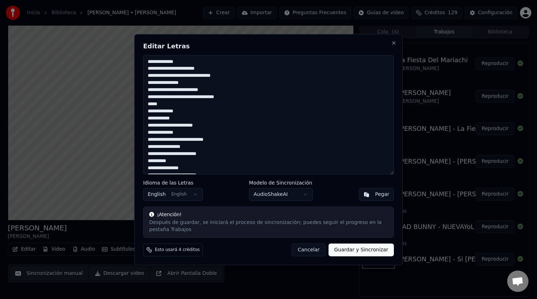
drag, startPoint x: 235, startPoint y: 168, endPoint x: 122, endPoint y: -23, distance: 222.2
click at [122, 0] on html "Inicio Biblioteca Sweet Caroline • Neil Diamond Crear Importar Preguntas Frecue…" at bounding box center [268, 149] width 537 height 299
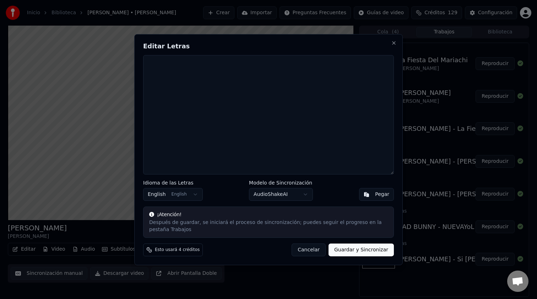
paste textarea "**********"
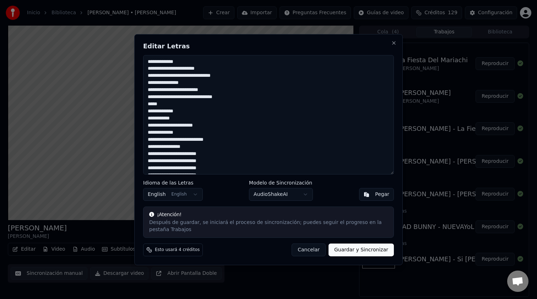
scroll to position [118, 0]
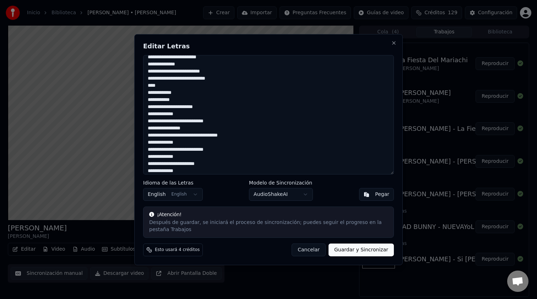
type textarea "**********"
click at [355, 247] on button "Guardar y Sincronizar" at bounding box center [361, 249] width 65 height 13
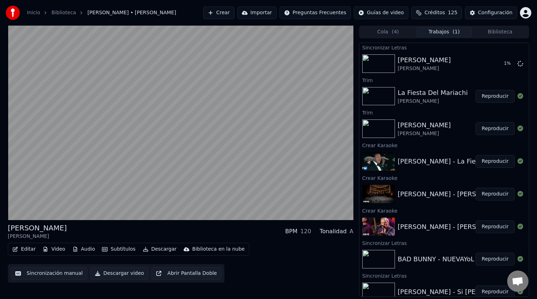
click at [497, 163] on button "Reproducir" at bounding box center [495, 161] width 39 height 13
click at [494, 193] on button "Reproducir" at bounding box center [495, 194] width 39 height 13
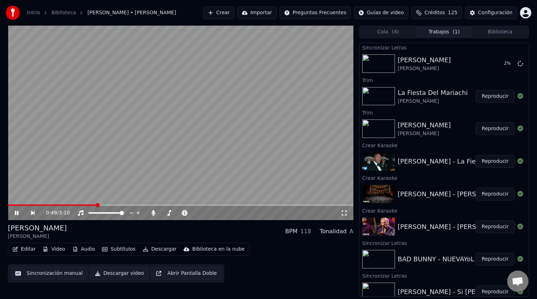
click at [97, 204] on span at bounding box center [181, 204] width 346 height 1
click at [86, 205] on span at bounding box center [62, 204] width 108 height 1
click at [70, 273] on button "Sincronización manual" at bounding box center [49, 273] width 77 height 13
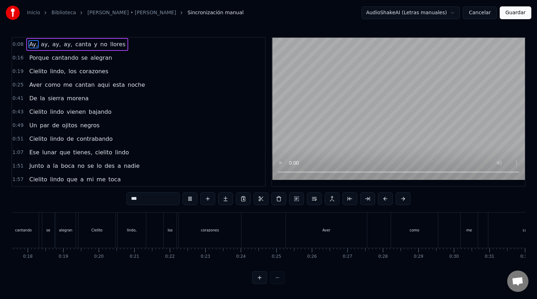
scroll to position [0, 572]
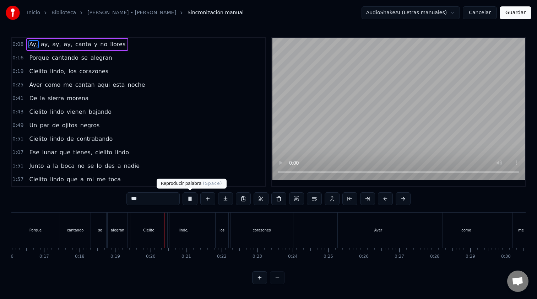
click at [189, 200] on button at bounding box center [190, 198] width 15 height 13
click at [484, 16] on button "Cancelar" at bounding box center [480, 12] width 34 height 13
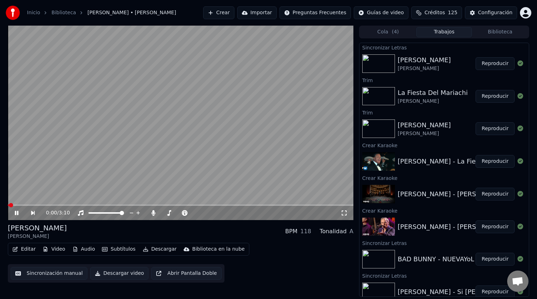
click at [27, 250] on button "Editar" at bounding box center [24, 249] width 29 height 10
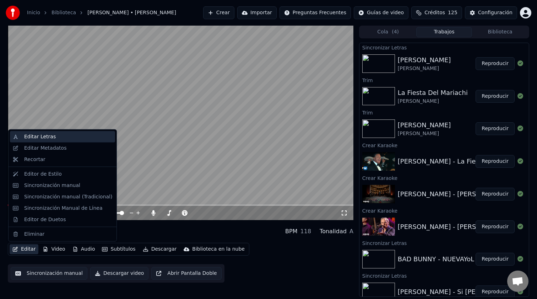
click at [50, 138] on div "Editar Letras" at bounding box center [40, 136] width 32 height 7
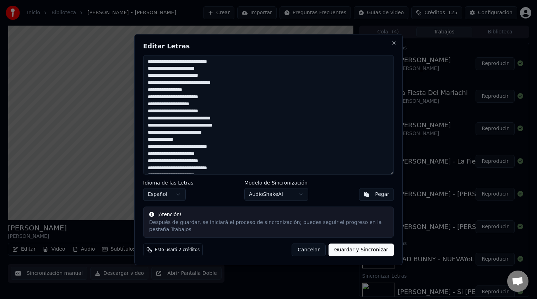
click at [219, 133] on textarea "**********" at bounding box center [268, 114] width 251 height 119
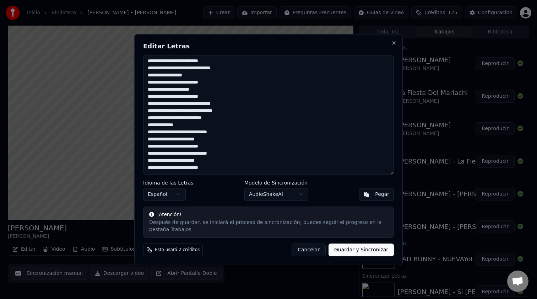
drag, startPoint x: 148, startPoint y: 61, endPoint x: 260, endPoint y: 319, distance: 281.4
click at [260, 299] on html "Inicio Biblioteca Cielito Lindo • Carlos Rivera Crear Importar Preguntas Frecue…" at bounding box center [268, 149] width 537 height 299
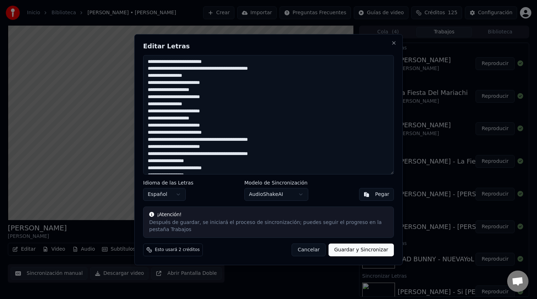
scroll to position [68, 0]
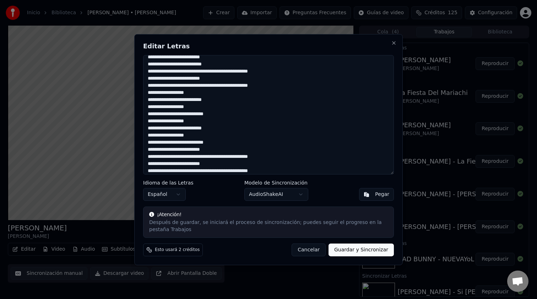
type textarea "**********"
click at [367, 251] on button "Guardar y Sincronizar" at bounding box center [361, 249] width 65 height 13
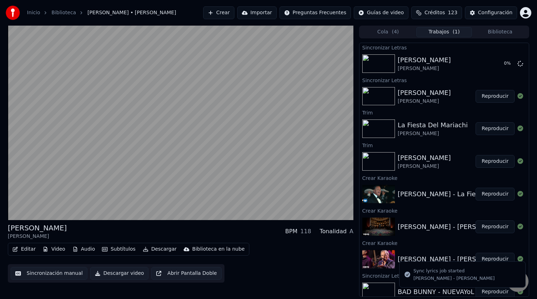
click at [402, 34] on button "Cola ( 4 )" at bounding box center [388, 32] width 56 height 10
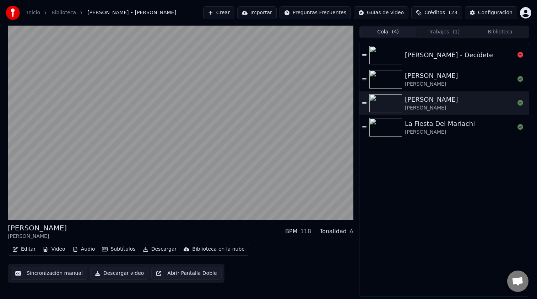
click at [386, 55] on img at bounding box center [386, 55] width 33 height 18
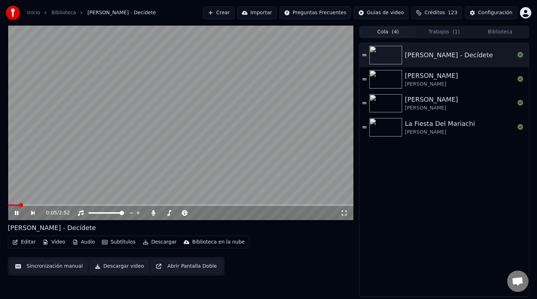
click at [37, 205] on span at bounding box center [181, 204] width 346 height 1
click at [98, 205] on span at bounding box center [181, 204] width 346 height 1
click at [430, 79] on div "[PERSON_NAME]" at bounding box center [431, 76] width 53 height 10
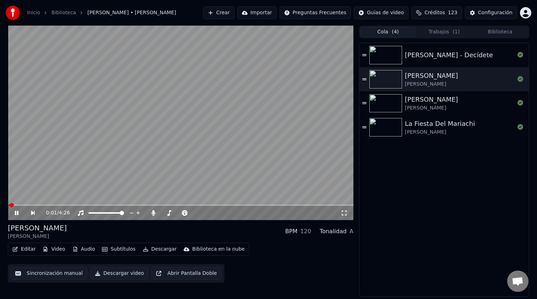
click at [74, 205] on span at bounding box center [181, 204] width 346 height 1
click at [136, 205] on span at bounding box center [181, 204] width 346 height 1
click at [205, 204] on span at bounding box center [181, 204] width 346 height 1
click at [234, 204] on video at bounding box center [181, 123] width 346 height 194
click at [223, 205] on span at bounding box center [181, 204] width 346 height 1
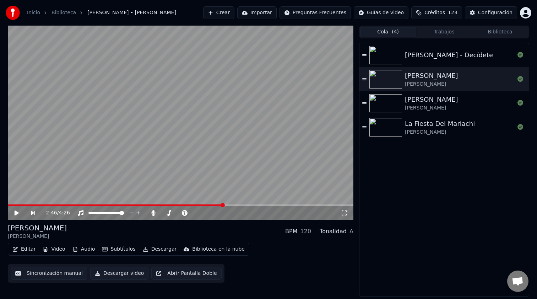
click at [181, 191] on video at bounding box center [181, 123] width 346 height 194
click at [215, 205] on span at bounding box center [112, 204] width 208 height 1
click at [277, 205] on span at bounding box center [181, 204] width 346 height 1
click at [239, 204] on video at bounding box center [181, 123] width 346 height 194
click at [233, 205] on span at bounding box center [143, 204] width 271 height 1
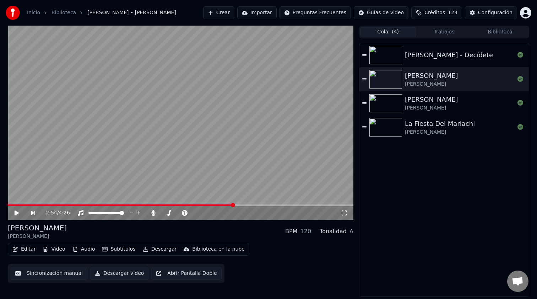
click at [247, 176] on video at bounding box center [181, 123] width 346 height 194
click at [51, 274] on button "Sincronización manual" at bounding box center [49, 273] width 77 height 13
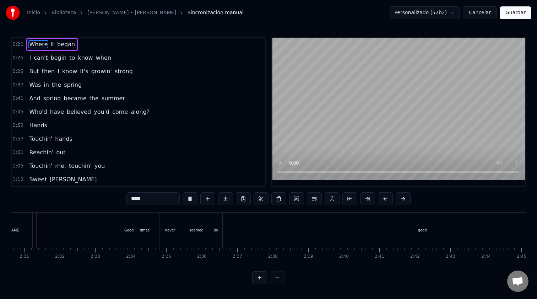
scroll to position [0, 5343]
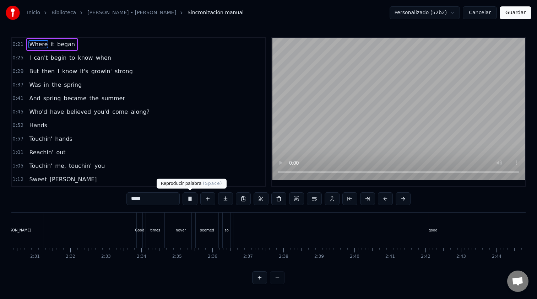
click at [193, 200] on button at bounding box center [190, 198] width 15 height 13
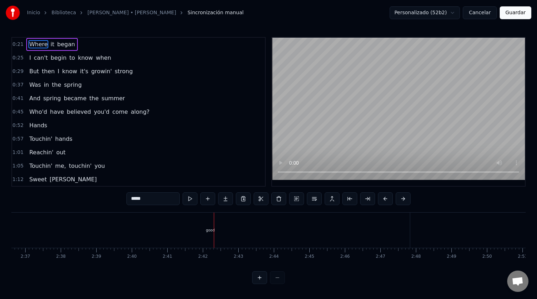
scroll to position [0, 5562]
click at [408, 228] on div "good" at bounding box center [214, 230] width 399 height 35
type input "****"
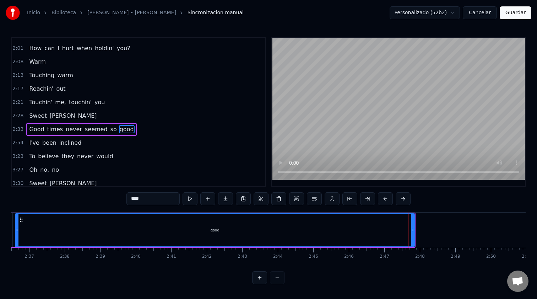
scroll to position [284, 0]
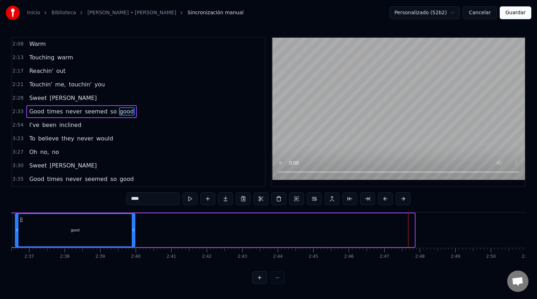
drag, startPoint x: 412, startPoint y: 229, endPoint x: 133, endPoint y: 235, distance: 279.8
click at [133, 235] on div at bounding box center [133, 230] width 3 height 32
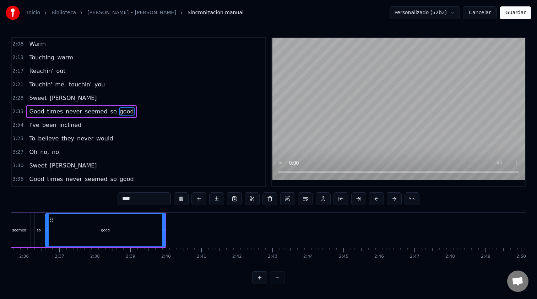
scroll to position [0, 5530]
click at [83, 125] on div "2:54 I've been inclined" at bounding box center [138, 125] width 253 height 14
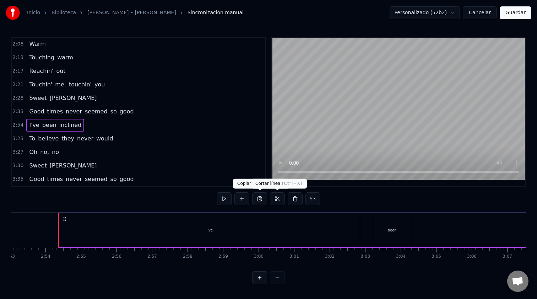
scroll to position [0, 6162]
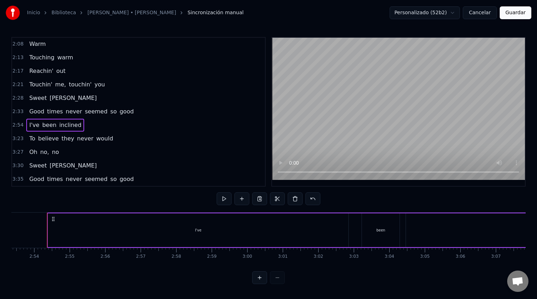
drag, startPoint x: 185, startPoint y: 231, endPoint x: 120, endPoint y: 236, distance: 64.9
click at [120, 235] on div "I've" at bounding box center [198, 230] width 301 height 34
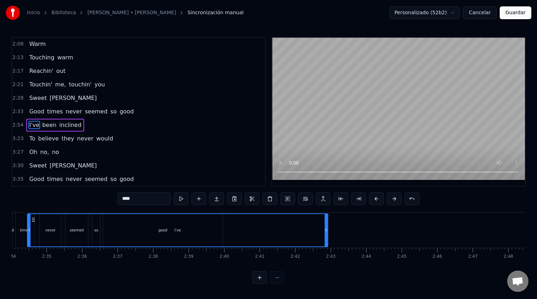
scroll to position [0, 5446]
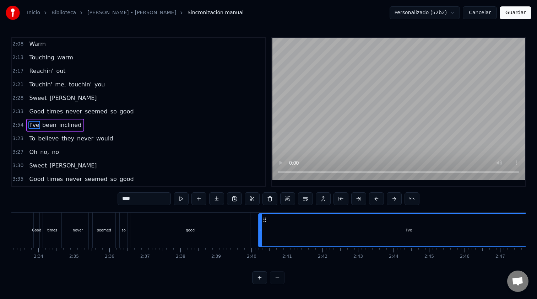
drag, startPoint x: 53, startPoint y: 220, endPoint x: 264, endPoint y: 228, distance: 210.6
click at [264, 228] on div "I've" at bounding box center [409, 230] width 300 height 32
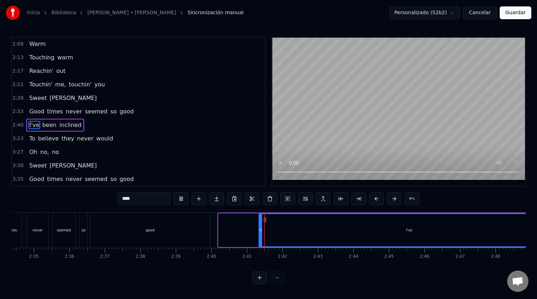
scroll to position [0, 5487]
click at [277, 230] on div "I've" at bounding box center [409, 230] width 300 height 32
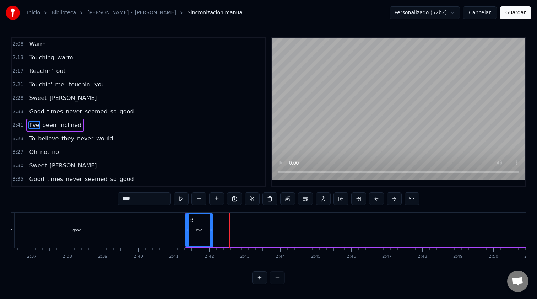
drag, startPoint x: 485, startPoint y: 230, endPoint x: 205, endPoint y: 231, distance: 279.7
click at [210, 231] on icon at bounding box center [211, 230] width 3 height 6
click at [203, 231] on icon at bounding box center [202, 230] width 3 height 6
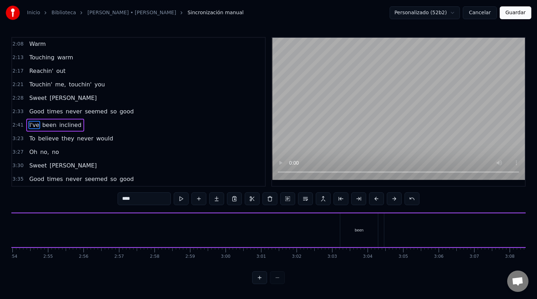
scroll to position [0, 6189]
drag, startPoint x: 349, startPoint y: 229, endPoint x: 274, endPoint y: 232, distance: 75.8
click at [274, 232] on div "I've been inclined" at bounding box center [266, 230] width 1423 height 35
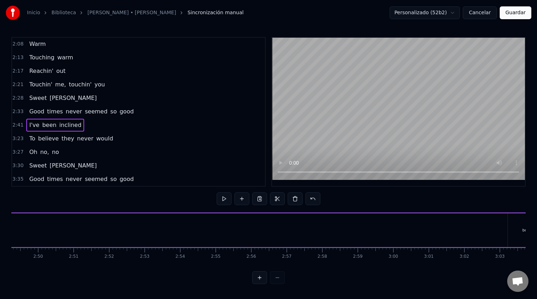
click at [517, 228] on div "been" at bounding box center [527, 230] width 38 height 34
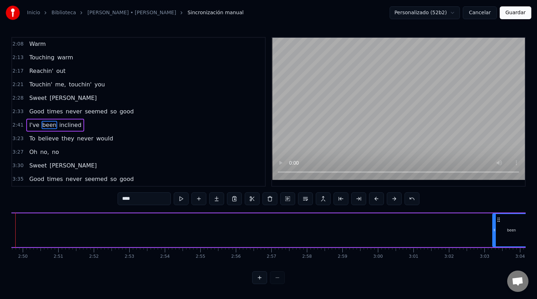
scroll to position [0, 6052]
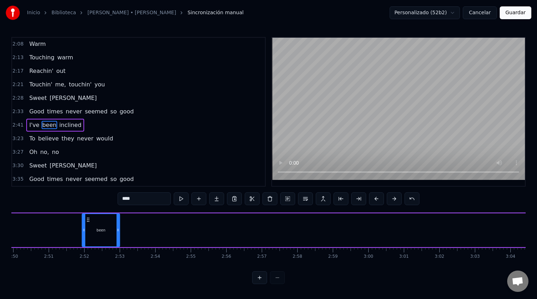
drag, startPoint x: 477, startPoint y: 219, endPoint x: 80, endPoint y: 230, distance: 397.5
click at [82, 230] on div "been" at bounding box center [100, 230] width 37 height 32
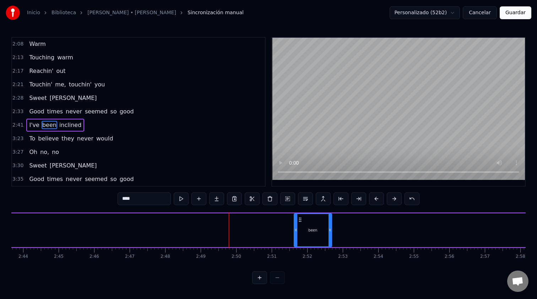
scroll to position [0, 5773]
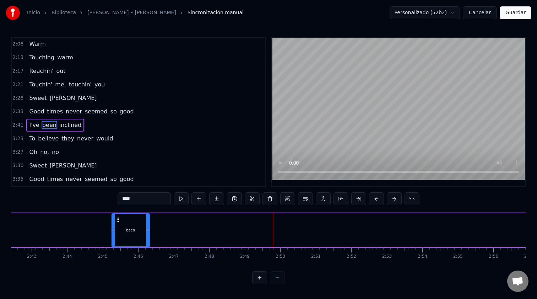
drag, startPoint x: 344, startPoint y: 218, endPoint x: 118, endPoint y: 225, distance: 226.5
click at [118, 225] on div "been" at bounding box center [130, 230] width 37 height 32
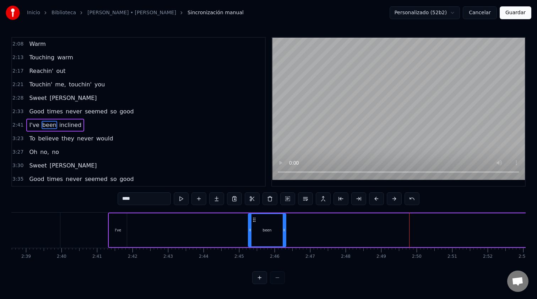
scroll to position [0, 5636]
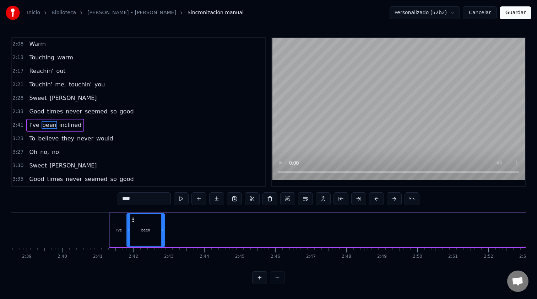
drag, startPoint x: 255, startPoint y: 220, endPoint x: 133, endPoint y: 220, distance: 122.3
click at [133, 220] on icon at bounding box center [133, 220] width 6 height 6
drag, startPoint x: 162, startPoint y: 228, endPoint x: 139, endPoint y: 228, distance: 23.8
click at [139, 228] on icon at bounding box center [139, 230] width 3 height 6
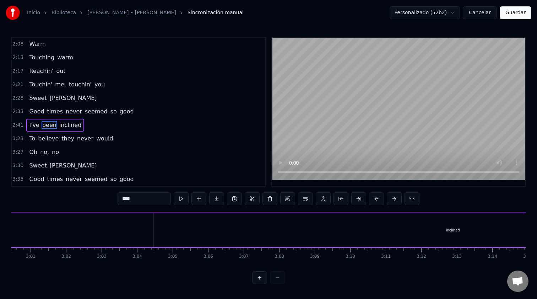
scroll to position [0, 6448]
click at [396, 225] on div "inclined" at bounding box center [418, 230] width 599 height 34
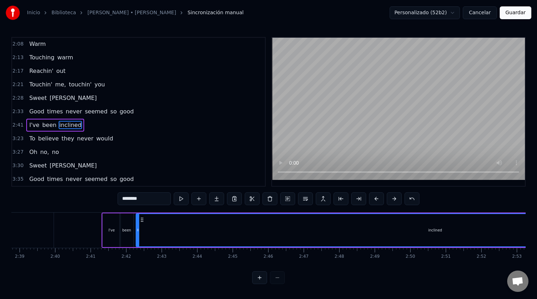
scroll to position [0, 5643]
drag, startPoint x: 126, startPoint y: 219, endPoint x: 140, endPoint y: 227, distance: 16.7
click at [140, 227] on div "inclined" at bounding box center [433, 230] width 598 height 32
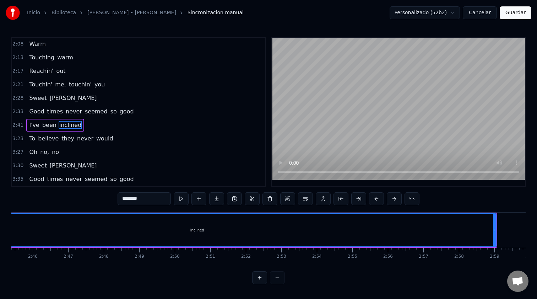
scroll to position [0, 5884]
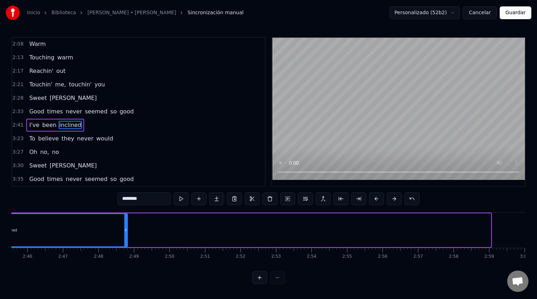
drag, startPoint x: 488, startPoint y: 228, endPoint x: 120, endPoint y: 243, distance: 368.9
click at [124, 243] on div at bounding box center [125, 230] width 3 height 32
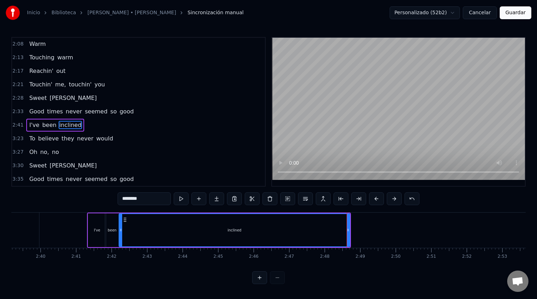
scroll to position [0, 5648]
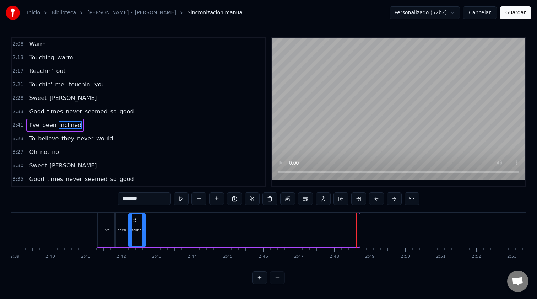
drag, startPoint x: 357, startPoint y: 230, endPoint x: 143, endPoint y: 225, distance: 214.4
click at [143, 225] on div at bounding box center [143, 230] width 3 height 32
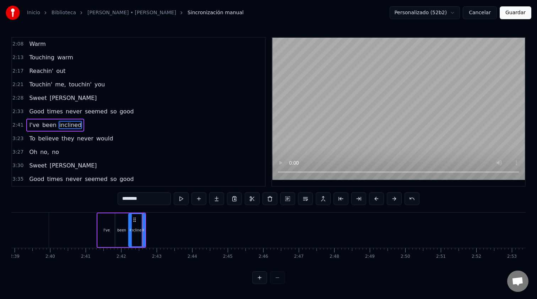
click at [101, 228] on div "I've" at bounding box center [107, 230] width 18 height 34
type input "****"
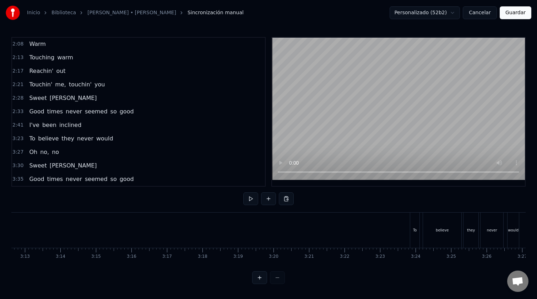
scroll to position [0, 6855]
click at [406, 235] on div "To" at bounding box center [406, 230] width 9 height 35
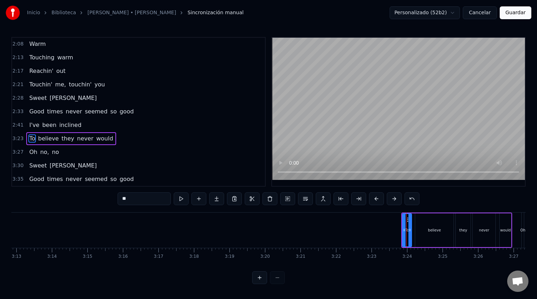
click at [501, 234] on div "Where it began I can't begin to know when But then I know it's growin' strong W…" at bounding box center [300, 230] width 14287 height 36
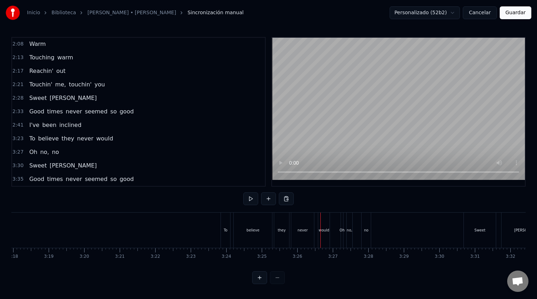
scroll to position [0, 7031]
click at [229, 234] on div "To" at bounding box center [230, 230] width 9 height 35
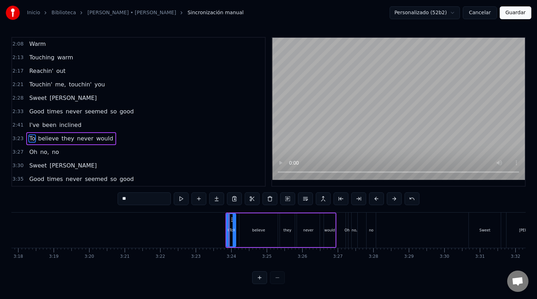
click at [268, 234] on div "believe" at bounding box center [259, 230] width 38 height 34
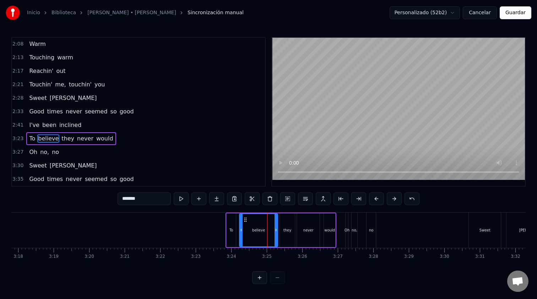
click at [284, 232] on div "they" at bounding box center [288, 229] width 8 height 5
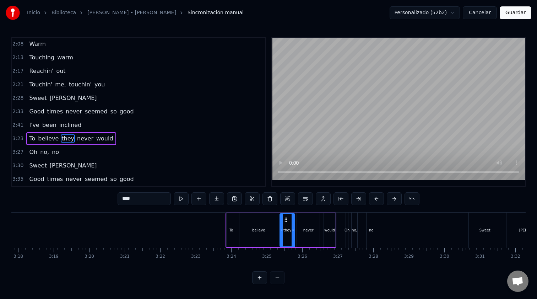
click at [96, 135] on span "would" at bounding box center [105, 138] width 18 height 8
type input "*****"
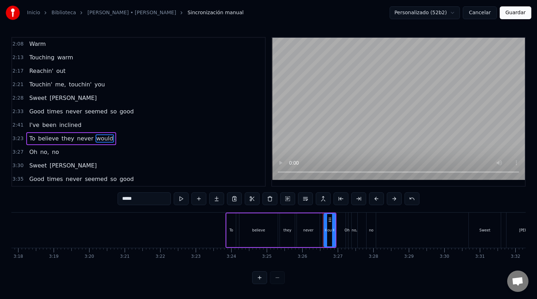
click at [85, 133] on div "To believe they never would" at bounding box center [71, 138] width 90 height 13
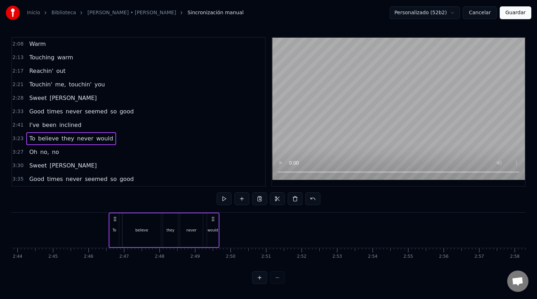
drag, startPoint x: 231, startPoint y: 218, endPoint x: 109, endPoint y: 226, distance: 121.8
click at [109, 226] on div "To believe they never would" at bounding box center [164, 230] width 111 height 35
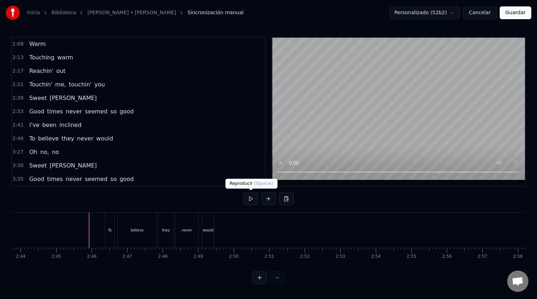
click at [250, 199] on button at bounding box center [250, 198] width 15 height 13
click at [150, 230] on div "believe" at bounding box center [137, 230] width 38 height 35
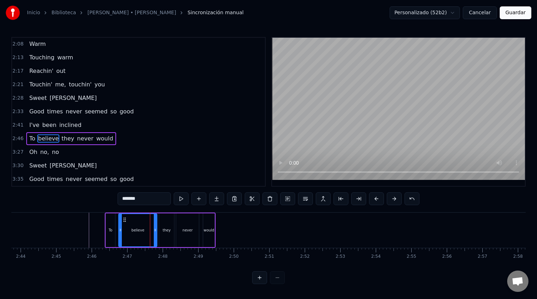
click at [107, 213] on div "To" at bounding box center [111, 230] width 10 height 34
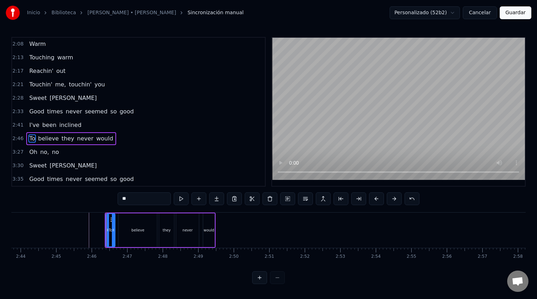
click at [67, 136] on span "they" at bounding box center [68, 138] width 14 height 8
type input "****"
click at [76, 132] on div "To believe they never would" at bounding box center [71, 138] width 90 height 13
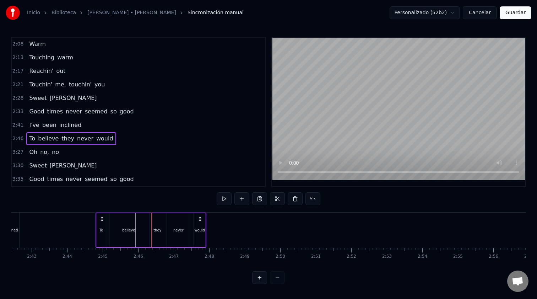
scroll to position [0, 5771]
drag, startPoint x: 111, startPoint y: 218, endPoint x: 128, endPoint y: 220, distance: 17.6
click at [128, 220] on icon at bounding box center [128, 219] width 6 height 6
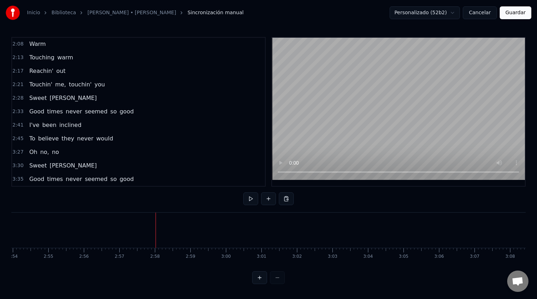
scroll to position [0, 6245]
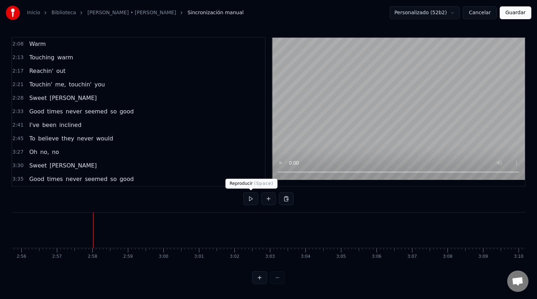
click at [251, 196] on button at bounding box center [250, 198] width 15 height 13
click at [251, 200] on button at bounding box center [250, 198] width 15 height 13
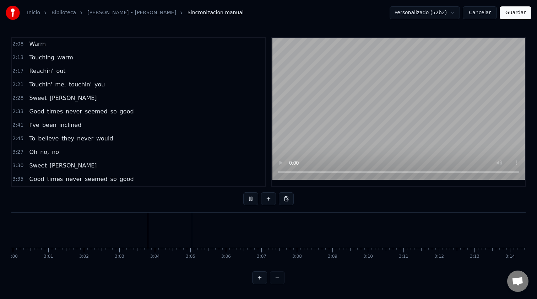
scroll to position [0, 6405]
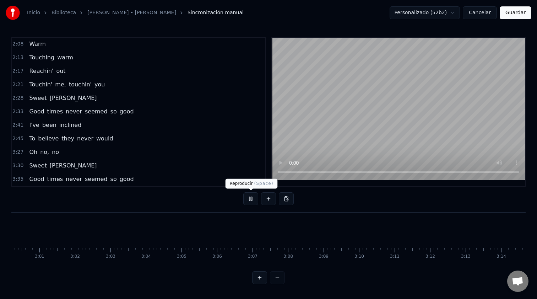
click at [252, 198] on button at bounding box center [250, 198] width 15 height 13
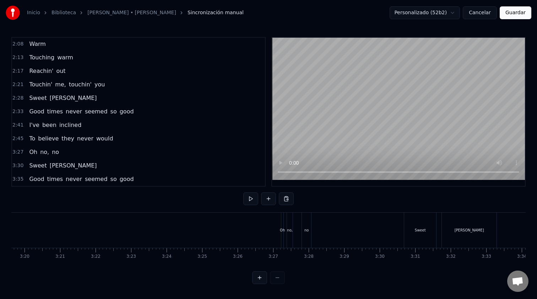
scroll to position [0, 7123]
click at [256, 227] on div "Oh" at bounding box center [255, 229] width 5 height 5
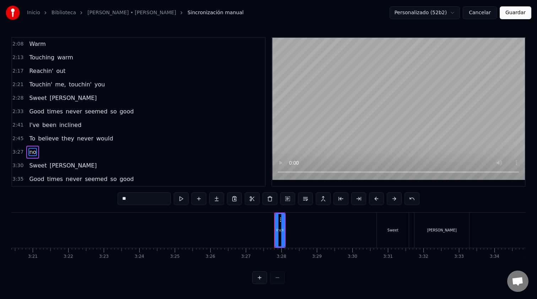
type input "*****"
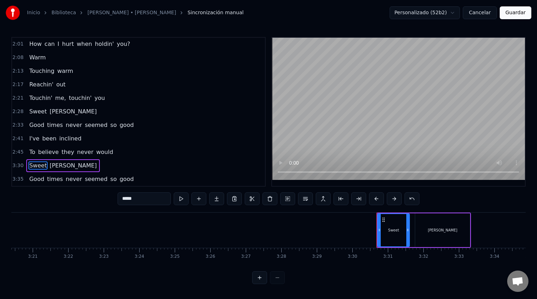
scroll to position [270, 0]
drag, startPoint x: 383, startPoint y: 218, endPoint x: 381, endPoint y: 221, distance: 3.7
click at [381, 221] on icon at bounding box center [382, 220] width 6 height 6
click at [414, 213] on div "[PERSON_NAME]" at bounding box center [423, 230] width 96 height 35
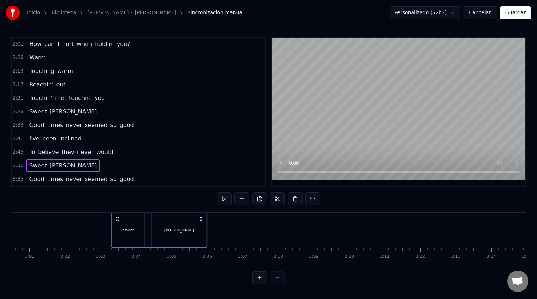
scroll to position [0, 6413]
drag, startPoint x: 382, startPoint y: 219, endPoint x: 137, endPoint y: 227, distance: 245.0
click at [136, 227] on div "[PERSON_NAME]" at bounding box center [178, 230] width 96 height 35
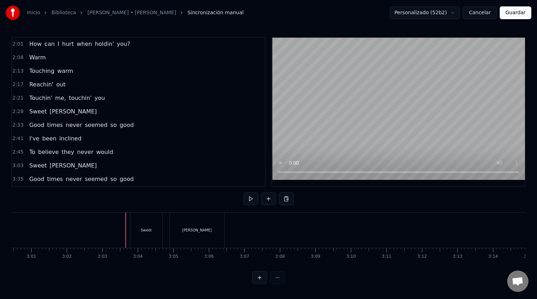
click at [126, 215] on div at bounding box center [126, 230] width 0 height 35
click at [134, 216] on div "Sweet" at bounding box center [146, 230] width 32 height 35
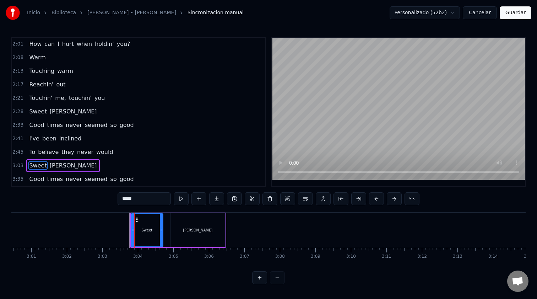
click at [175, 213] on div "Caroline" at bounding box center [197, 230] width 55 height 34
type input "********"
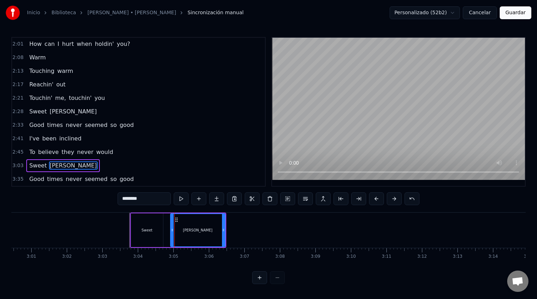
click at [167, 213] on div "[PERSON_NAME]" at bounding box center [178, 230] width 96 height 35
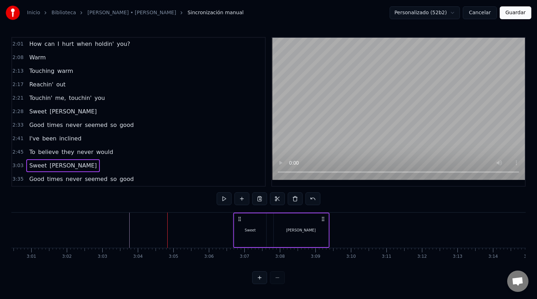
drag, startPoint x: 136, startPoint y: 218, endPoint x: 239, endPoint y: 221, distance: 103.1
click at [239, 221] on icon at bounding box center [240, 219] width 6 height 6
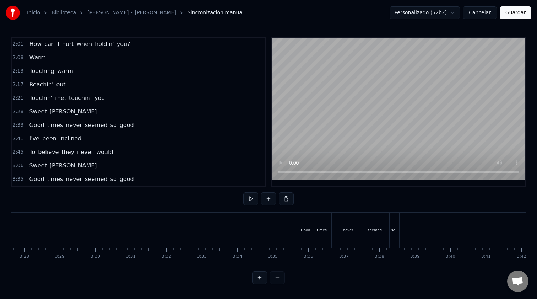
scroll to position [0, 7393]
click at [294, 219] on div "Good" at bounding box center [293, 230] width 6 height 35
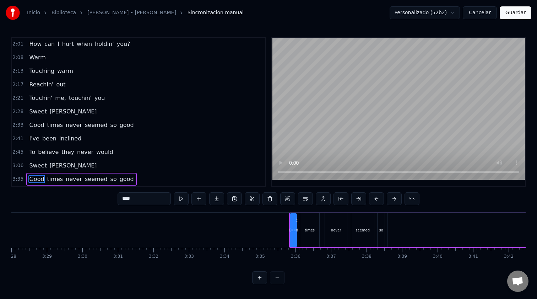
click at [291, 213] on div "Good times never seemed so good" at bounding box center [509, 230] width 441 height 35
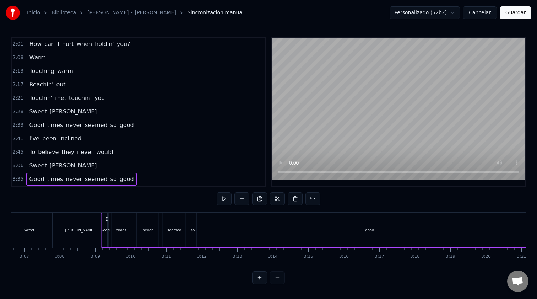
scroll to position [0, 6627]
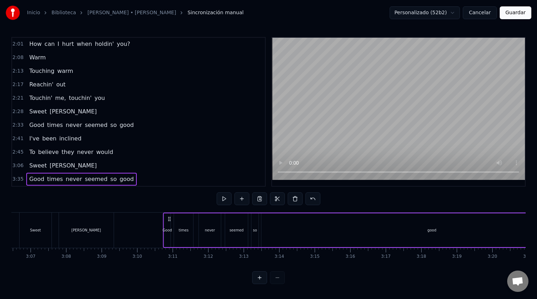
drag, startPoint x: 296, startPoint y: 218, endPoint x: 171, endPoint y: 227, distance: 125.8
click at [171, 227] on div "Good times never seemed so good" at bounding box center [383, 230] width 441 height 35
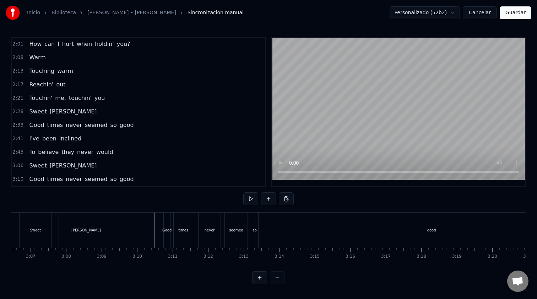
click at [178, 219] on div "times" at bounding box center [183, 230] width 19 height 35
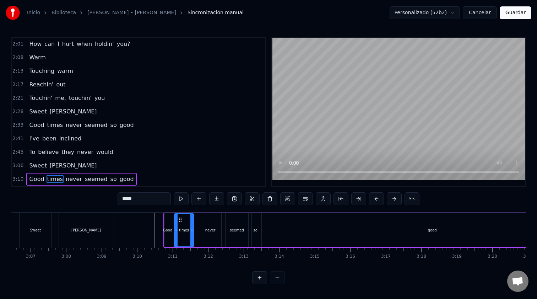
click at [194, 213] on div "Good times never seemed so good" at bounding box center [383, 230] width 441 height 35
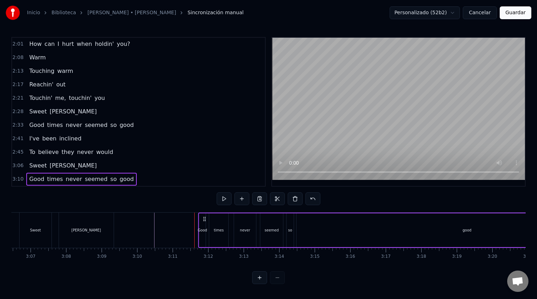
drag, startPoint x: 170, startPoint y: 217, endPoint x: 203, endPoint y: 219, distance: 33.8
click at [203, 219] on icon at bounding box center [205, 219] width 6 height 6
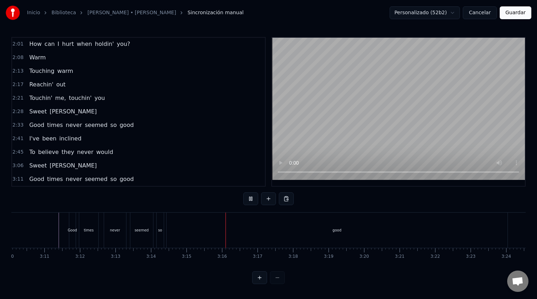
scroll to position [0, 6771]
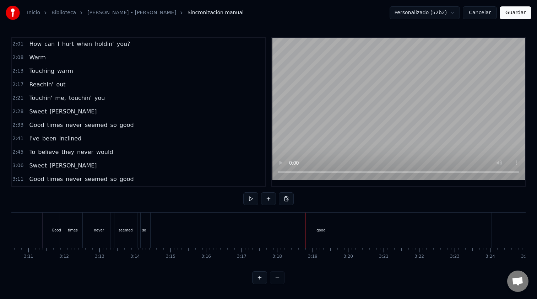
click at [296, 238] on div "good" at bounding box center [321, 230] width 341 height 35
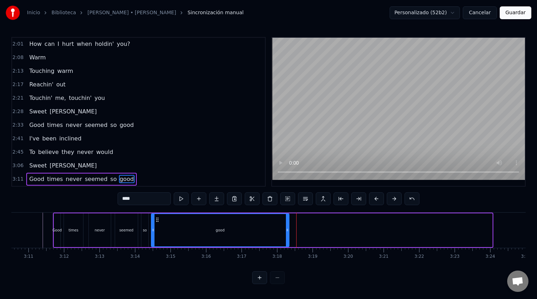
drag, startPoint x: 490, startPoint y: 229, endPoint x: 287, endPoint y: 227, distance: 203.3
click at [287, 227] on icon at bounding box center [287, 230] width 3 height 6
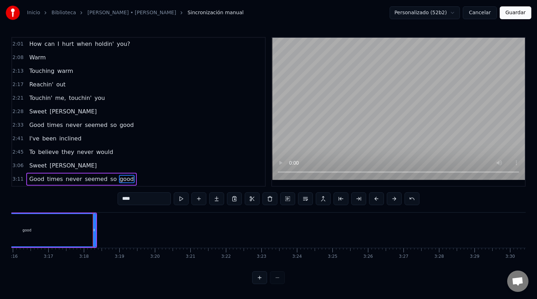
scroll to position [0, 6964]
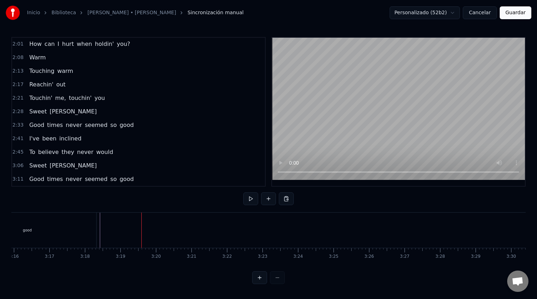
click at [47, 141] on span "been" at bounding box center [50, 138] width 16 height 8
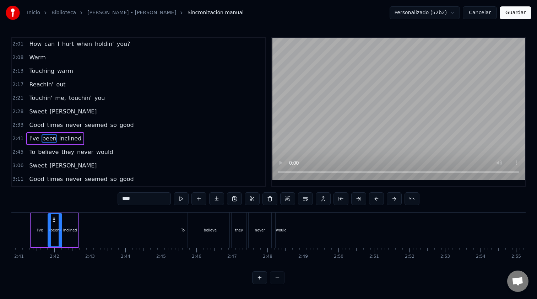
click at [35, 133] on div "I've been inclined" at bounding box center [55, 138] width 58 height 13
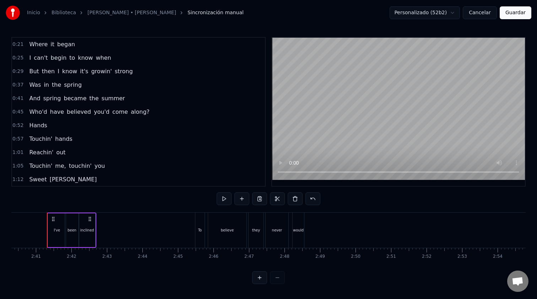
scroll to position [270, 0]
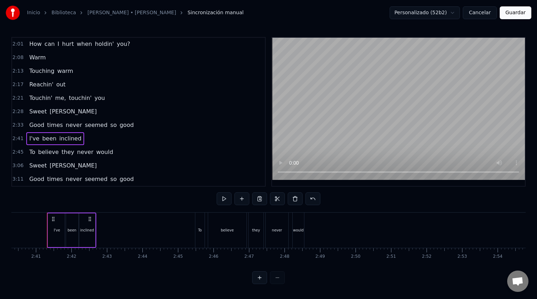
click at [51, 133] on div "I've been inclined" at bounding box center [55, 138] width 58 height 13
click at [65, 178] on span "never" at bounding box center [74, 179] width 18 height 8
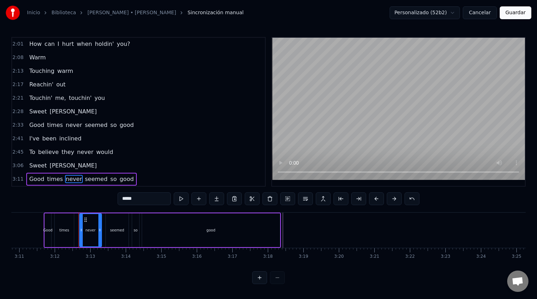
scroll to position [0, 6812]
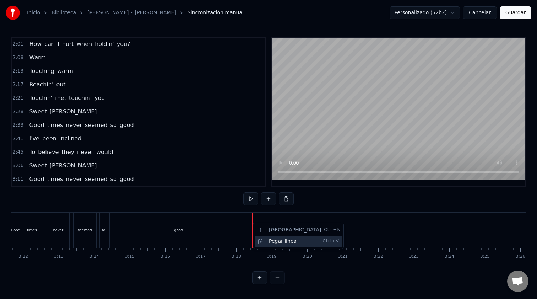
click at [272, 241] on div "Pegar línea Ctrl+V" at bounding box center [298, 241] width 87 height 11
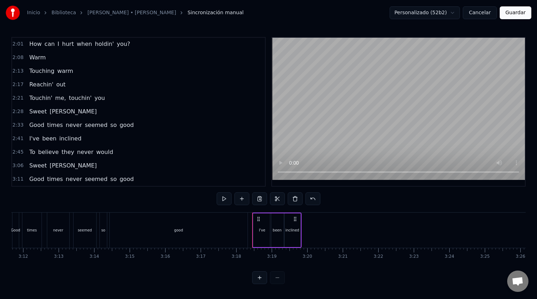
click at [248, 230] on div "Good times never seemed so good" at bounding box center [130, 230] width 237 height 35
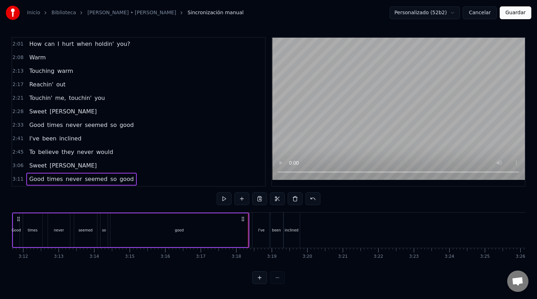
scroll to position [0, 6777]
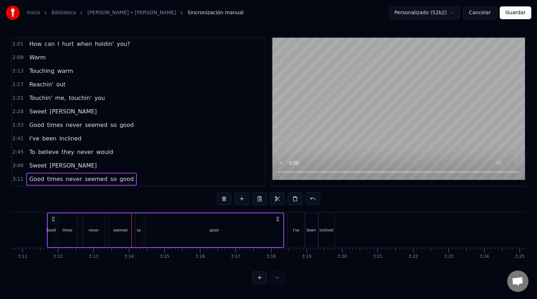
click at [290, 226] on div "I've" at bounding box center [297, 230] width 18 height 35
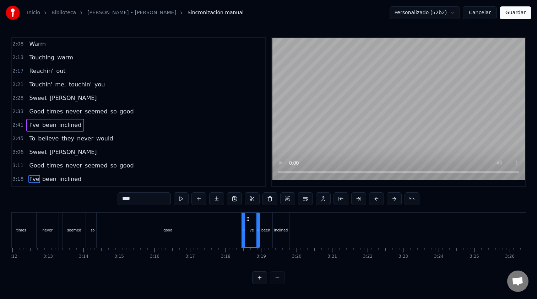
scroll to position [0, 6840]
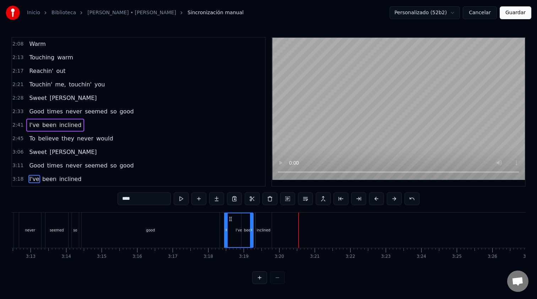
drag, startPoint x: 241, startPoint y: 228, endPoint x: 253, endPoint y: 229, distance: 11.8
click at [253, 229] on icon at bounding box center [251, 230] width 3 height 6
click at [246, 228] on div "I've" at bounding box center [239, 230] width 29 height 34
click at [258, 223] on div "inclined" at bounding box center [264, 230] width 16 height 35
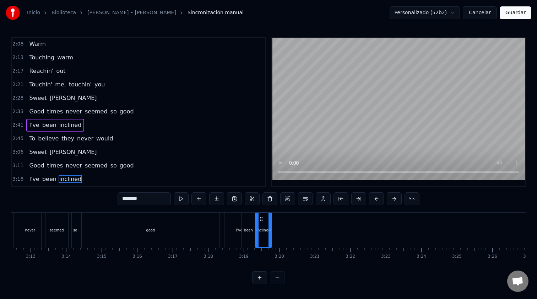
click at [252, 222] on div "been" at bounding box center [249, 230] width 14 height 35
drag, startPoint x: 248, startPoint y: 219, endPoint x: 257, endPoint y: 219, distance: 9.6
click at [257, 219] on icon at bounding box center [259, 219] width 6 height 6
click at [268, 221] on div "inclined" at bounding box center [264, 230] width 16 height 35
drag, startPoint x: 262, startPoint y: 219, endPoint x: 275, endPoint y: 219, distance: 13.5
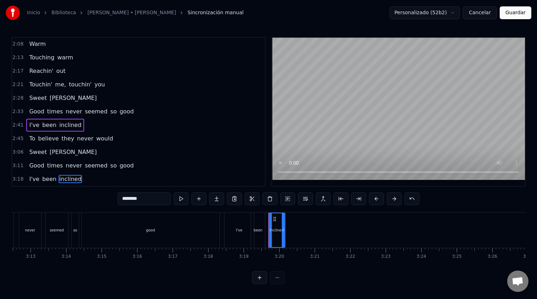
click at [275, 219] on icon at bounding box center [275, 219] width 6 height 6
click at [226, 227] on div "I've" at bounding box center [239, 230] width 29 height 35
type input "****"
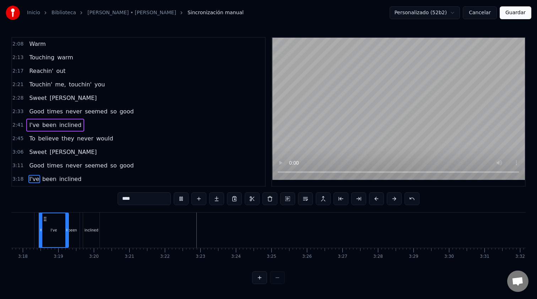
scroll to position [0, 7026]
click at [184, 200] on button at bounding box center [181, 198] width 15 height 13
click at [88, 132] on div "To believe they never would" at bounding box center [71, 138] width 90 height 13
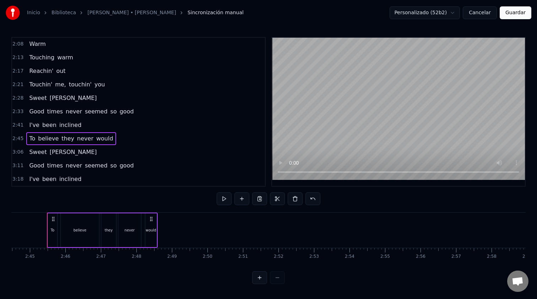
click at [66, 147] on div "[PERSON_NAME]" at bounding box center [62, 152] width 73 height 13
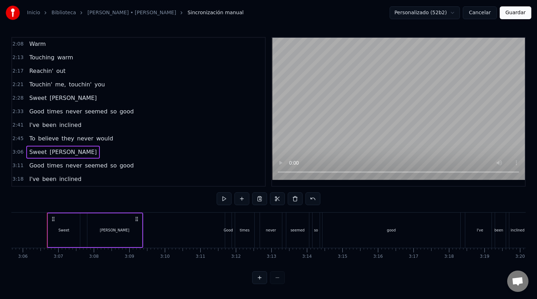
click at [81, 133] on div "To believe they never would" at bounding box center [71, 138] width 90 height 13
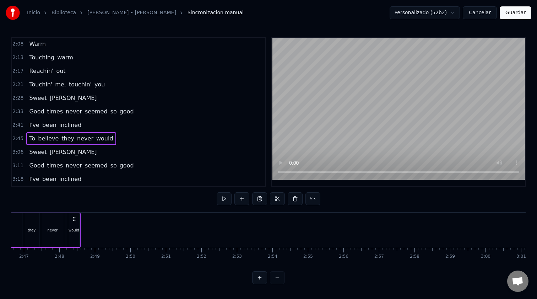
scroll to position [0, 5846]
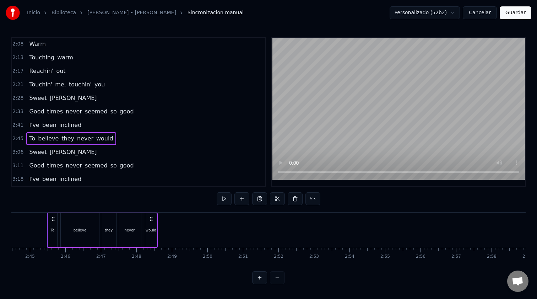
click at [67, 174] on div "I've been inclined" at bounding box center [55, 179] width 58 height 13
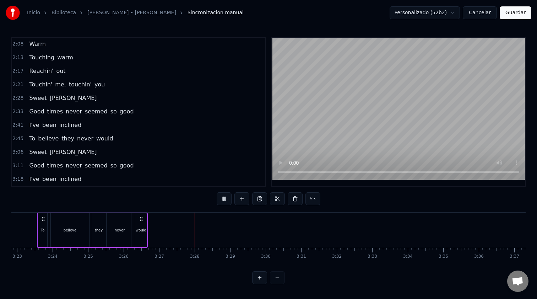
scroll to position [0, 7210]
click at [226, 200] on button at bounding box center [224, 198] width 15 height 13
click at [66, 147] on div "[PERSON_NAME]" at bounding box center [62, 152] width 73 height 13
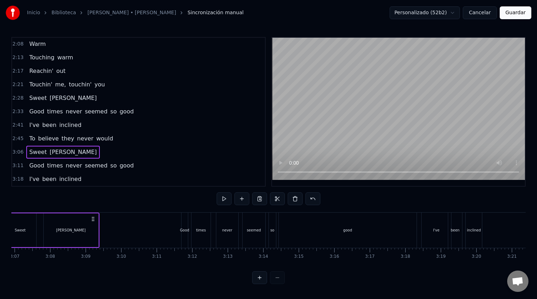
scroll to position [0, 6599]
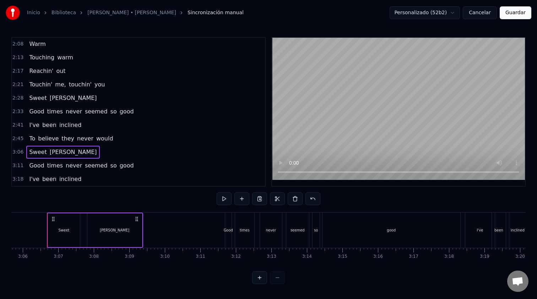
click at [69, 175] on span "inclined" at bounding box center [70, 179] width 23 height 8
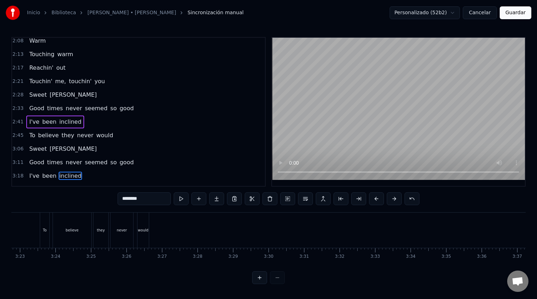
scroll to position [0, 7249]
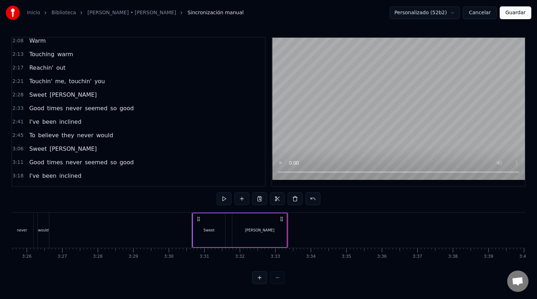
scroll to position [0, 7327]
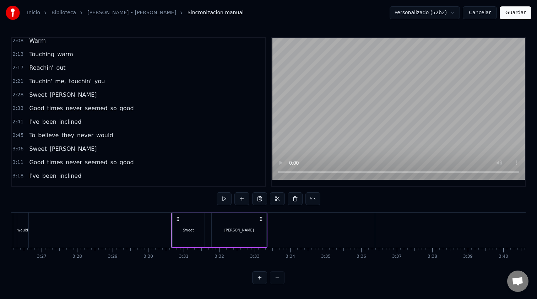
click at [86, 157] on div "Good times never seemed so good" at bounding box center [81, 162] width 110 height 13
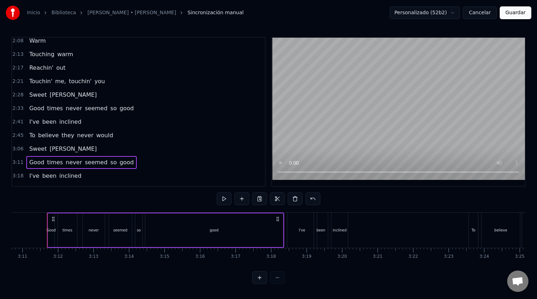
scroll to position [311, 0]
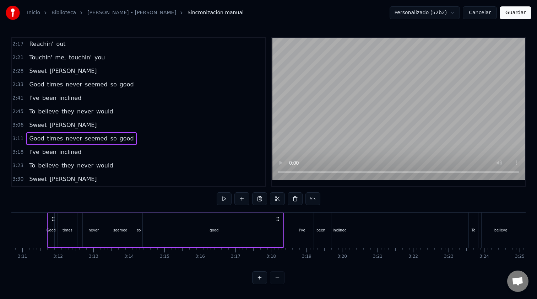
click at [64, 176] on span "Caroline" at bounding box center [73, 179] width 49 height 8
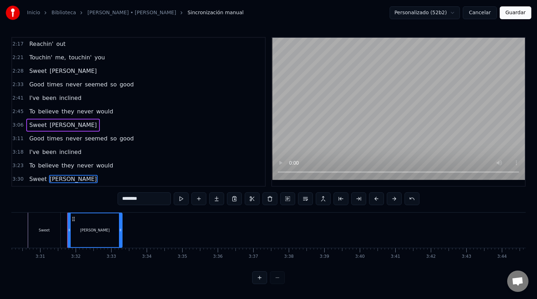
scroll to position [0, 7491]
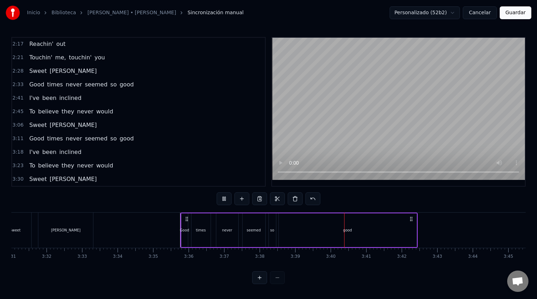
scroll to position [0, 7504]
click at [63, 146] on div "I've been inclined" at bounding box center [55, 152] width 58 height 13
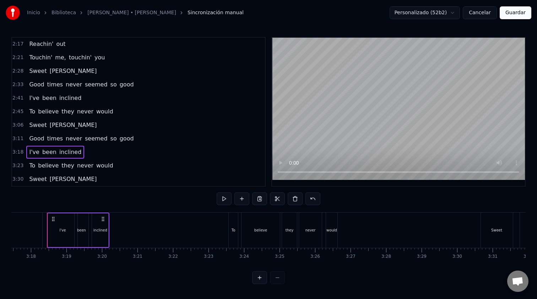
scroll to position [324, 0]
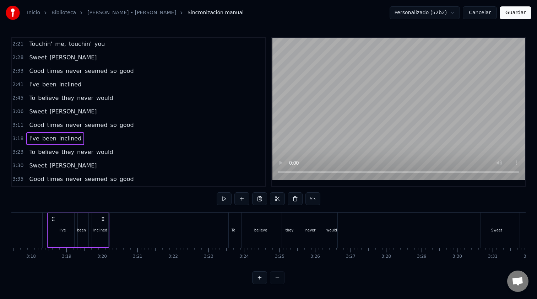
click at [66, 179] on span "never" at bounding box center [74, 179] width 18 height 8
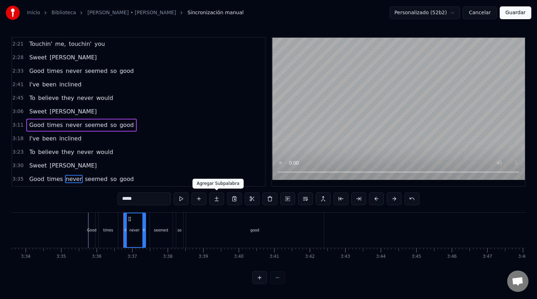
scroll to position [0, 7668]
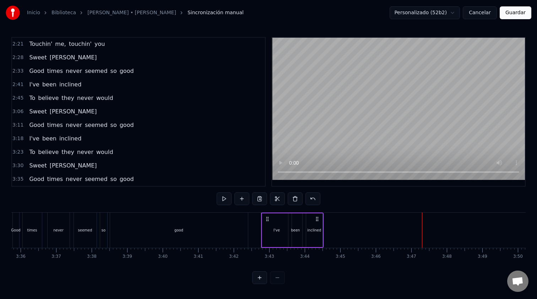
click at [84, 146] on div "To believe they never would" at bounding box center [71, 152] width 90 height 13
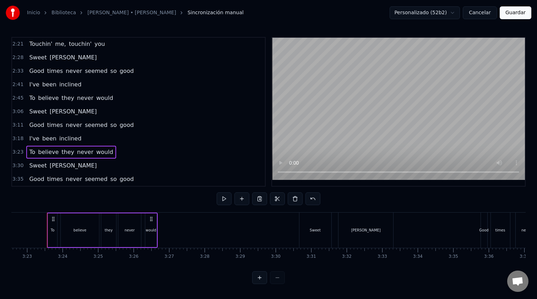
scroll to position [338, 0]
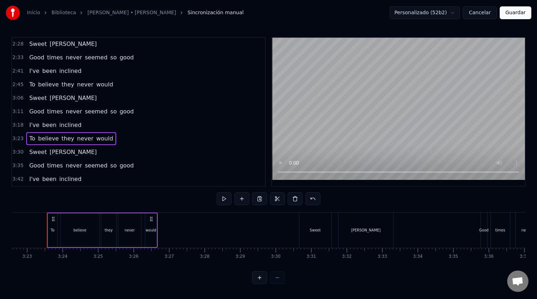
click at [88, 178] on div "3:42 I've been inclined" at bounding box center [138, 179] width 253 height 14
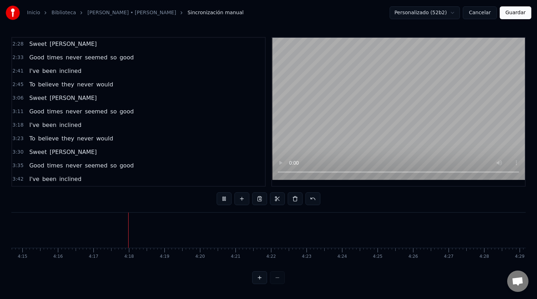
scroll to position [0, 9115]
click at [514, 15] on button "Guardar" at bounding box center [516, 12] width 32 height 13
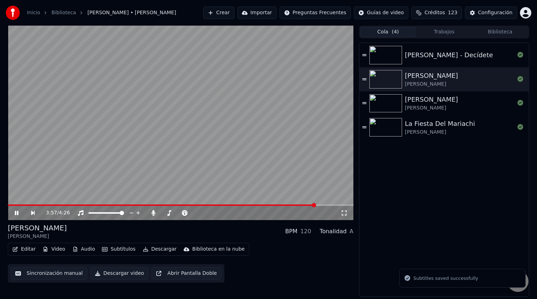
click at [316, 205] on span at bounding box center [181, 204] width 346 height 1
click at [335, 204] on span at bounding box center [181, 204] width 346 height 1
click at [343, 206] on div "4:13 / 4:26" at bounding box center [181, 213] width 346 height 14
click at [344, 204] on span at bounding box center [181, 204] width 346 height 1
click at [388, 103] on img at bounding box center [386, 103] width 33 height 18
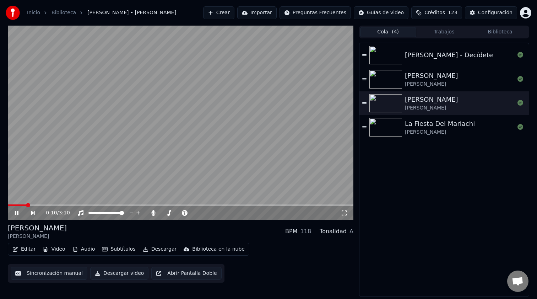
click at [80, 205] on span at bounding box center [181, 204] width 346 height 1
click at [107, 205] on span at bounding box center [181, 204] width 346 height 1
click at [138, 204] on span at bounding box center [181, 204] width 346 height 1
click at [175, 204] on span at bounding box center [181, 204] width 346 height 1
click at [211, 205] on span at bounding box center [181, 204] width 346 height 1
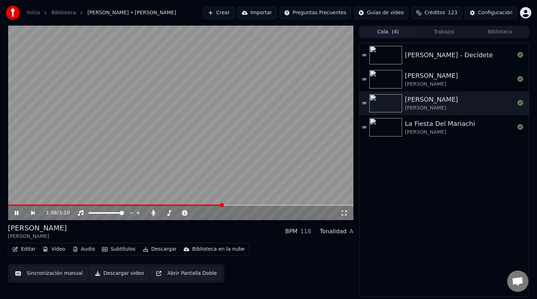
click at [265, 203] on video at bounding box center [181, 123] width 346 height 194
click at [267, 204] on div "1:58 / 3:10" at bounding box center [181, 123] width 346 height 194
click at [278, 191] on video at bounding box center [181, 123] width 346 height 194
click at [254, 205] on span at bounding box center [181, 204] width 346 height 1
click at [267, 192] on video at bounding box center [181, 123] width 346 height 194
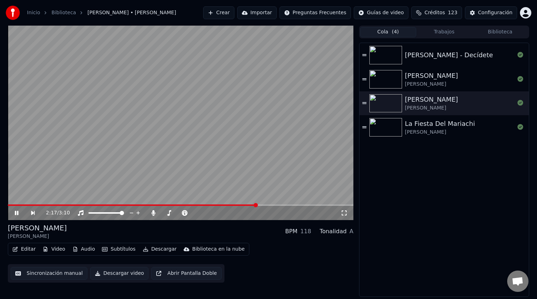
click at [238, 205] on span at bounding box center [132, 204] width 249 height 1
click at [94, 204] on span at bounding box center [51, 204] width 87 height 1
click at [77, 204] on span at bounding box center [53, 204] width 91 height 1
click at [69, 204] on span at bounding box center [39, 204] width 62 height 1
click at [62, 205] on span at bounding box center [35, 204] width 54 height 1
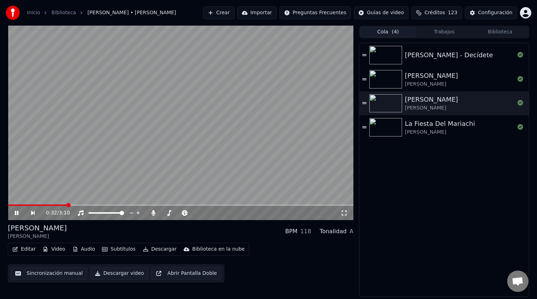
click at [12, 214] on div "0:32 / 3:10" at bounding box center [181, 212] width 340 height 7
click at [438, 34] on button "Trabajos" at bounding box center [445, 32] width 56 height 10
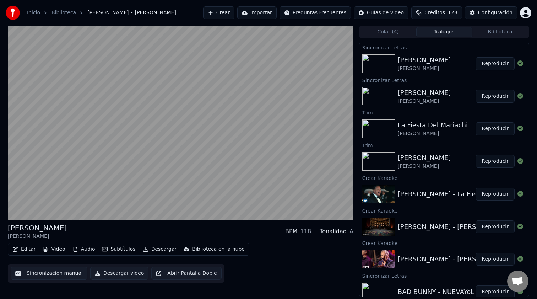
click at [493, 32] on button "Biblioteca" at bounding box center [500, 32] width 56 height 10
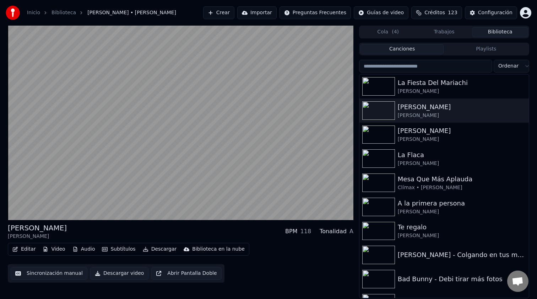
click at [407, 65] on input "search" at bounding box center [425, 66] width 133 height 13
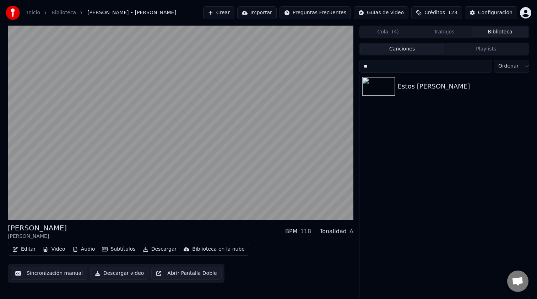
type input "*"
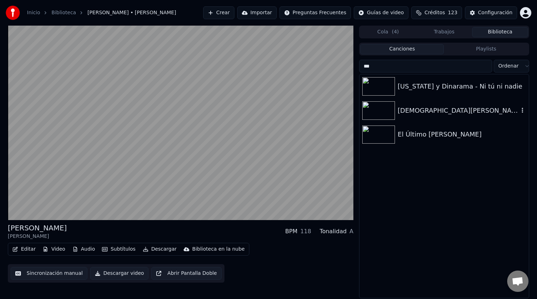
click at [442, 108] on div "Christian Nodal - Adiós Amor" at bounding box center [458, 111] width 121 height 10
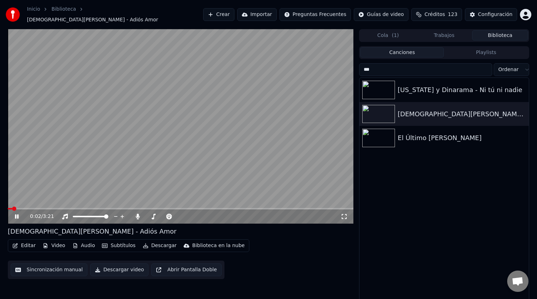
click at [19, 214] on icon at bounding box center [22, 217] width 17 height 6
click at [408, 68] on input "***" at bounding box center [425, 69] width 133 height 13
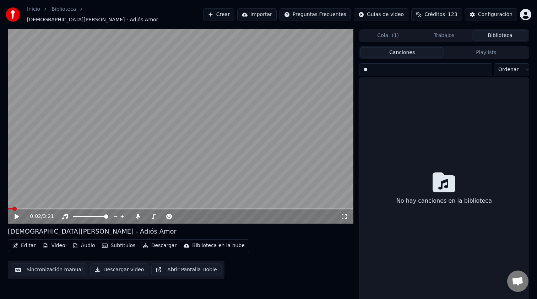
type input "*"
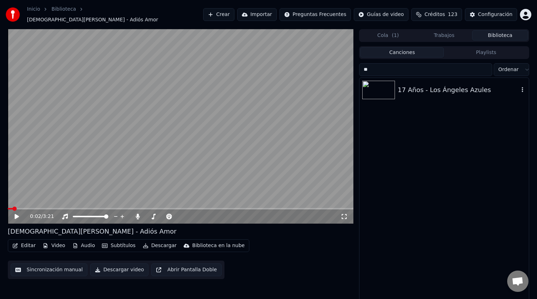
type input "**"
click at [431, 93] on div "17 Años - Los Ángeles Azules" at bounding box center [445, 90] width 170 height 24
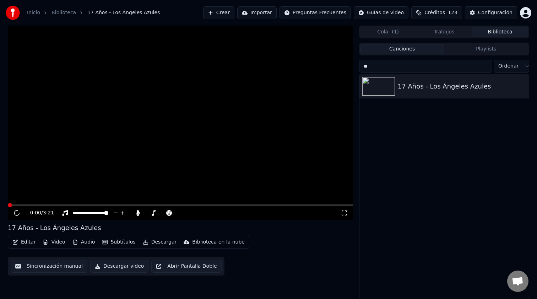
click at [486, 34] on button "Biblioteca" at bounding box center [500, 32] width 56 height 10
click at [487, 48] on button "Playlists" at bounding box center [486, 49] width 84 height 10
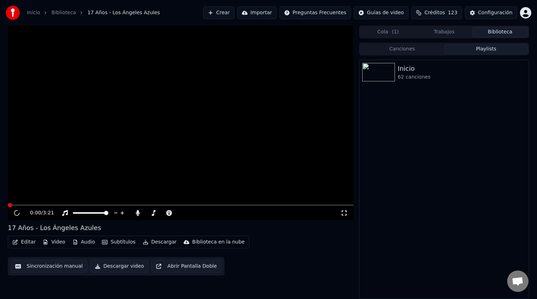
click at [417, 51] on button "Canciones" at bounding box center [402, 49] width 84 height 10
click at [489, 50] on button "Playlists" at bounding box center [486, 49] width 84 height 10
click at [407, 67] on div "Inicio" at bounding box center [458, 69] width 121 height 10
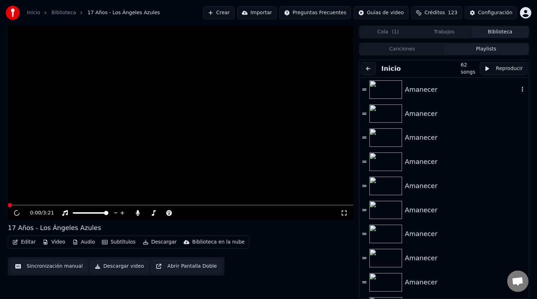
click at [417, 91] on div "Amanecer" at bounding box center [462, 90] width 114 height 10
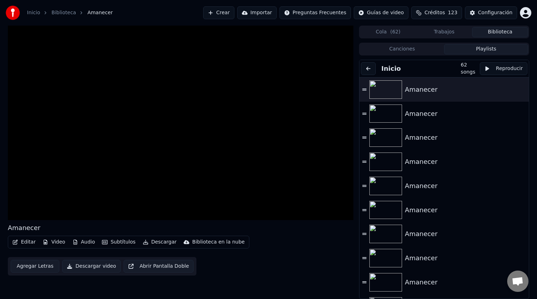
click at [412, 50] on button "Canciones" at bounding box center [402, 49] width 84 height 10
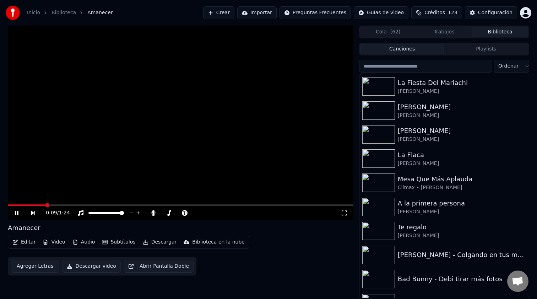
click at [473, 51] on button "Playlists" at bounding box center [486, 49] width 84 height 10
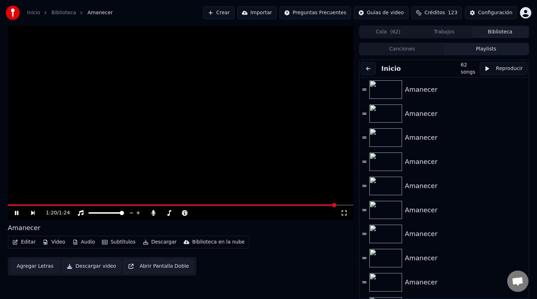
click at [15, 214] on icon at bounding box center [17, 213] width 4 height 4
click at [501, 31] on button "Biblioteca" at bounding box center [500, 32] width 56 height 10
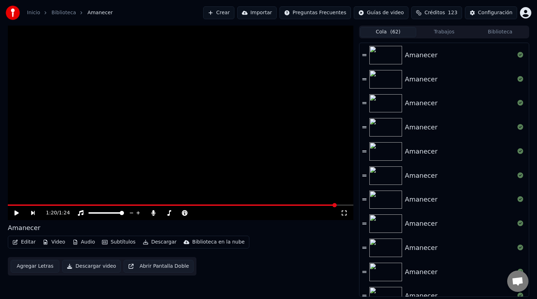
click at [395, 31] on span "( 62 )" at bounding box center [396, 31] width 10 height 7
click at [448, 31] on button "Trabajos" at bounding box center [445, 32] width 56 height 10
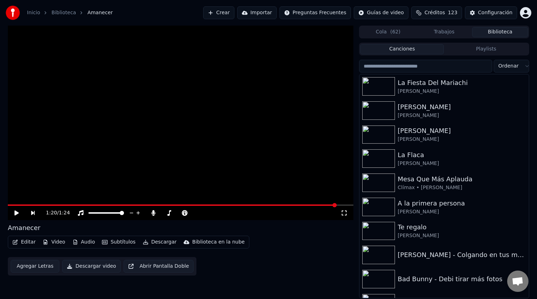
click at [501, 36] on button "Biblioteca" at bounding box center [500, 32] width 56 height 10
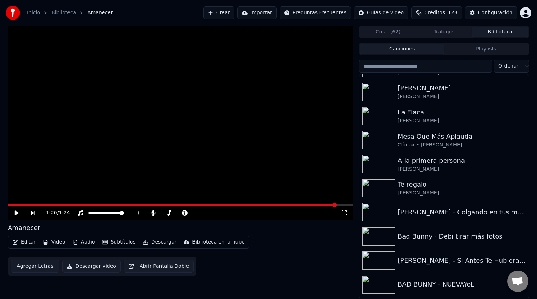
click at [232, 13] on button "Crear" at bounding box center [218, 12] width 31 height 13
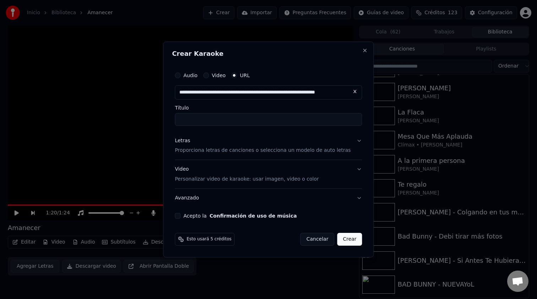
scroll to position [0, 27]
type input "**********"
click at [231, 119] on input "Título" at bounding box center [268, 119] width 187 height 13
type input "**********"
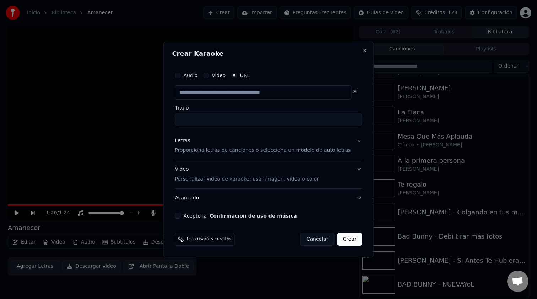
type input "**********"
click at [227, 151] on p "Proporciona letras de canciones o selecciona un modelo de auto letras" at bounding box center [263, 150] width 176 height 7
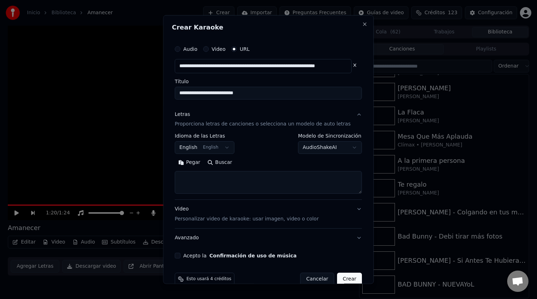
click at [210, 150] on body "**********" at bounding box center [268, 149] width 537 height 299
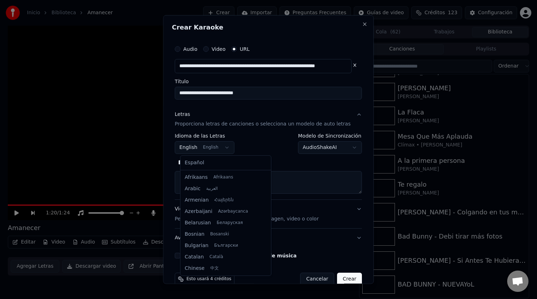
scroll to position [57, 0]
select select "**"
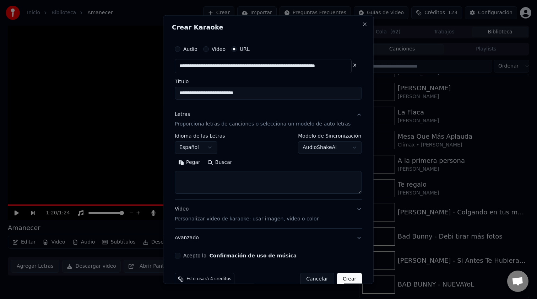
click at [219, 176] on textarea at bounding box center [268, 182] width 187 height 23
paste textarea "**********"
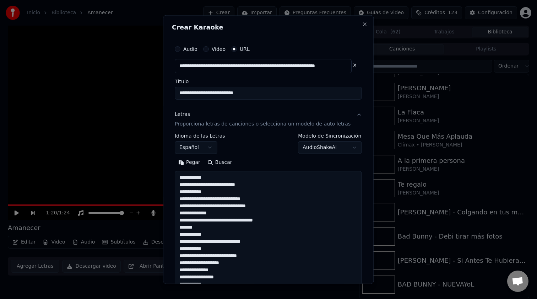
scroll to position [208, 0]
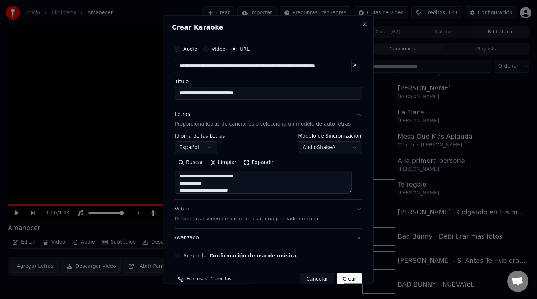
type textarea "**********"
click at [181, 256] on button "Acepto la Confirmación de uso de música" at bounding box center [178, 256] width 6 height 6
click at [346, 279] on button "Crear" at bounding box center [349, 279] width 25 height 13
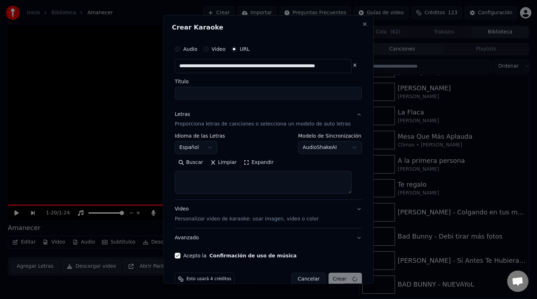
select select
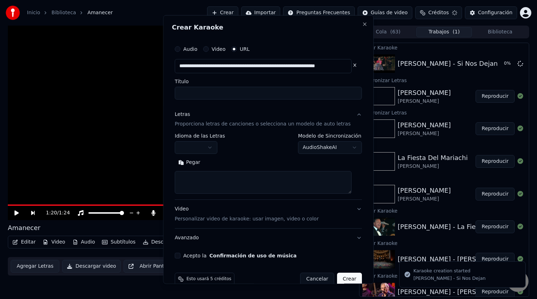
scroll to position [0, 0]
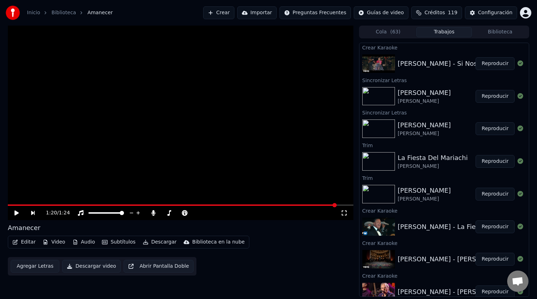
click at [497, 33] on button "Biblioteca" at bounding box center [500, 32] width 56 height 10
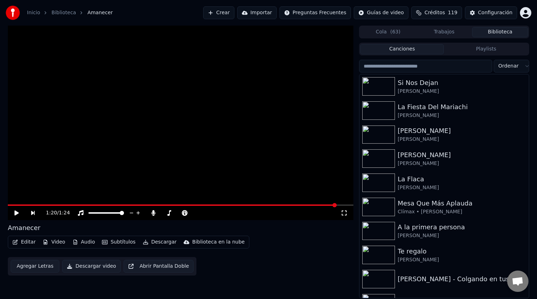
click at [429, 68] on input "search" at bounding box center [425, 66] width 133 height 13
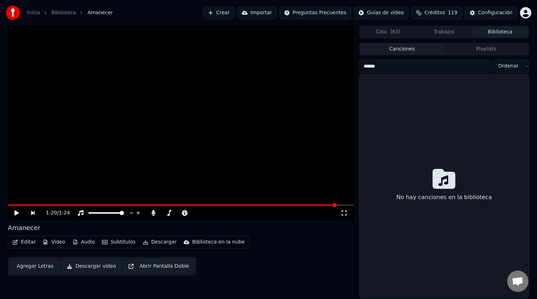
type input "******"
click at [231, 16] on button "Crear" at bounding box center [218, 12] width 31 height 13
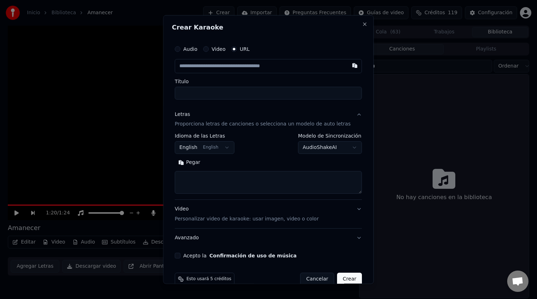
click at [231, 69] on input "text" at bounding box center [268, 66] width 187 height 14
type input "**********"
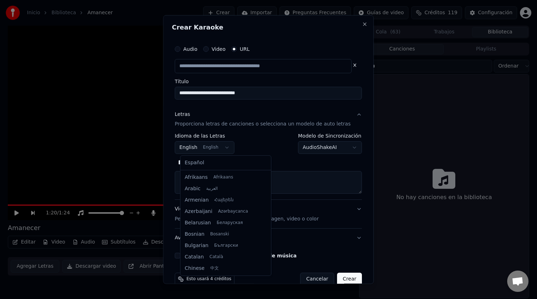
click at [211, 148] on body "**********" at bounding box center [268, 149] width 537 height 299
select select "**"
type input "**********"
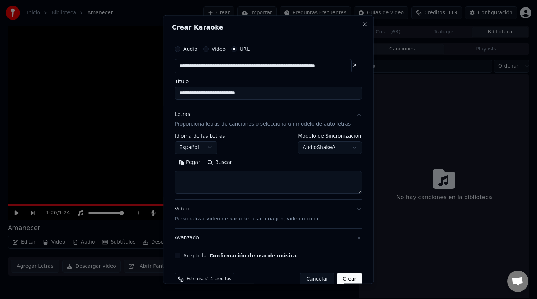
click at [229, 177] on textarea at bounding box center [268, 182] width 187 height 23
paste textarea "**********"
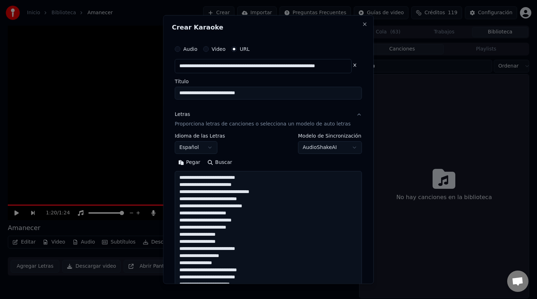
scroll to position [279, 0]
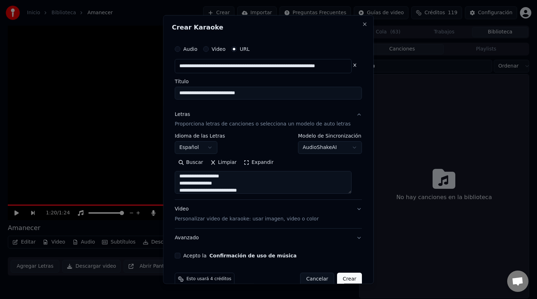
type textarea "**********"
click at [181, 256] on button "Acepto la Confirmación de uso de música" at bounding box center [178, 256] width 6 height 6
click at [344, 277] on button "Crear" at bounding box center [349, 279] width 25 height 13
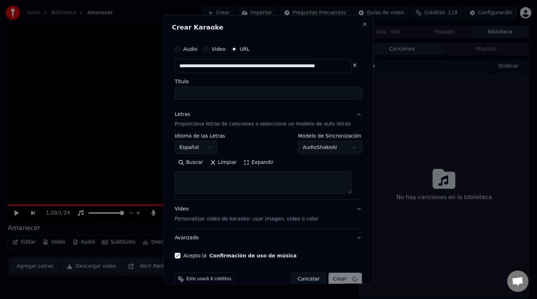
scroll to position [0, 0]
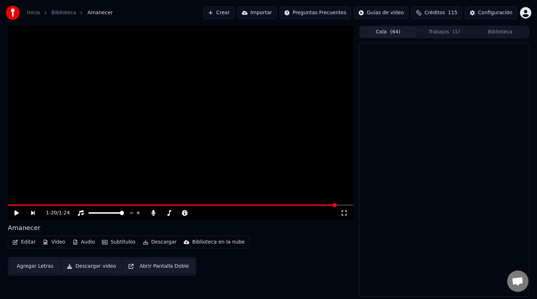
click at [393, 32] on span "( 64 )" at bounding box center [396, 31] width 10 height 7
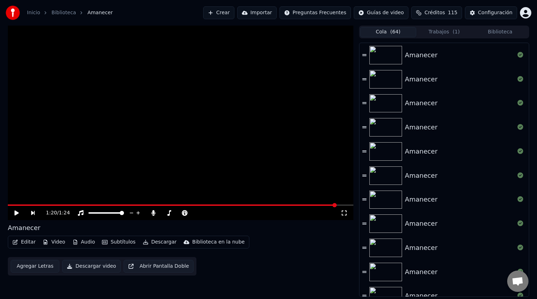
click at [390, 32] on button "Cola ( 64 )" at bounding box center [388, 32] width 56 height 10
click at [521, 58] on icon at bounding box center [521, 55] width 6 height 6
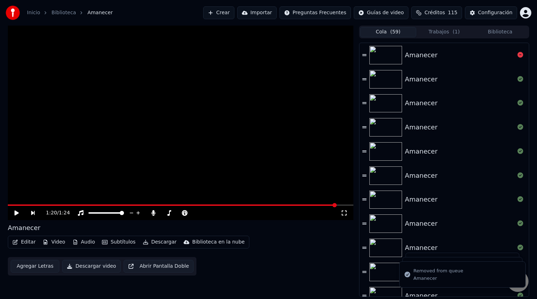
click at [521, 58] on icon at bounding box center [521, 55] width 6 height 6
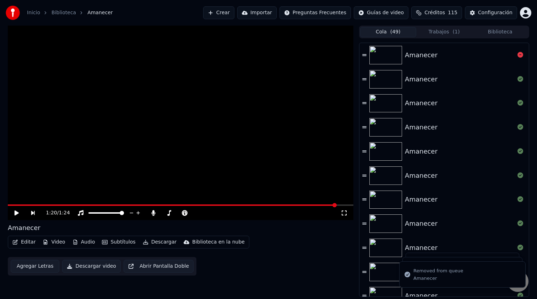
click at [521, 58] on icon at bounding box center [521, 55] width 6 height 6
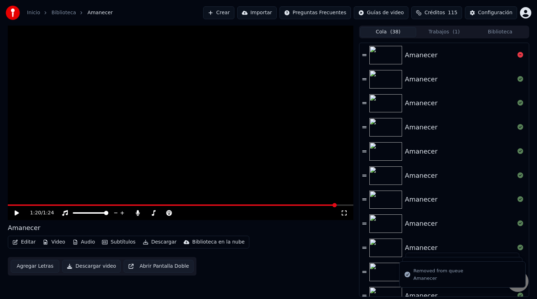
click at [521, 58] on icon at bounding box center [521, 55] width 6 height 6
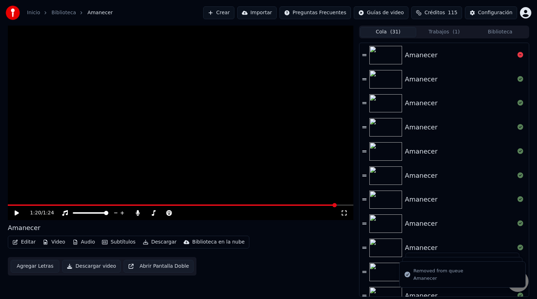
click at [521, 58] on icon at bounding box center [521, 55] width 6 height 6
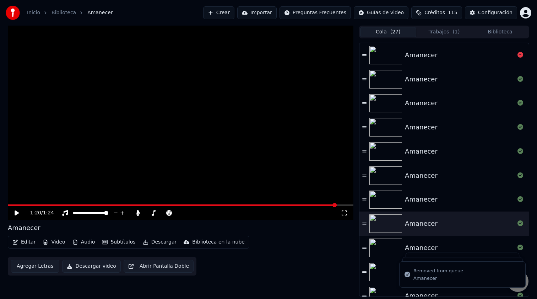
click at [521, 58] on icon at bounding box center [521, 55] width 6 height 6
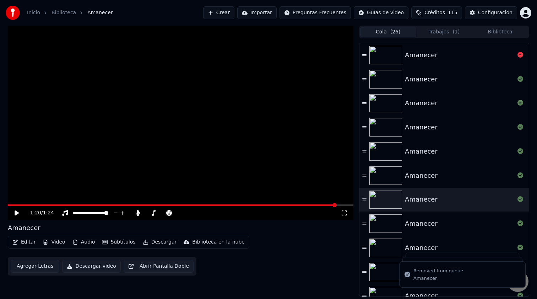
click at [521, 58] on icon at bounding box center [521, 55] width 6 height 6
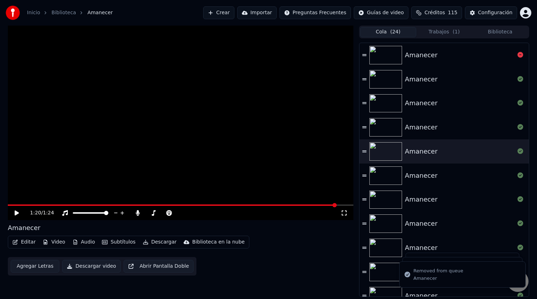
click at [521, 58] on icon at bounding box center [521, 55] width 6 height 6
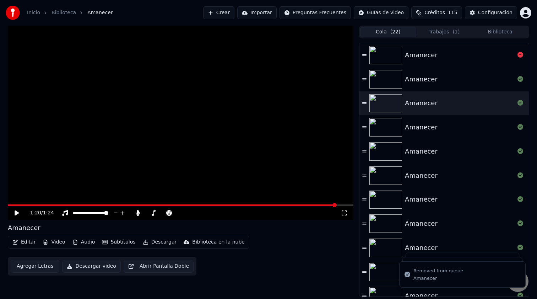
click at [521, 58] on icon at bounding box center [521, 55] width 6 height 6
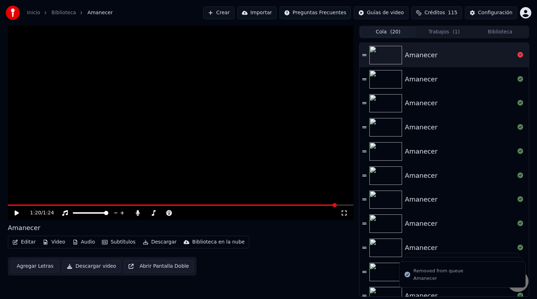
click at [521, 58] on icon at bounding box center [521, 55] width 6 height 6
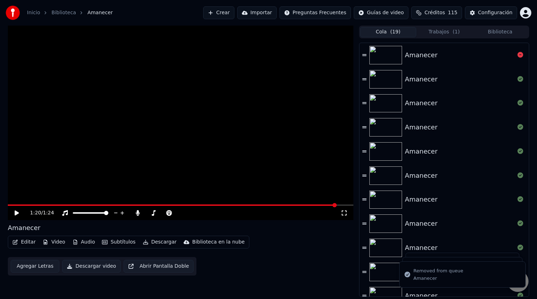
click at [521, 58] on icon at bounding box center [521, 55] width 6 height 6
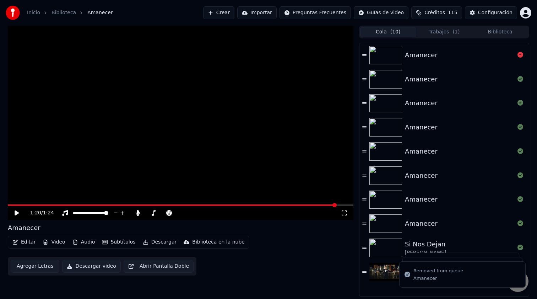
click at [521, 58] on icon at bounding box center [521, 55] width 6 height 6
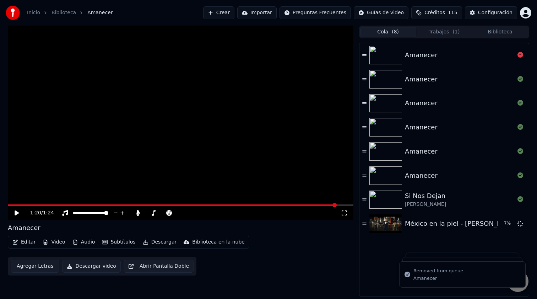
click at [521, 58] on icon at bounding box center [521, 55] width 6 height 6
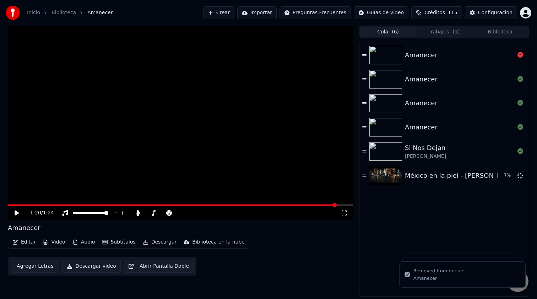
click at [521, 58] on icon at bounding box center [521, 55] width 6 height 6
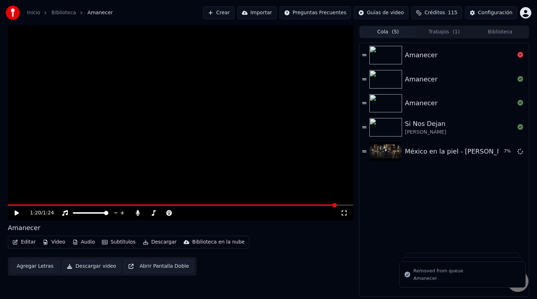
click at [521, 58] on icon at bounding box center [521, 55] width 6 height 6
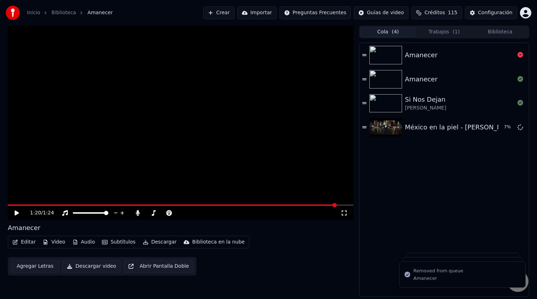
click at [521, 58] on icon at bounding box center [521, 55] width 6 height 6
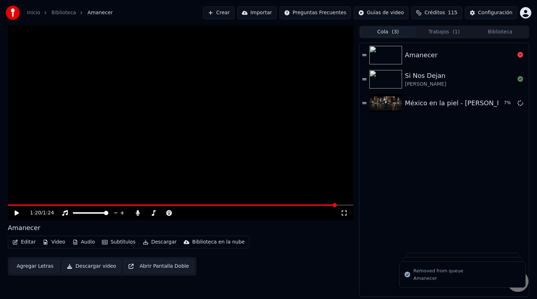
click at [521, 58] on icon at bounding box center [521, 55] width 6 height 6
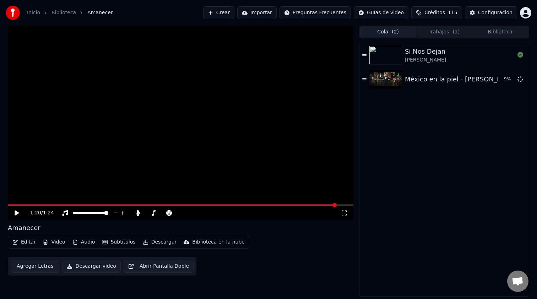
click at [388, 57] on img at bounding box center [386, 55] width 33 height 18
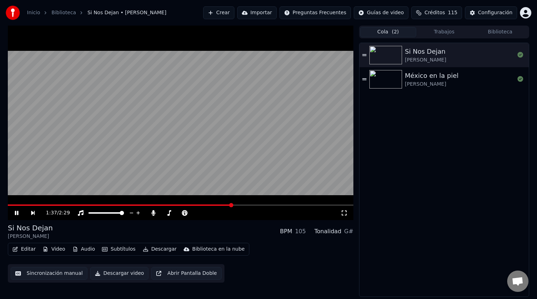
click at [231, 205] on span at bounding box center [181, 204] width 346 height 1
click at [438, 75] on div "México en la piel" at bounding box center [432, 76] width 54 height 10
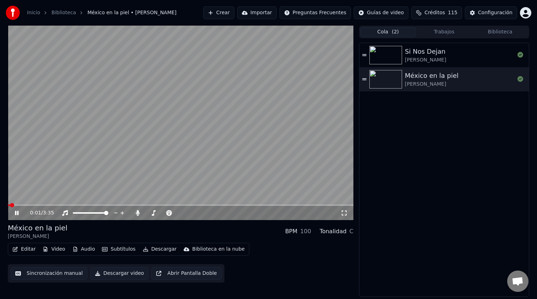
click at [100, 205] on span at bounding box center [181, 204] width 346 height 1
